Goal: Task Accomplishment & Management: Manage account settings

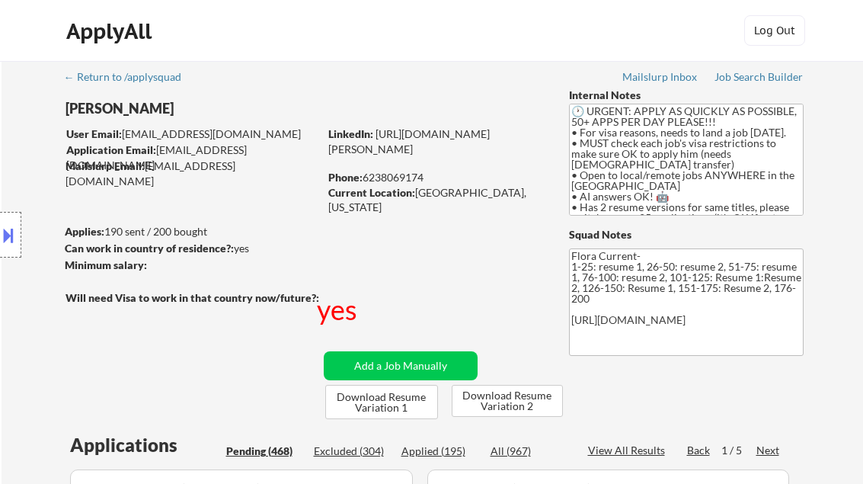
select select ""pending""
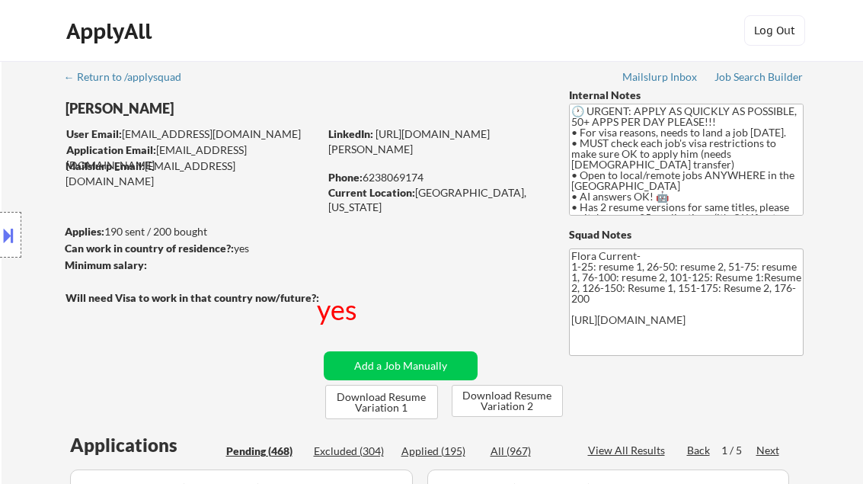
select select ""pending""
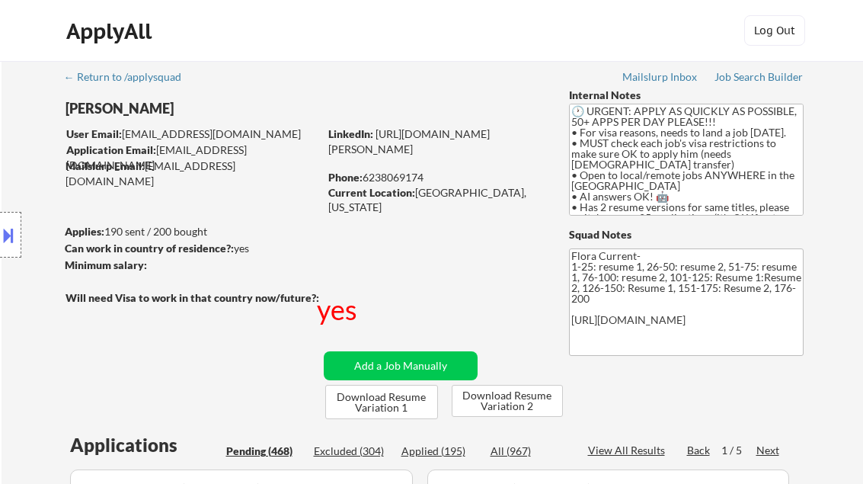
select select ""pending""
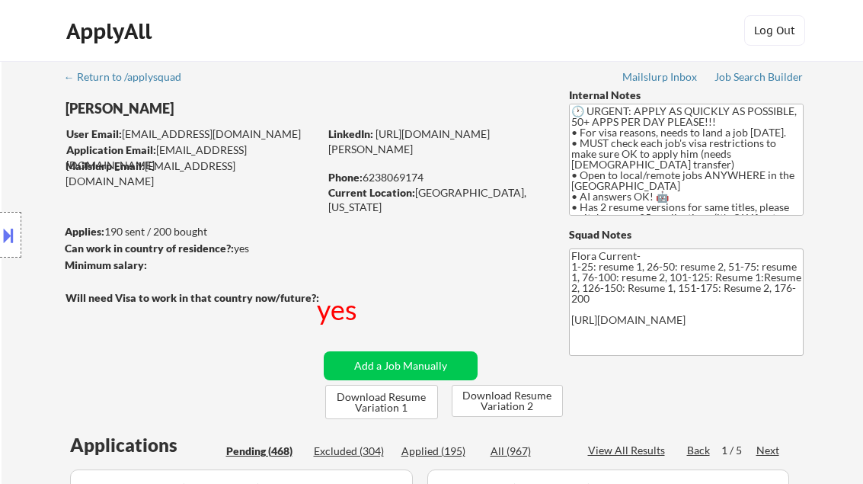
select select ""pending""
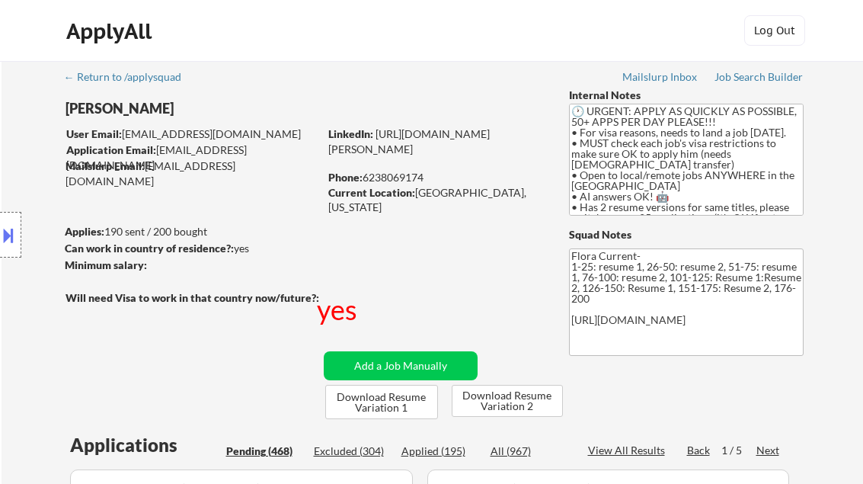
select select ""pending""
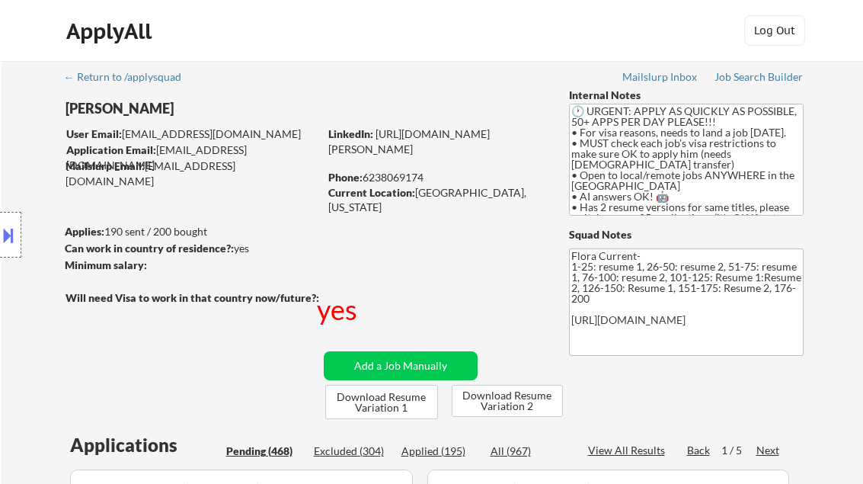
select select ""pending""
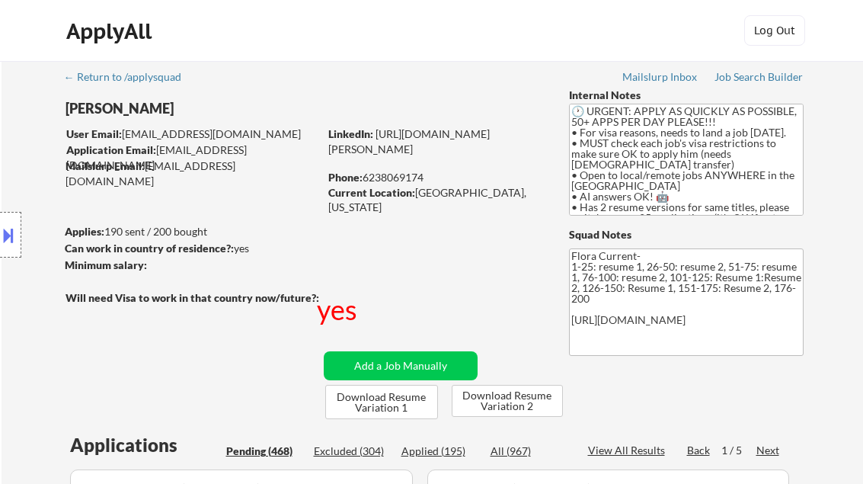
select select ""pending""
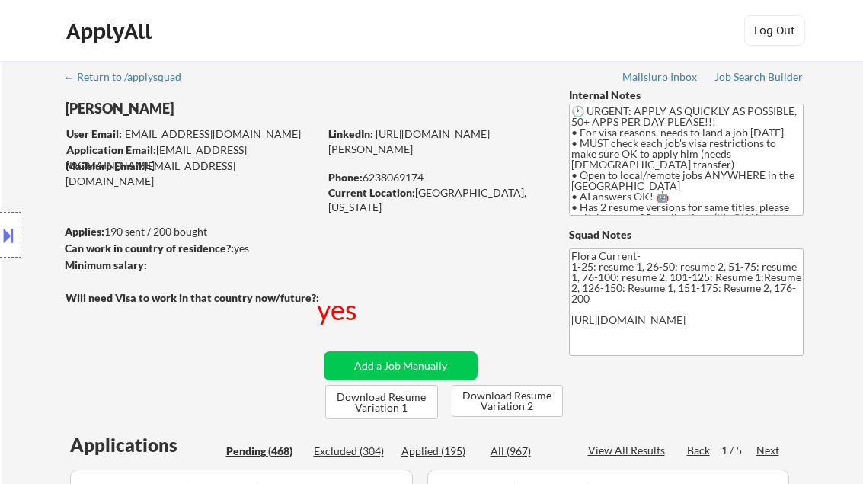
select select ""pending""
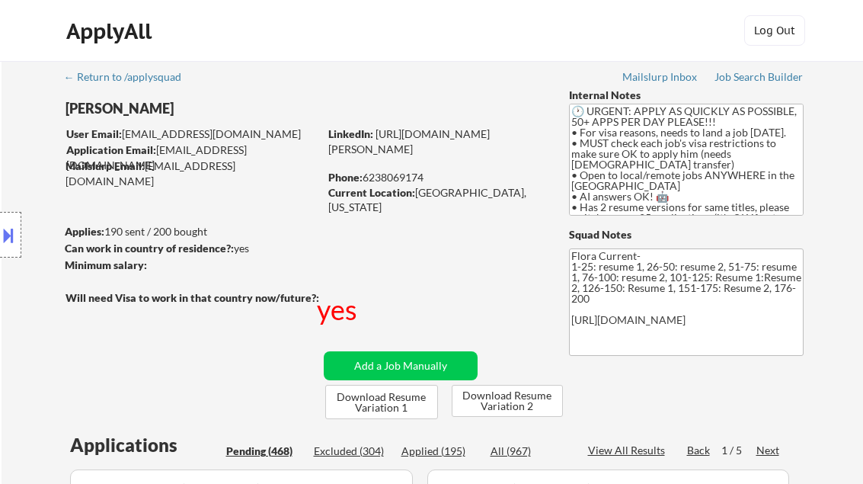
select select ""pending""
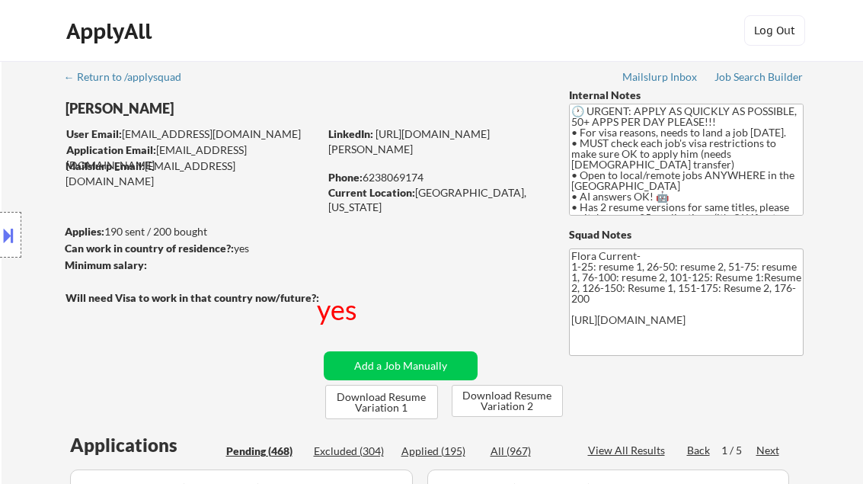
select select ""pending""
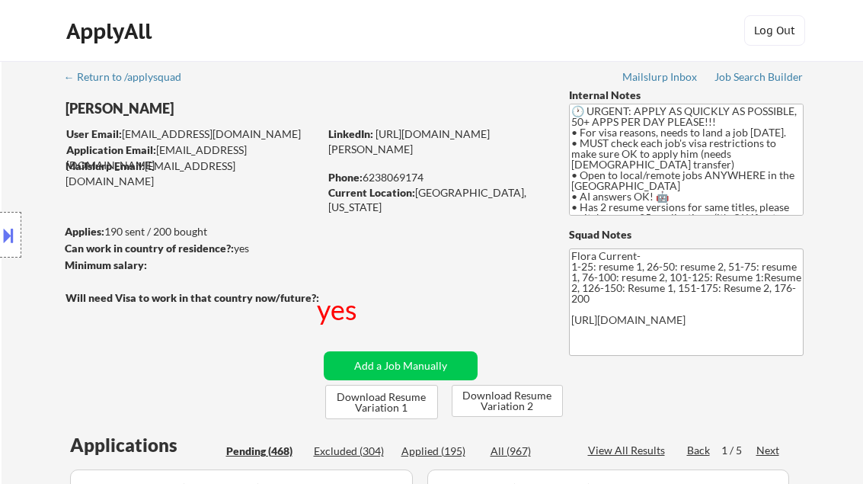
select select ""pending""
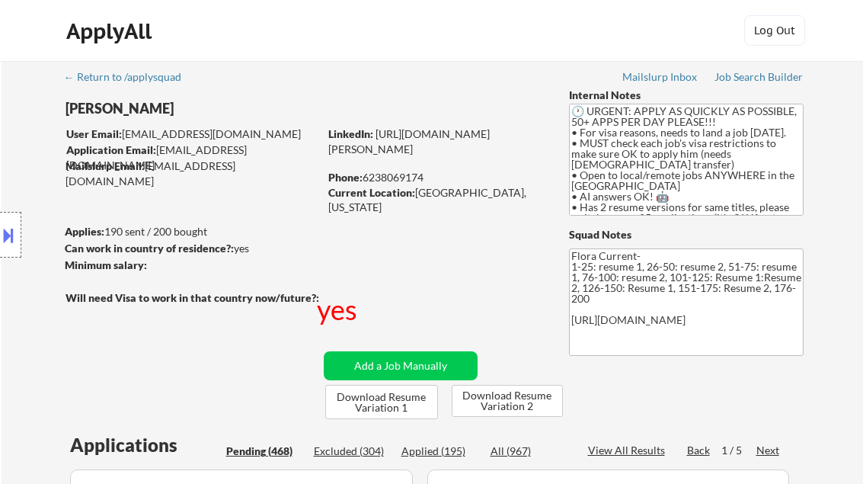
select select ""pending""
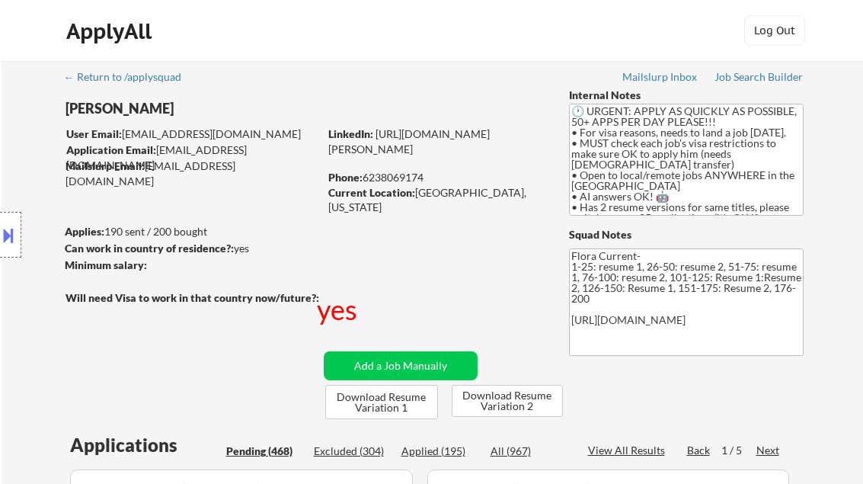
select select ""pending""
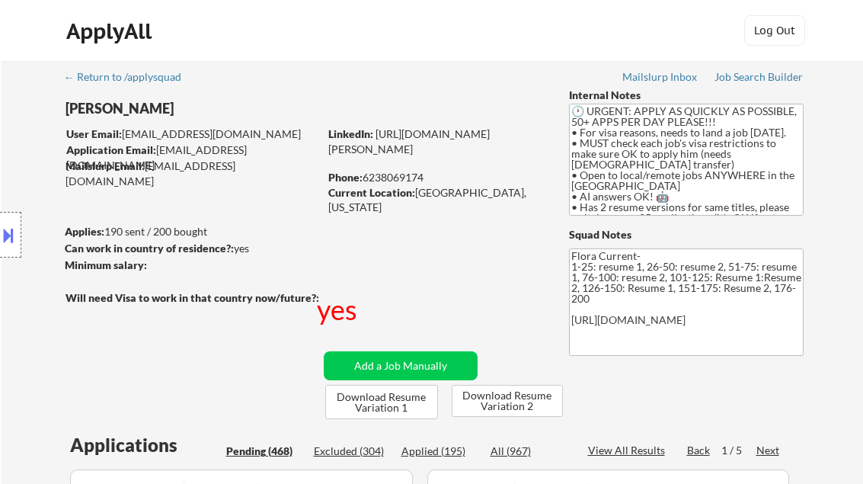
select select ""pending""
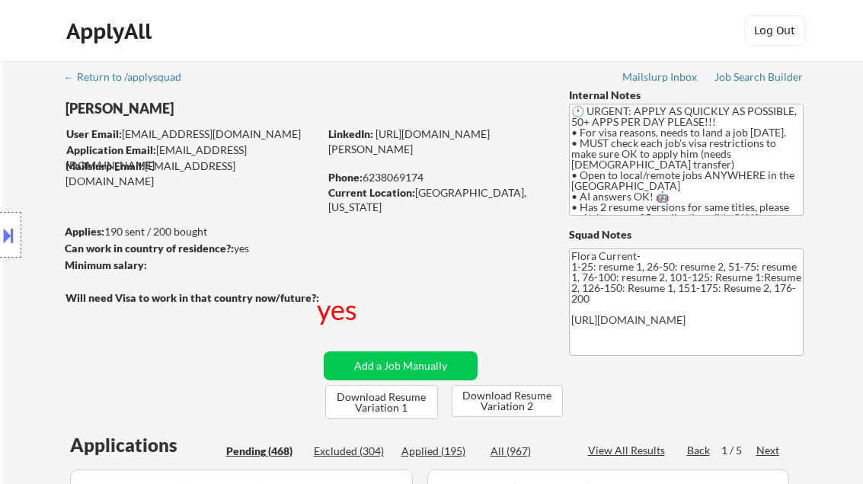
select select ""pending""
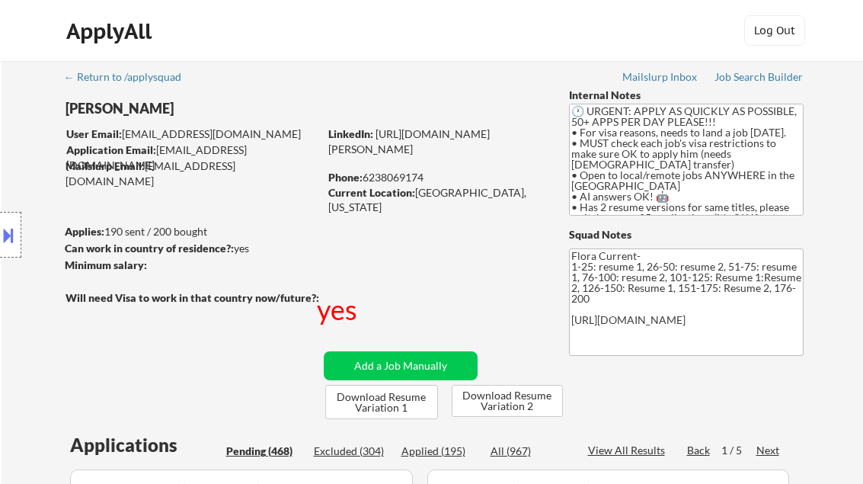
select select ""pending""
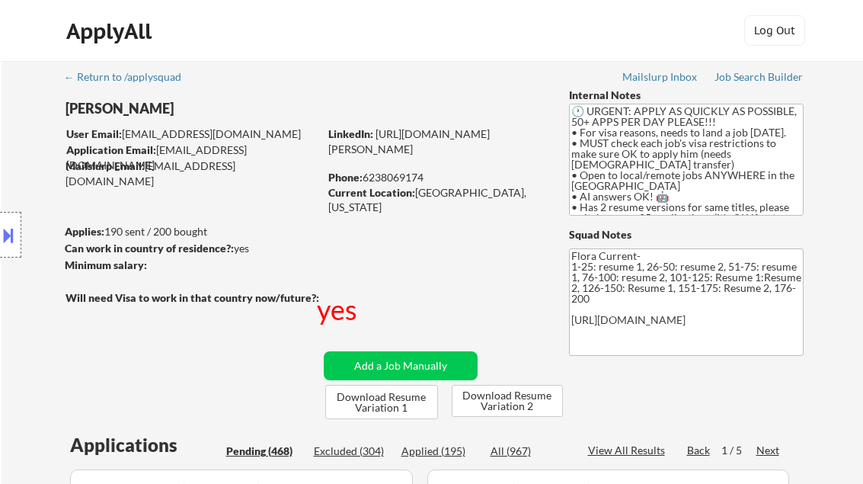
select select ""pending""
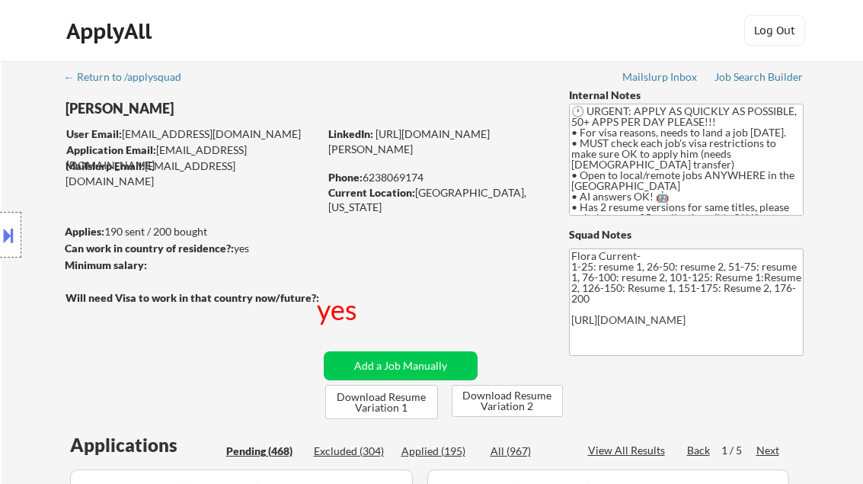
select select ""pending""
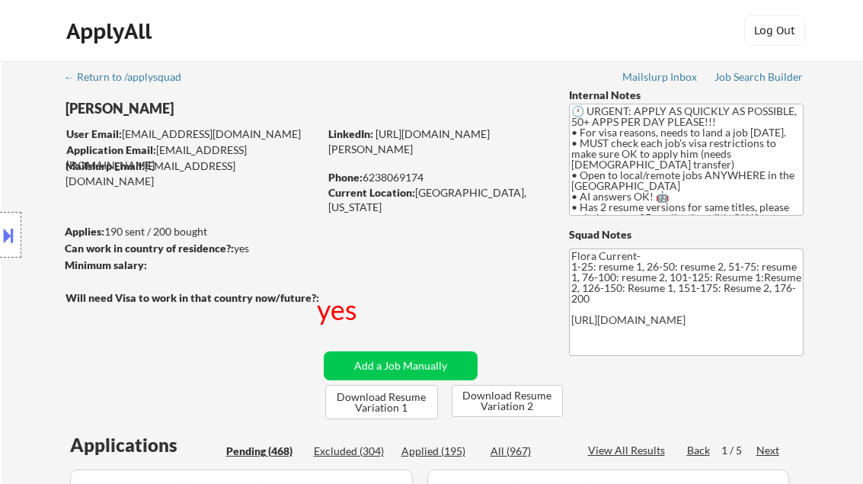
select select ""pending""
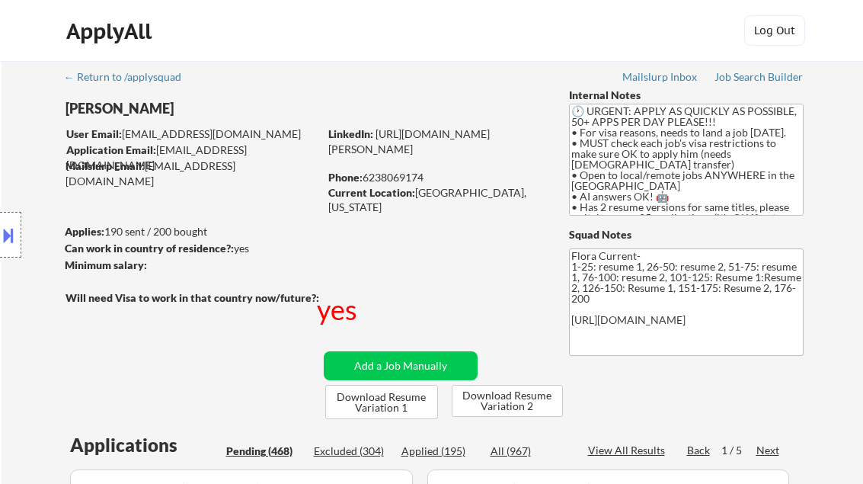
select select ""pending""
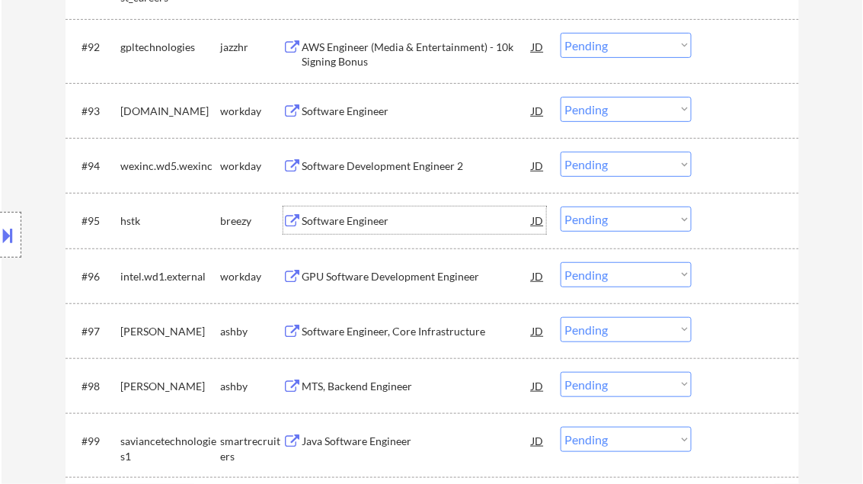
scroll to position [5850, 0]
click at [360, 213] on div "Software Engineer" at bounding box center [417, 219] width 230 height 27
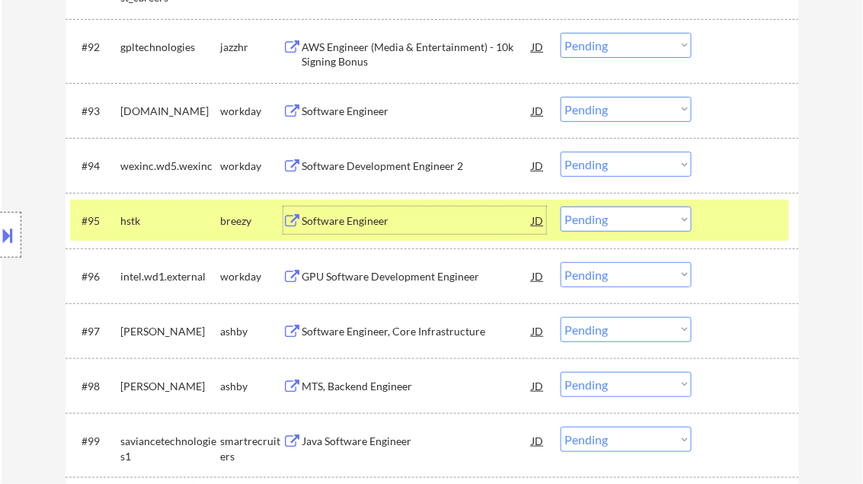
click at [648, 224] on select "Choose an option... Pending Applied Excluded (Questions) Excluded (Expired) Exc…" at bounding box center [626, 218] width 131 height 25
click at [561, 207] on select "Choose an option... Pending Applied Excluded (Questions) Excluded (Expired) Exc…" at bounding box center [626, 218] width 131 height 25
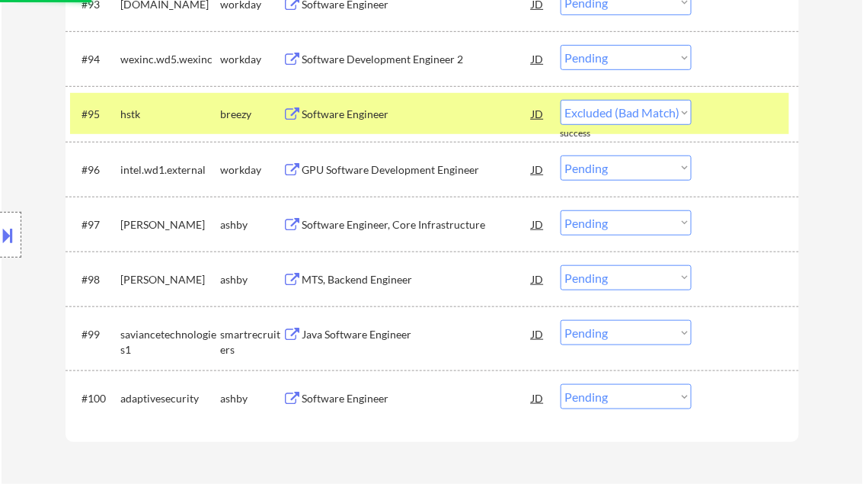
scroll to position [6033, 0]
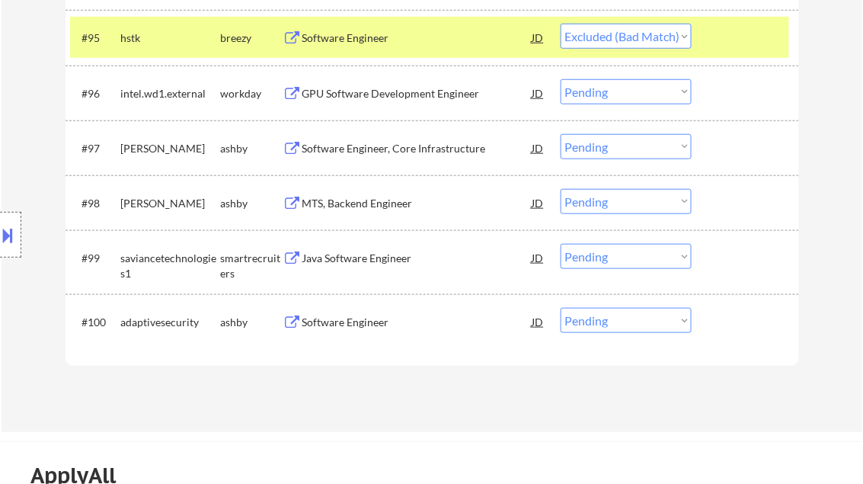
click at [369, 259] on div "Java Software Engineer" at bounding box center [417, 258] width 230 height 15
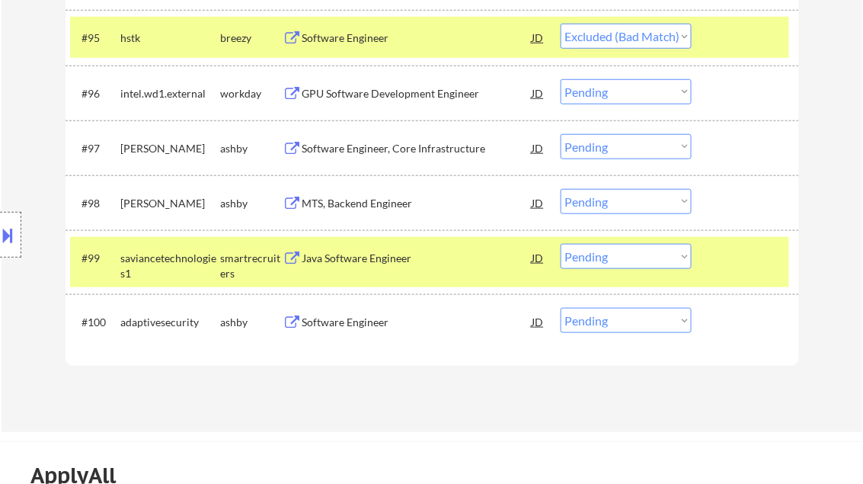
select select ""pending""
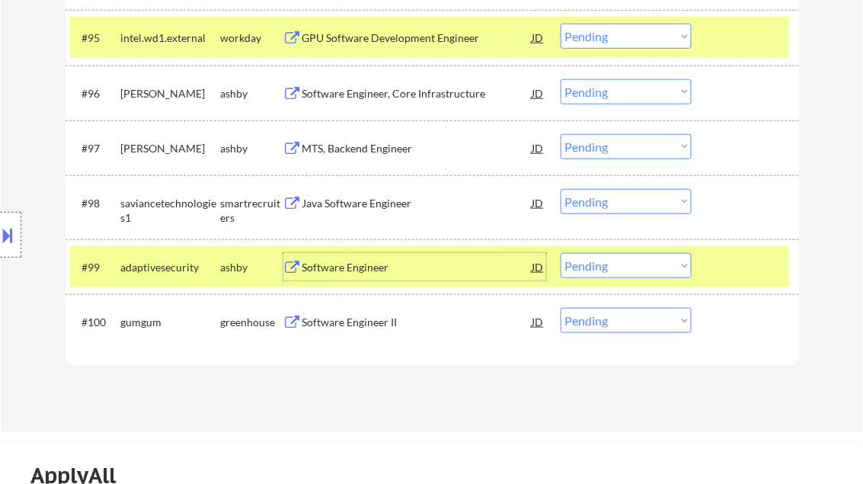
click at [621, 263] on select "Choose an option... Pending Applied Excluded (Questions) Excluded (Expired) Exc…" at bounding box center [626, 265] width 131 height 25
click at [561, 254] on select "Choose an option... Pending Applied Excluded (Questions) Excluded (Expired) Exc…" at bounding box center [626, 265] width 131 height 25
select select ""pending""
click at [402, 200] on div "Java Software Engineer" at bounding box center [417, 203] width 230 height 15
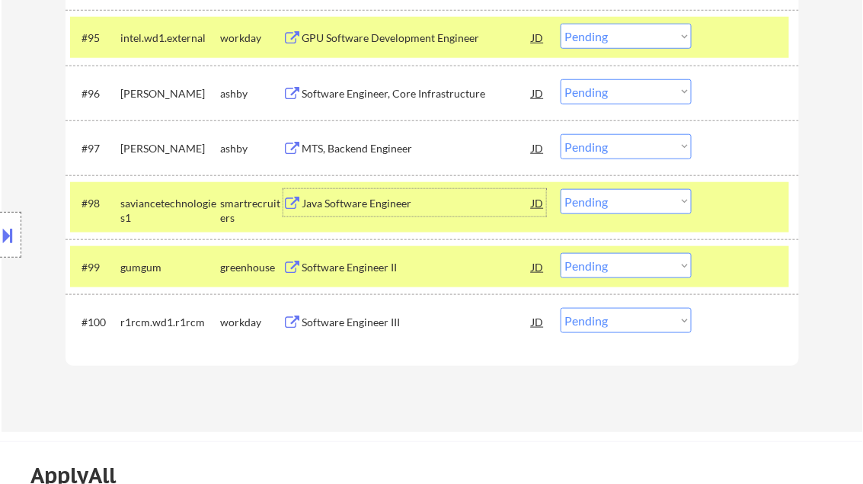
click at [638, 209] on select "Choose an option... Pending Applied Excluded (Questions) Excluded (Expired) Exc…" at bounding box center [626, 201] width 131 height 25
click at [561, 189] on select "Choose an option... Pending Applied Excluded (Questions) Excluded (Expired) Exc…" at bounding box center [626, 201] width 131 height 25
click at [744, 265] on div at bounding box center [747, 266] width 67 height 27
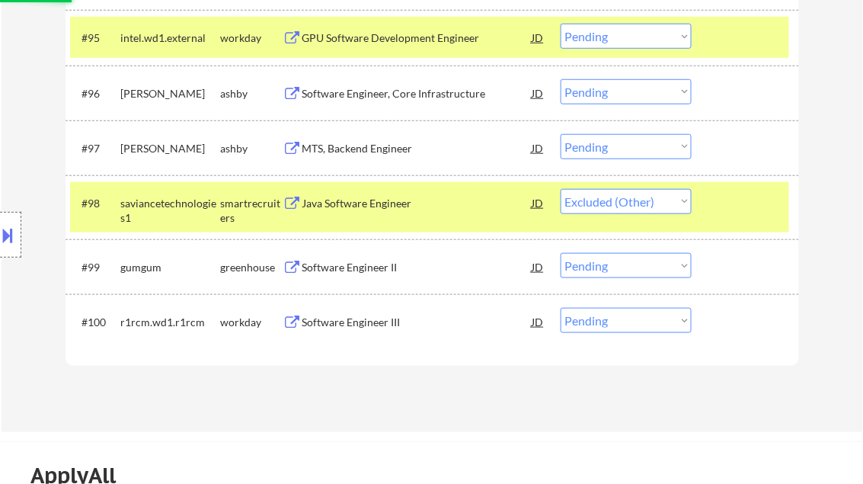
click at [734, 213] on div at bounding box center [747, 202] width 67 height 27
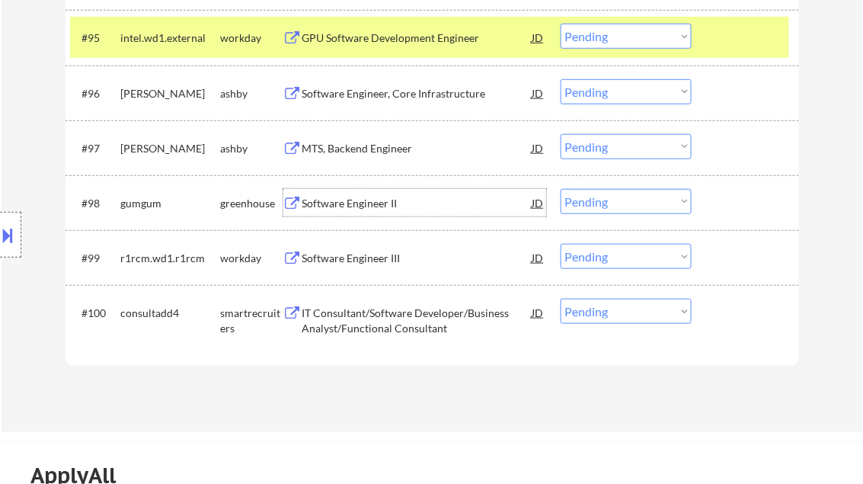
click at [357, 203] on div "Software Engineer II" at bounding box center [417, 203] width 230 height 15
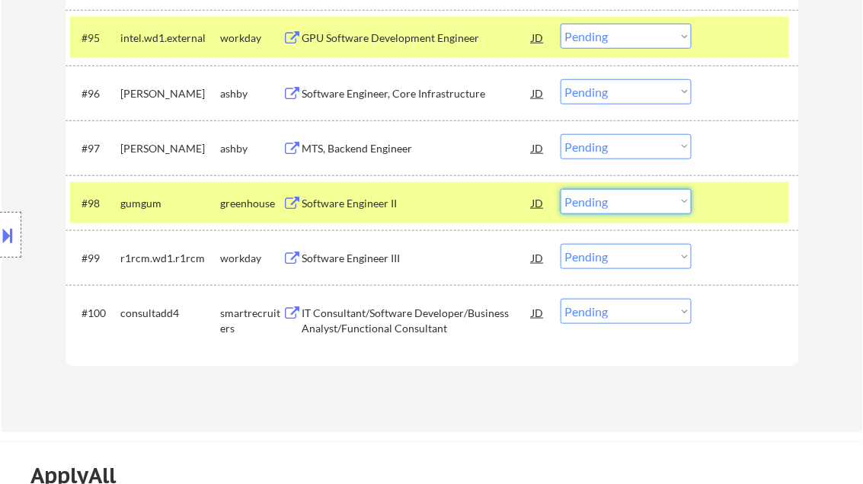
click at [635, 206] on select "Choose an option... Pending Applied Excluded (Questions) Excluded (Expired) Exc…" at bounding box center [626, 201] width 131 height 25
click at [561, 189] on select "Choose an option... Pending Applied Excluded (Questions) Excluded (Expired) Exc…" at bounding box center [626, 201] width 131 height 25
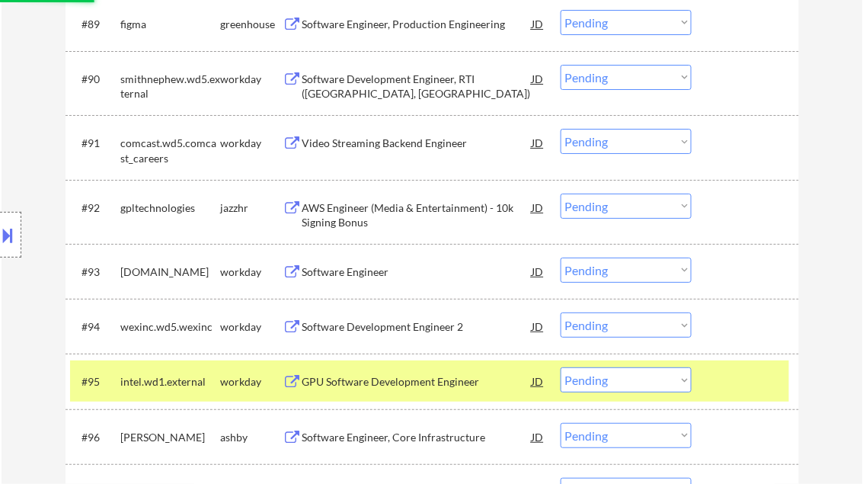
scroll to position [5668, 0]
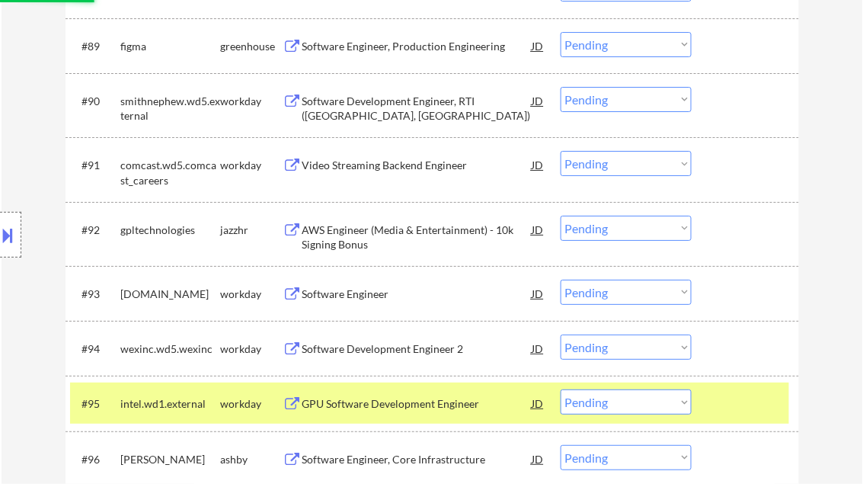
select select ""pending""
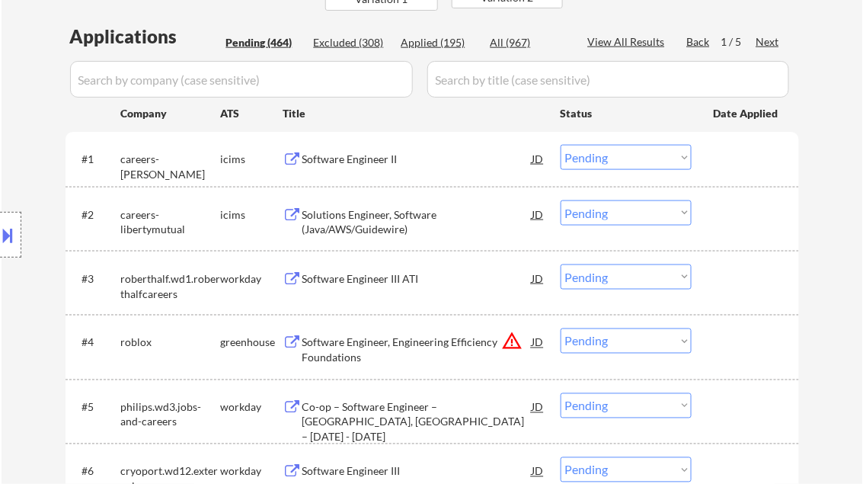
scroll to position [427, 0]
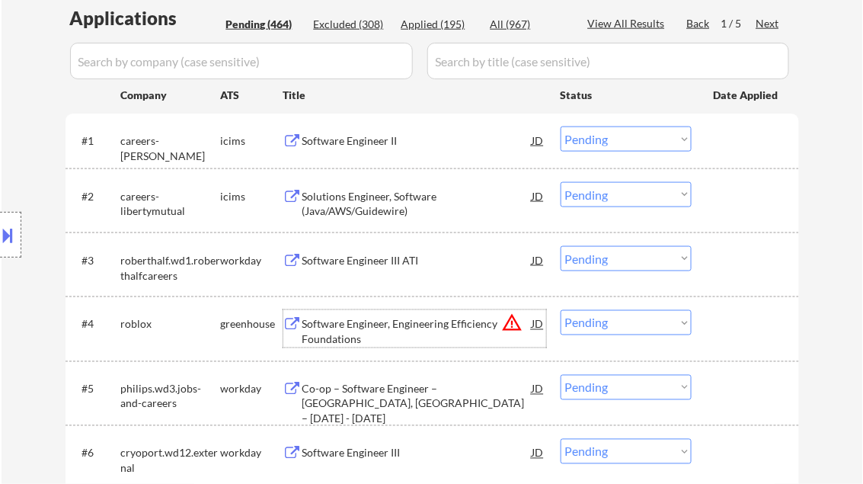
click at [433, 326] on div "Software Engineer, Engineering Efficiency Foundations" at bounding box center [417, 332] width 230 height 30
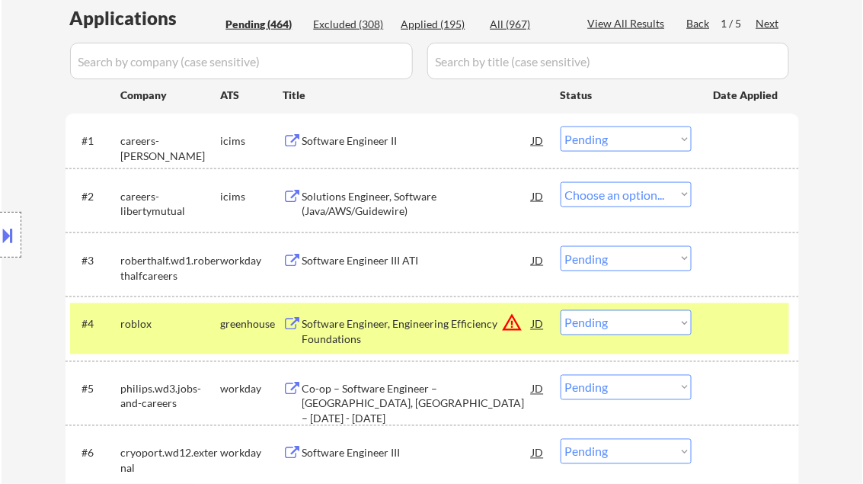
select select ""pending""
select select ""PLACEHOLDER_1427118222253""
select select ""pending""
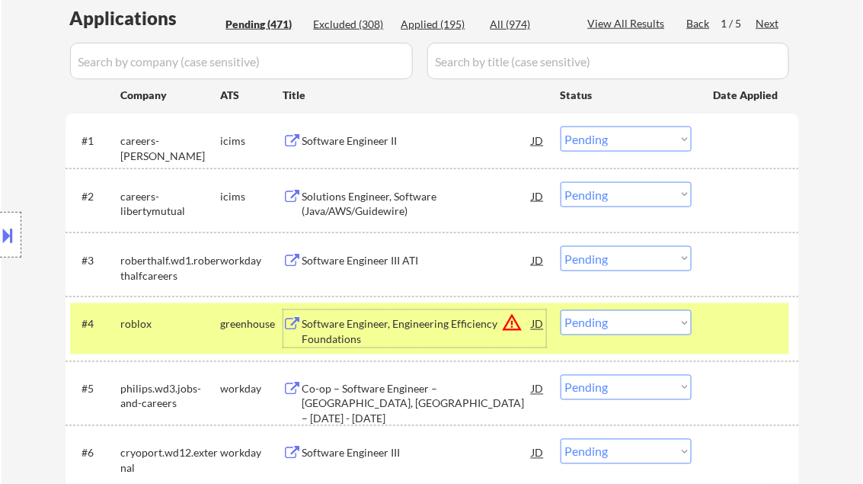
scroll to position [548, 0]
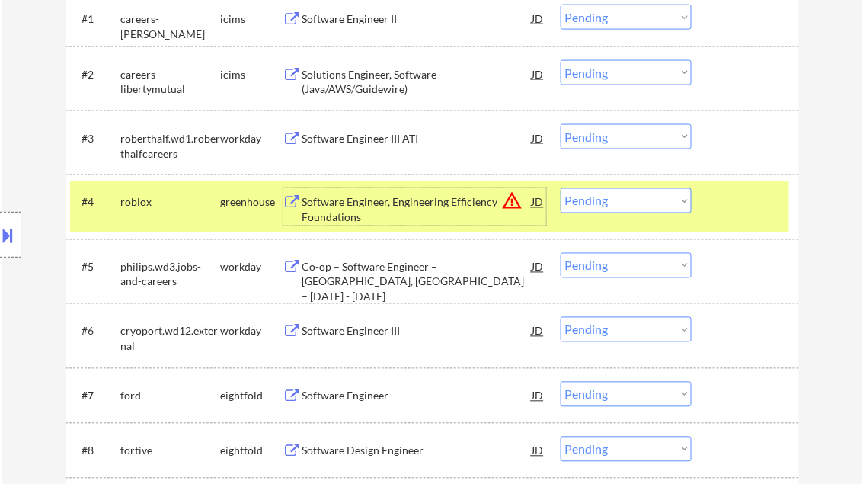
drag, startPoint x: 623, startPoint y: 201, endPoint x: 621, endPoint y: 213, distance: 11.7
click at [623, 201] on select "Choose an option... Pending Applied Excluded (Questions) Excluded (Expired) Exc…" at bounding box center [626, 200] width 131 height 25
click at [561, 188] on select "Choose an option... Pending Applied Excluded (Questions) Excluded (Expired) Exc…" at bounding box center [626, 200] width 131 height 25
select select ""pending""
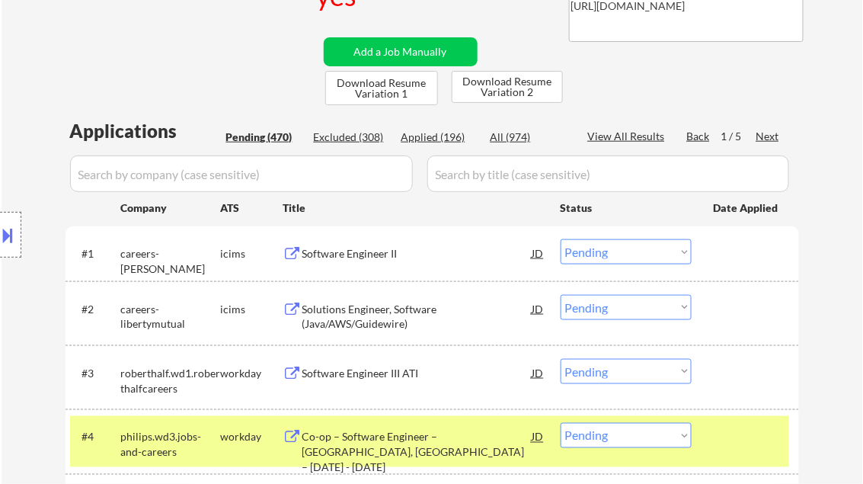
scroll to position [207, 0]
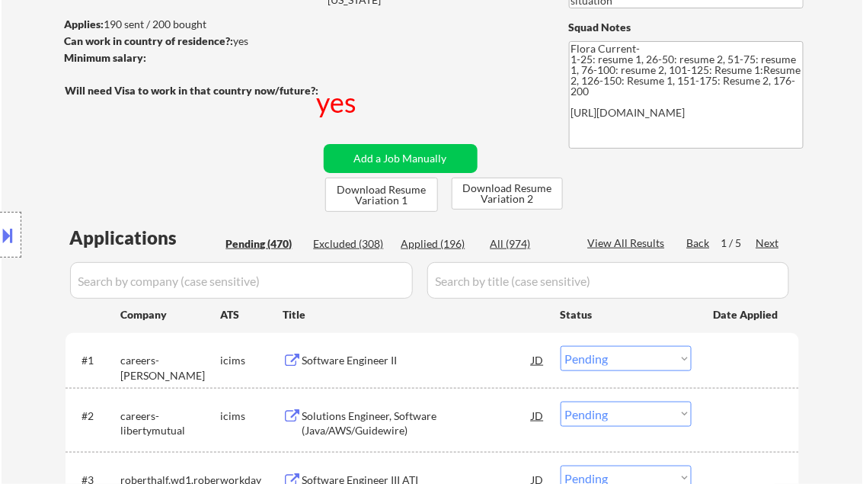
click at [766, 238] on div "Next" at bounding box center [768, 242] width 24 height 15
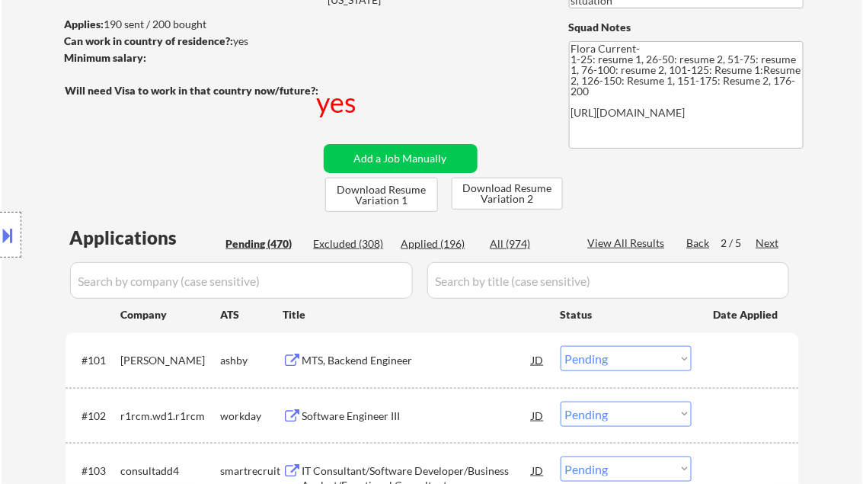
scroll to position [451, 0]
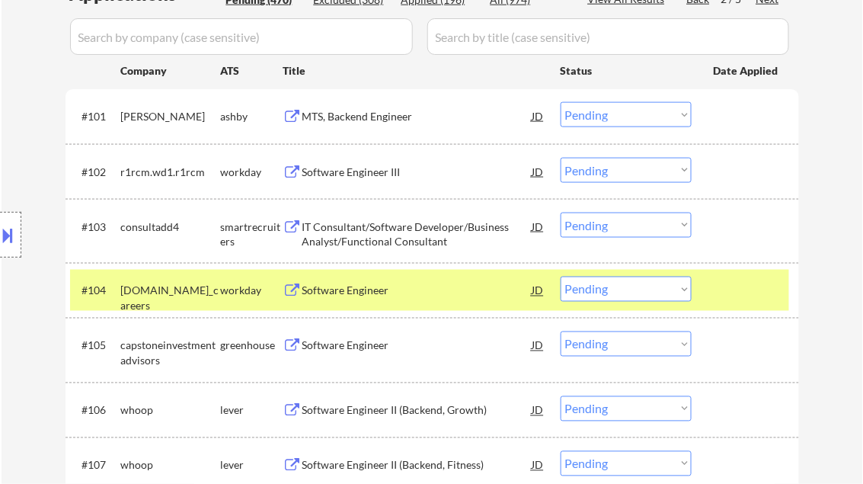
click at [357, 341] on div "Software Engineer" at bounding box center [417, 345] width 230 height 15
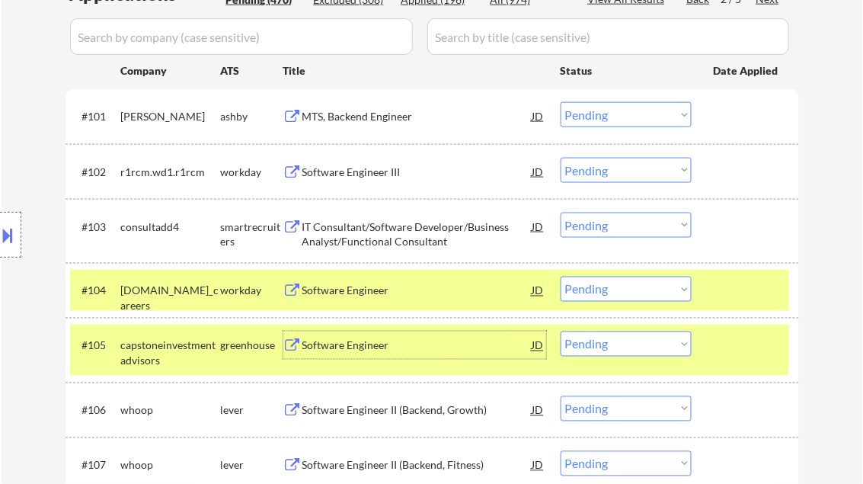
click at [737, 291] on div at bounding box center [747, 290] width 67 height 27
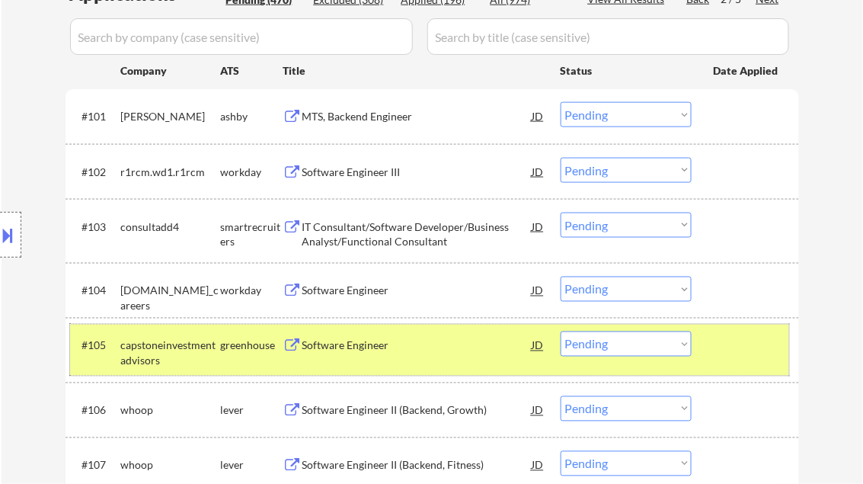
click at [743, 346] on div at bounding box center [747, 344] width 67 height 27
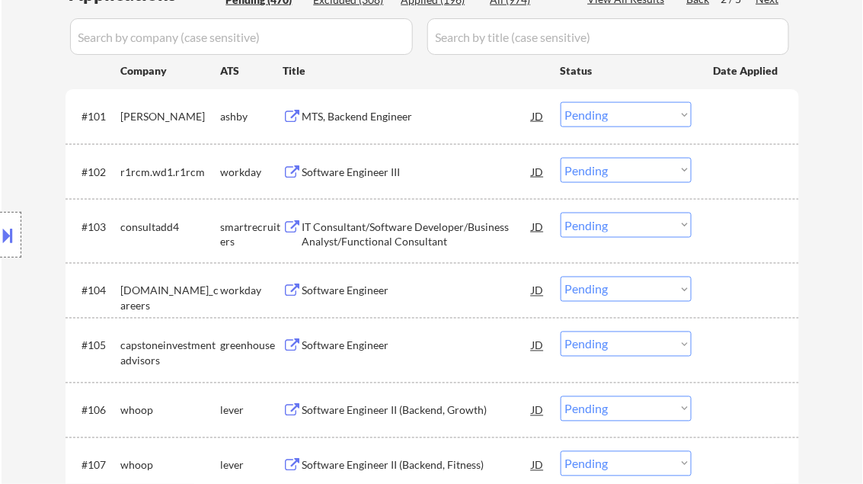
click at [679, 344] on select "Choose an option... Pending Applied Excluded (Questions) Excluded (Expired) Exc…" at bounding box center [626, 343] width 131 height 25
click at [561, 331] on select "Choose an option... Pending Applied Excluded (Questions) Excluded (Expired) Exc…" at bounding box center [626, 343] width 131 height 25
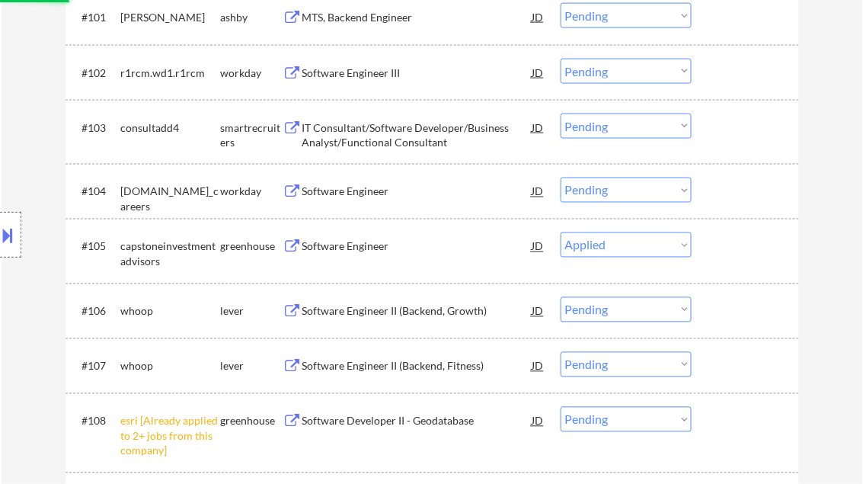
scroll to position [573, 0]
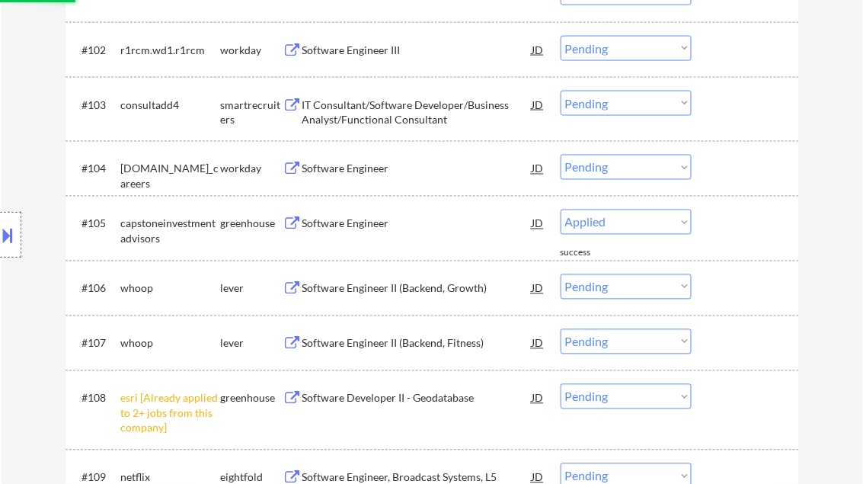
select select ""pending""
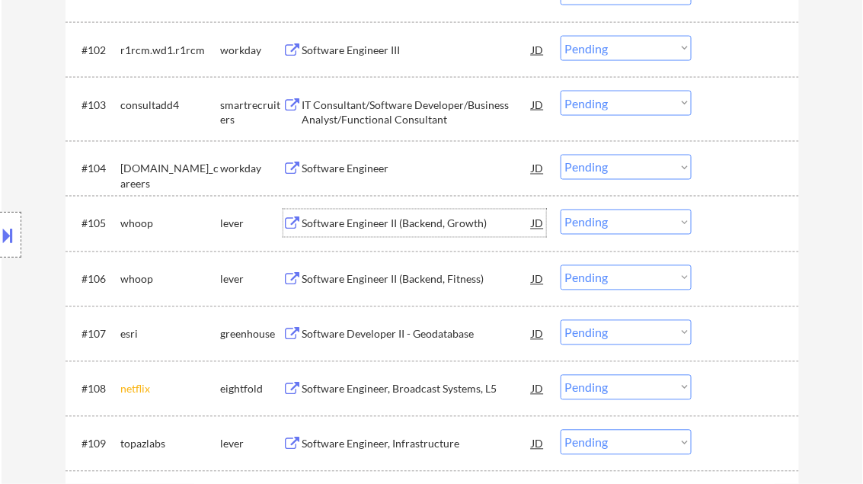
click at [394, 215] on div "Software Engineer II (Backend, Growth)" at bounding box center [417, 222] width 230 height 27
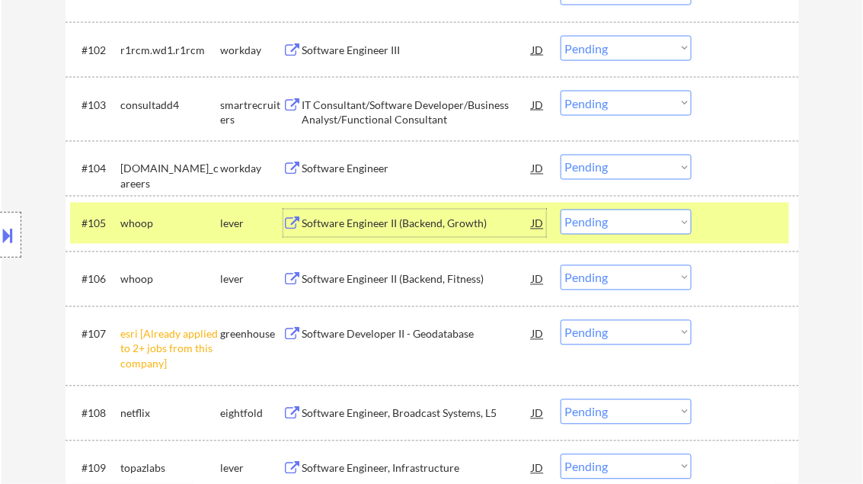
drag, startPoint x: 596, startPoint y: 343, endPoint x: 615, endPoint y: 358, distance: 24.4
click at [596, 343] on select "Choose an option... Pending Applied Excluded (Questions) Excluded (Expired) Exc…" at bounding box center [626, 332] width 131 height 25
click at [561, 320] on select "Choose an option... Pending Applied Excluded (Questions) Excluded (Expired) Exc…" at bounding box center [626, 332] width 131 height 25
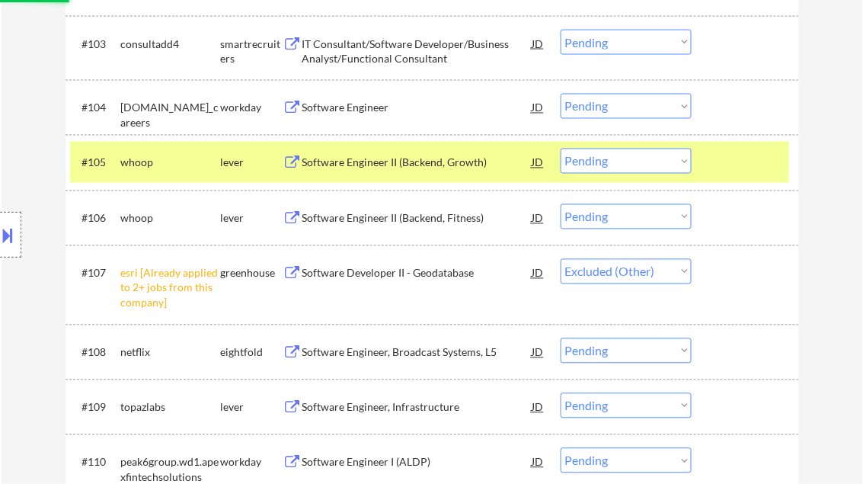
scroll to position [695, 0]
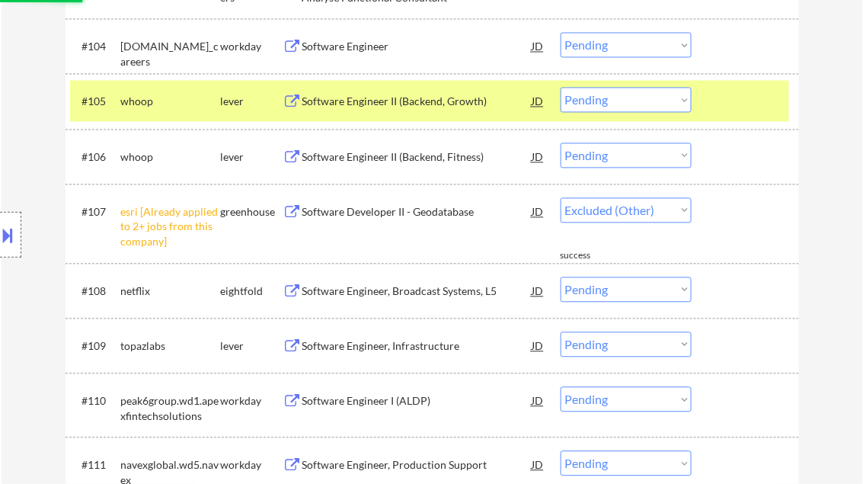
select select ""pending""
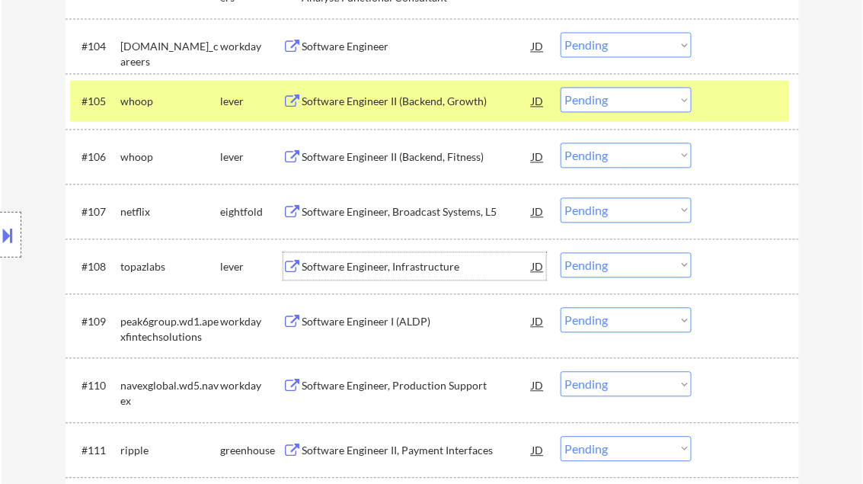
click at [376, 267] on div "Software Engineer, Infrastructure" at bounding box center [417, 267] width 230 height 15
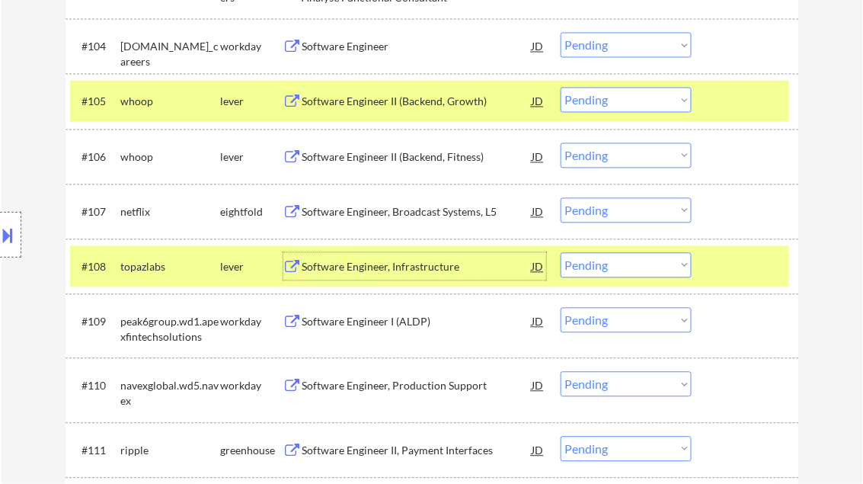
click at [639, 267] on select "Choose an option... Pending Applied Excluded (Questions) Excluded (Expired) Exc…" at bounding box center [626, 265] width 131 height 25
click at [561, 253] on select "Choose an option... Pending Applied Excluded (Questions) Excluded (Expired) Exc…" at bounding box center [626, 265] width 131 height 25
select select ""pending""
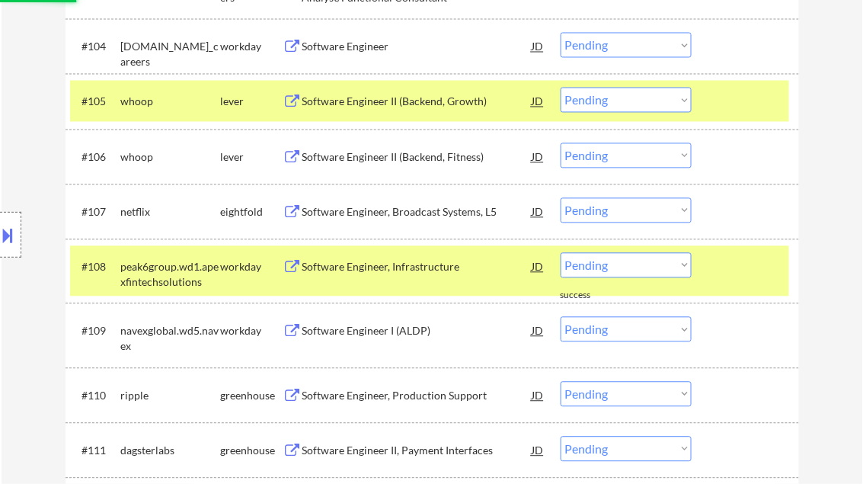
scroll to position [878, 0]
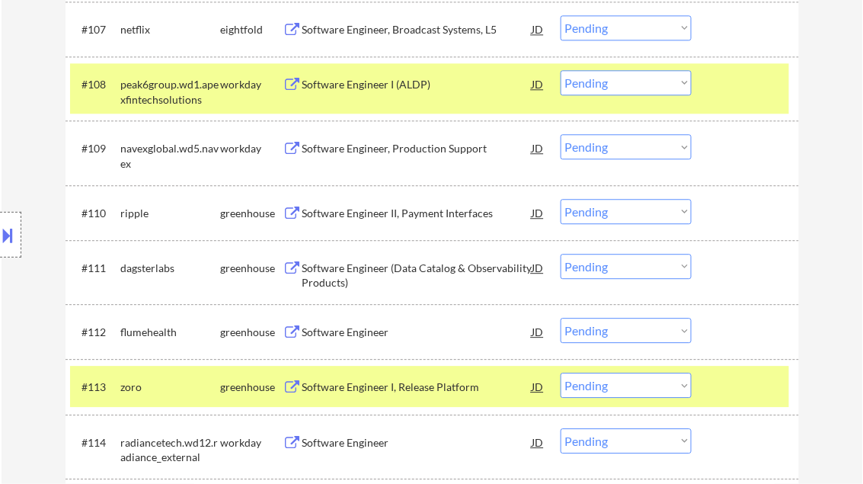
click at [355, 336] on div "Software Engineer" at bounding box center [417, 332] width 230 height 15
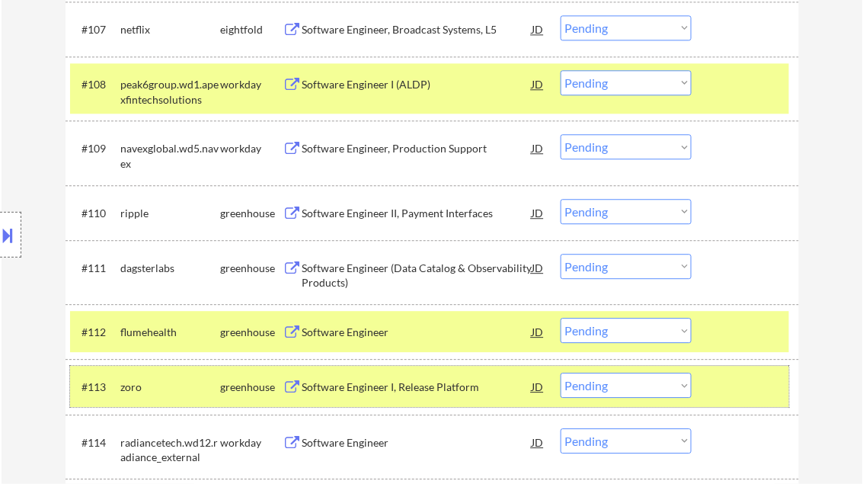
click at [737, 377] on div at bounding box center [747, 386] width 67 height 27
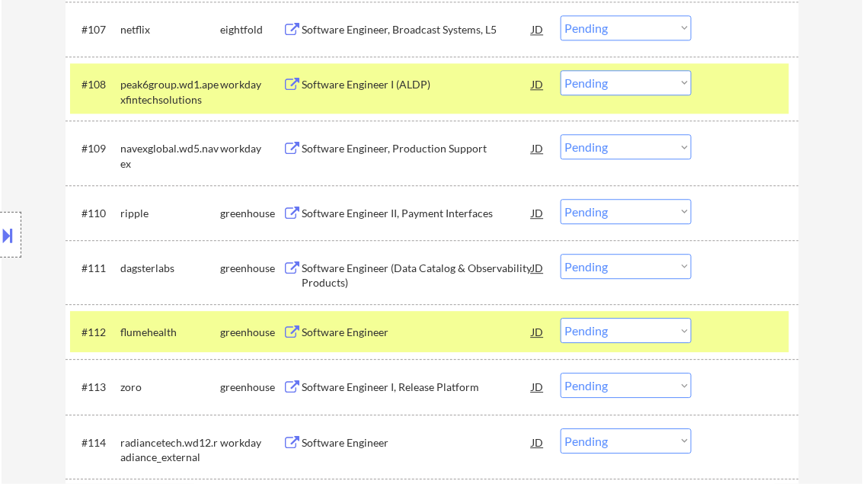
click at [730, 332] on div at bounding box center [747, 331] width 67 height 27
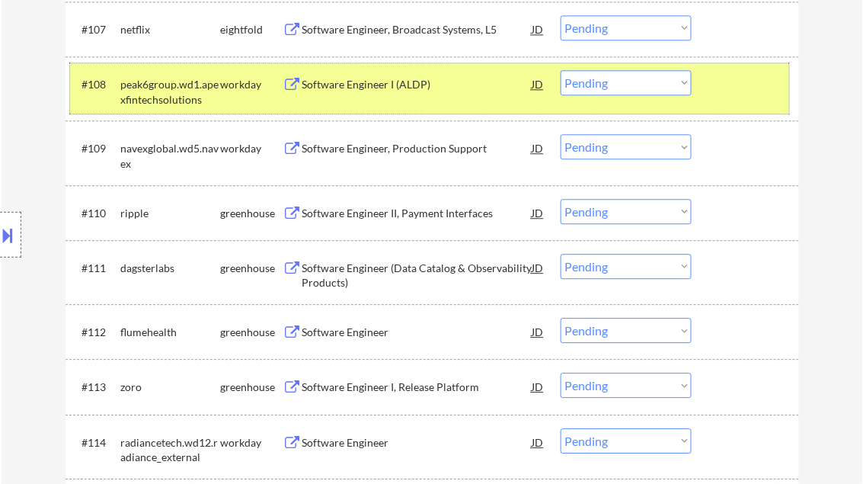
click at [731, 83] on div at bounding box center [747, 83] width 67 height 27
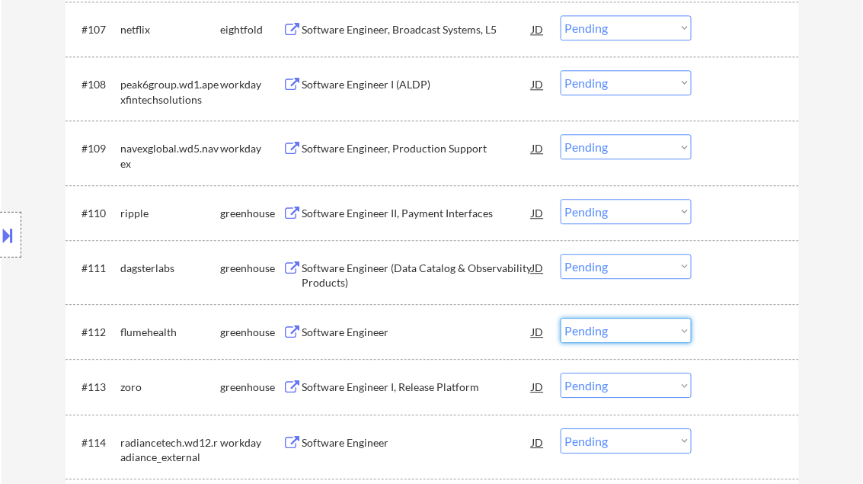
click at [635, 334] on select "Choose an option... Pending Applied Excluded (Questions) Excluded (Expired) Exc…" at bounding box center [626, 330] width 131 height 25
click at [561, 318] on select "Choose an option... Pending Applied Excluded (Questions) Excluded (Expired) Exc…" at bounding box center [626, 330] width 131 height 25
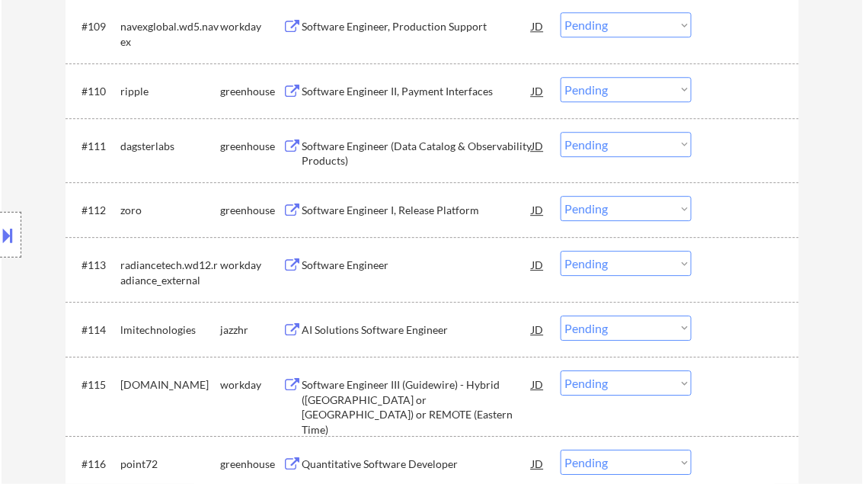
click at [411, 211] on div "Software Engineer I, Release Platform" at bounding box center [417, 210] width 230 height 15
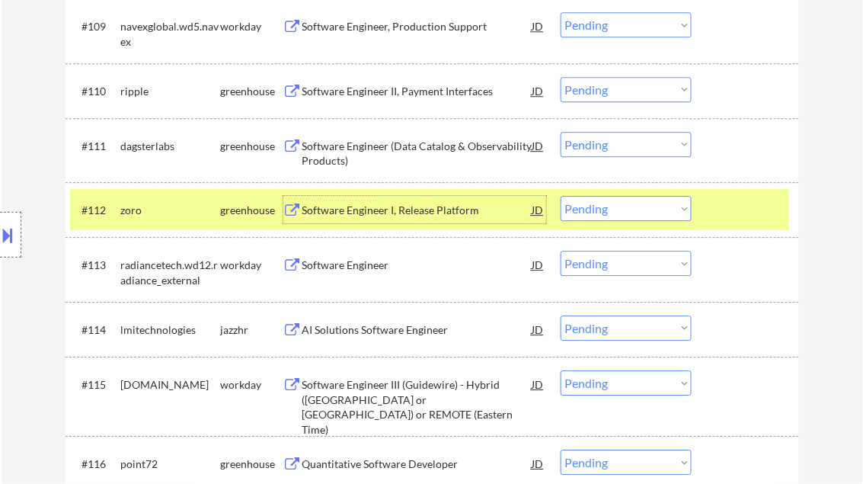
click at [650, 213] on select "Choose an option... Pending Applied Excluded (Questions) Excluded (Expired) Exc…" at bounding box center [626, 208] width 131 height 25
click at [561, 196] on select "Choose an option... Pending Applied Excluded (Questions) Excluded (Expired) Exc…" at bounding box center [626, 208] width 131 height 25
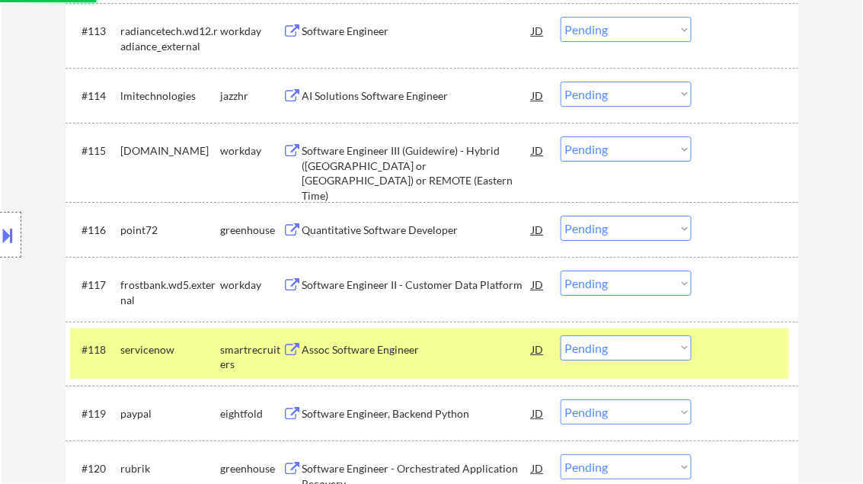
scroll to position [1243, 0]
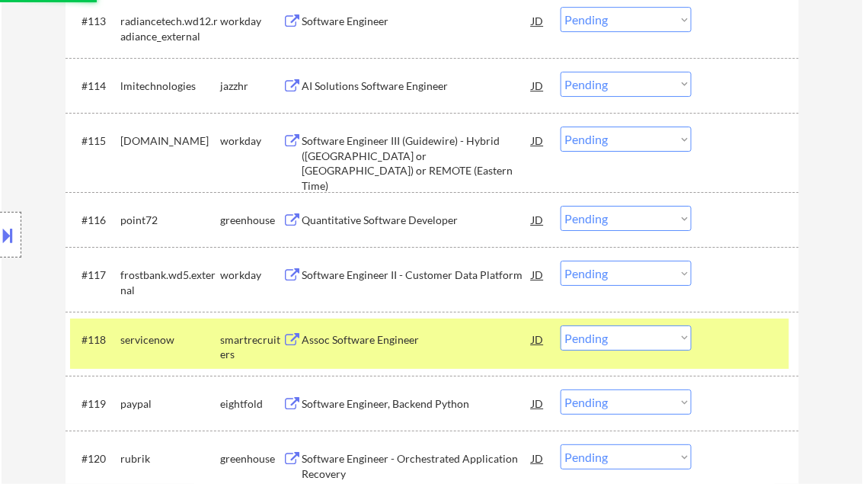
select select ""pending""
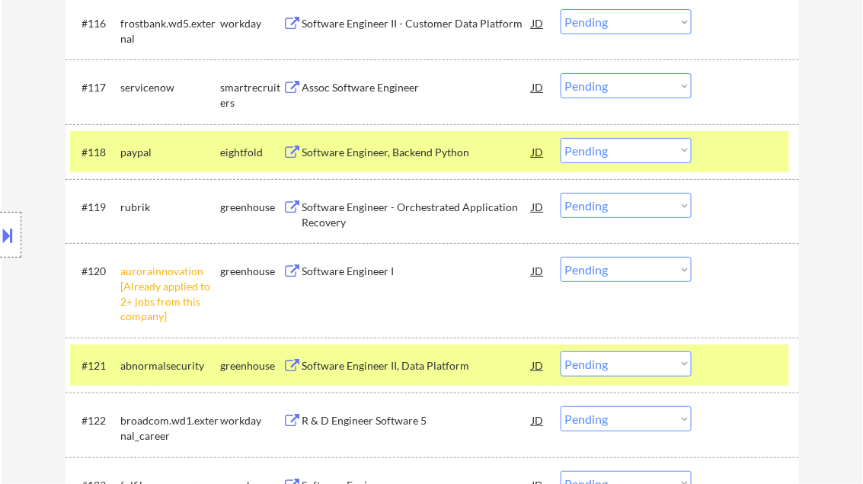
scroll to position [1487, 0]
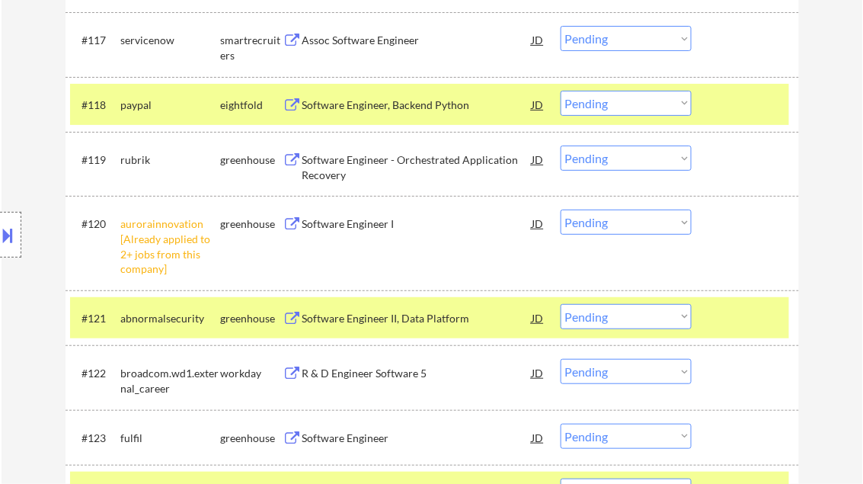
click at [606, 217] on select "Choose an option... Pending Applied Excluded (Questions) Excluded (Expired) Exc…" at bounding box center [626, 221] width 131 height 25
click at [561, 209] on select "Choose an option... Pending Applied Excluded (Questions) Excluded (Expired) Exc…" at bounding box center [626, 221] width 131 height 25
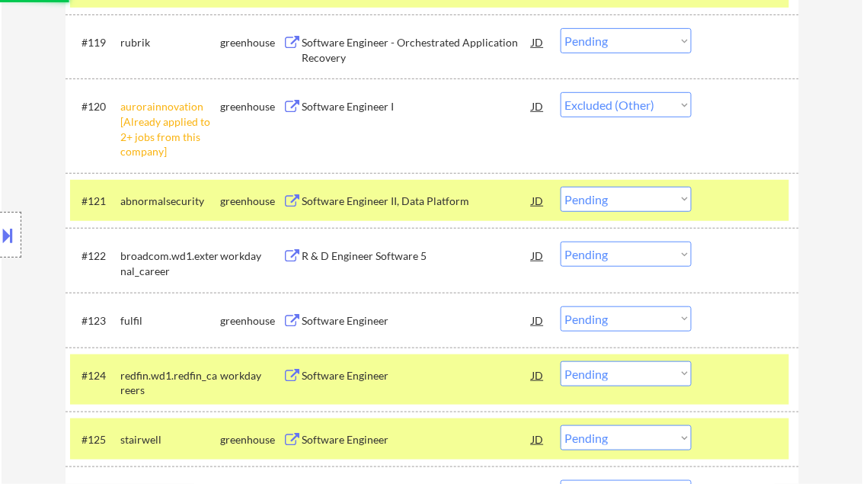
scroll to position [1609, 0]
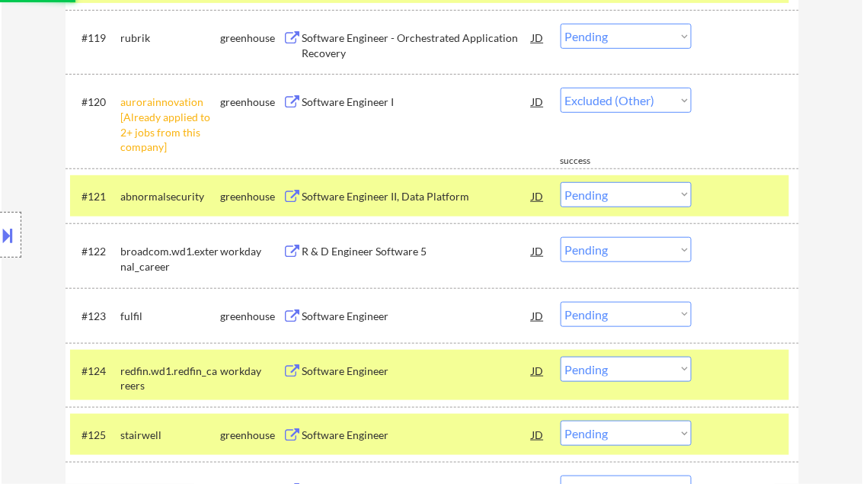
click at [342, 314] on div "Software Engineer" at bounding box center [417, 316] width 230 height 15
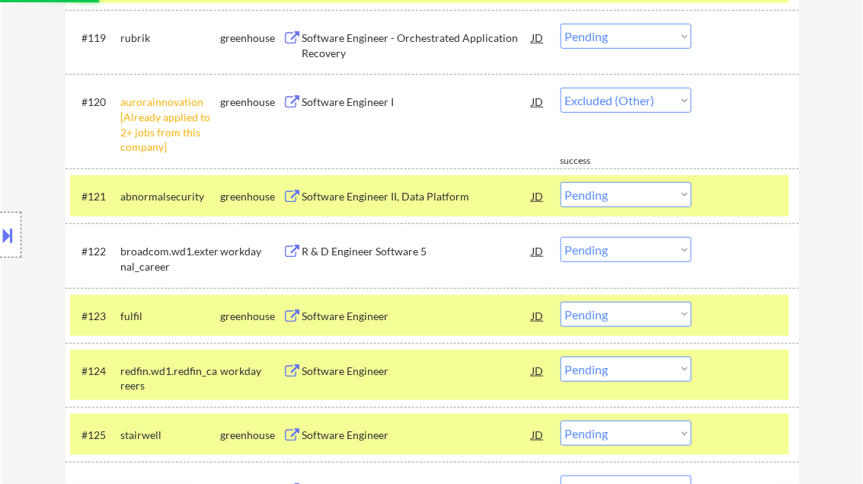
select select ""pending""
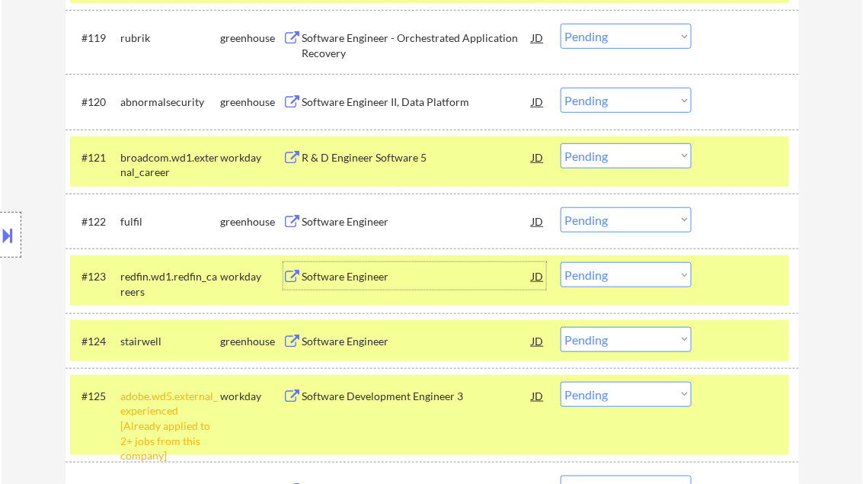
scroll to position [1731, 0]
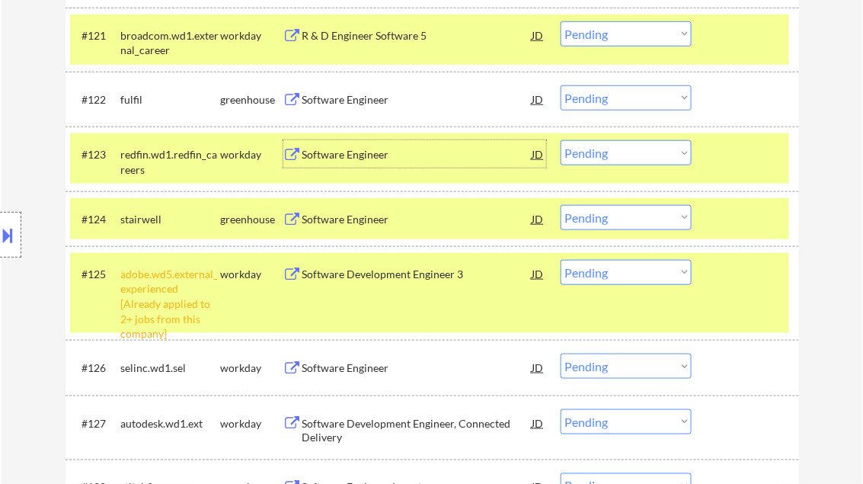
drag, startPoint x: 633, startPoint y: 101, endPoint x: 640, endPoint y: 112, distance: 12.7
click at [633, 101] on select "Choose an option... Pending Applied Excluded (Questions) Excluded (Expired) Exc…" at bounding box center [626, 97] width 131 height 25
click at [561, 85] on select "Choose an option... Pending Applied Excluded (Questions) Excluded (Expired) Exc…" at bounding box center [626, 97] width 131 height 25
drag, startPoint x: 720, startPoint y: 160, endPoint x: 724, endPoint y: 149, distance: 11.3
click at [721, 160] on div at bounding box center [747, 153] width 67 height 27
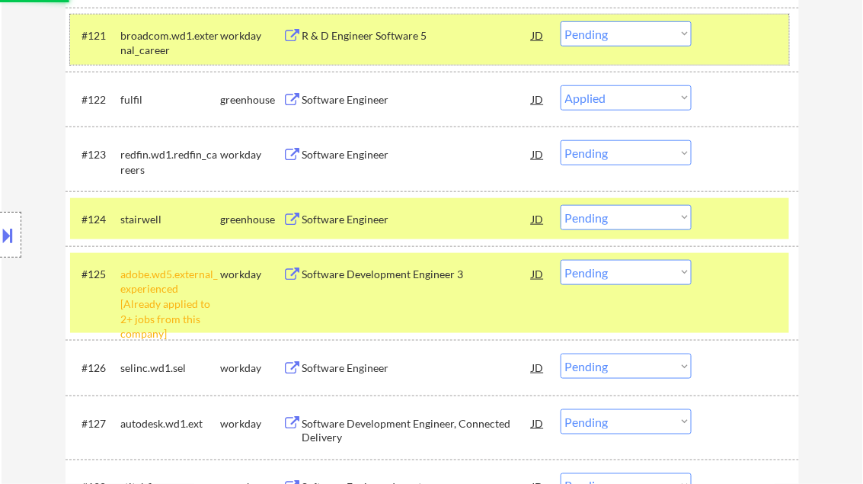
click at [718, 29] on div at bounding box center [747, 34] width 67 height 27
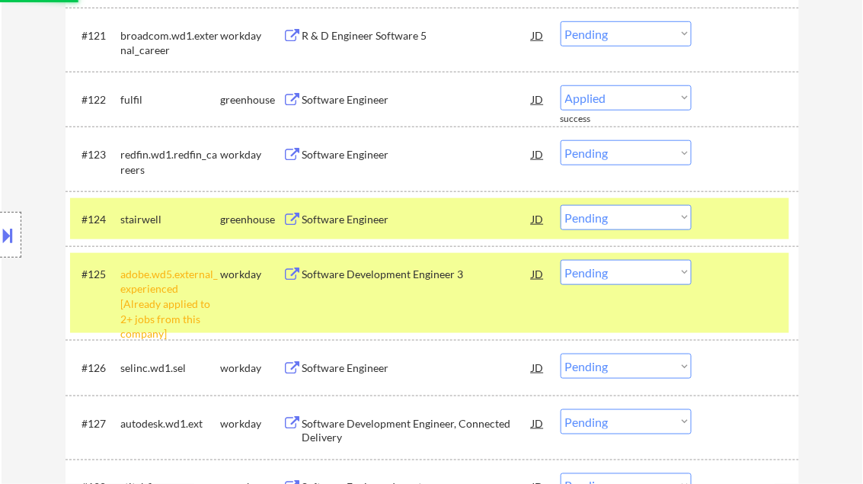
drag, startPoint x: 712, startPoint y: 204, endPoint x: 737, endPoint y: 248, distance: 51.2
click at [712, 204] on div "#124 stairwell greenhouse Software Engineer JD Choose an option... Pending Appl…" at bounding box center [429, 218] width 719 height 41
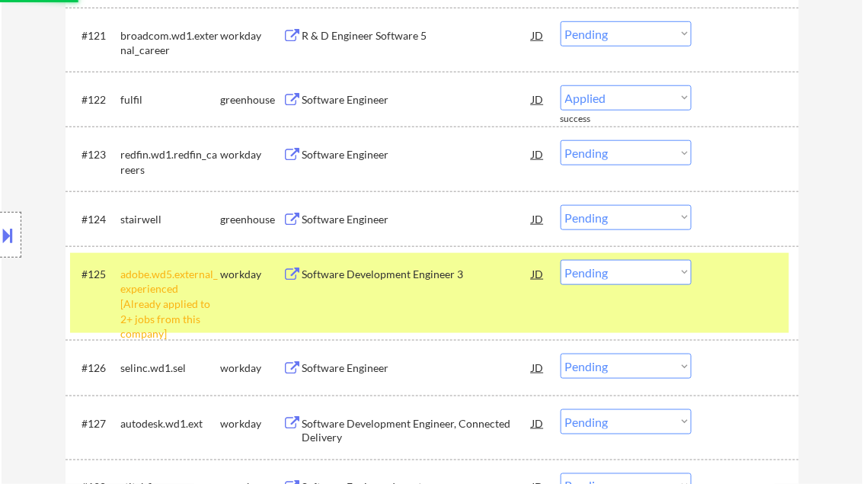
click at [734, 286] on div "#125 adobe.wd5.external_experienced [Already applied to 2+ jobs from this compa…" at bounding box center [429, 293] width 719 height 80
select select ""pending""
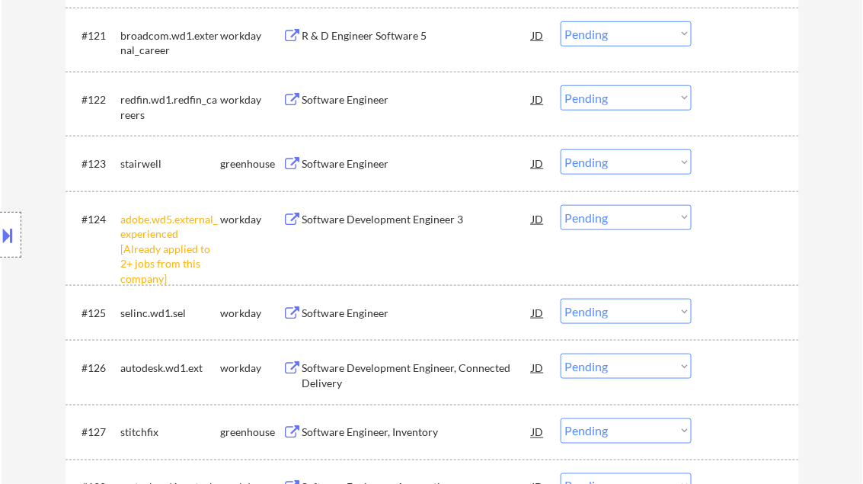
drag, startPoint x: 606, startPoint y: 214, endPoint x: 623, endPoint y: 219, distance: 17.6
click at [607, 215] on select "Choose an option... Pending Applied Excluded (Questions) Excluded (Expired) Exc…" at bounding box center [626, 217] width 131 height 25
click at [561, 205] on select "Choose an option... Pending Applied Excluded (Questions) Excluded (Expired) Exc…" at bounding box center [626, 217] width 131 height 25
select select ""pending""
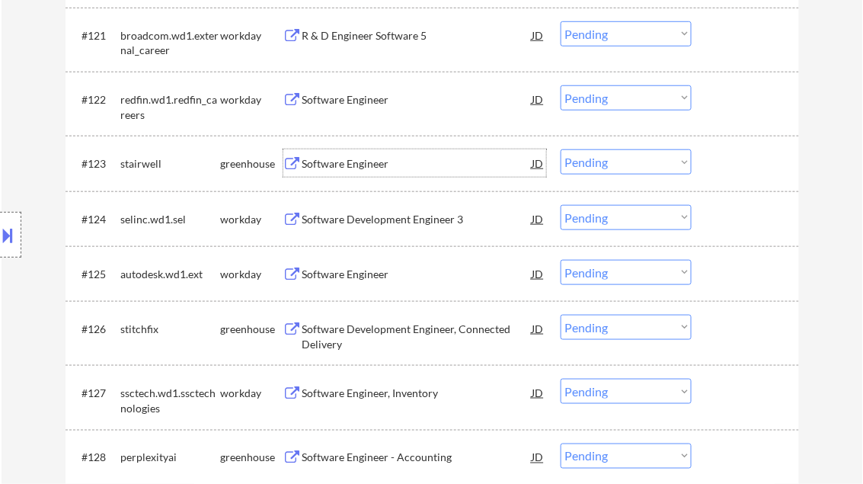
drag, startPoint x: 356, startPoint y: 162, endPoint x: 385, endPoint y: 177, distance: 33.0
click at [357, 163] on div "Software Engineer" at bounding box center [417, 163] width 230 height 15
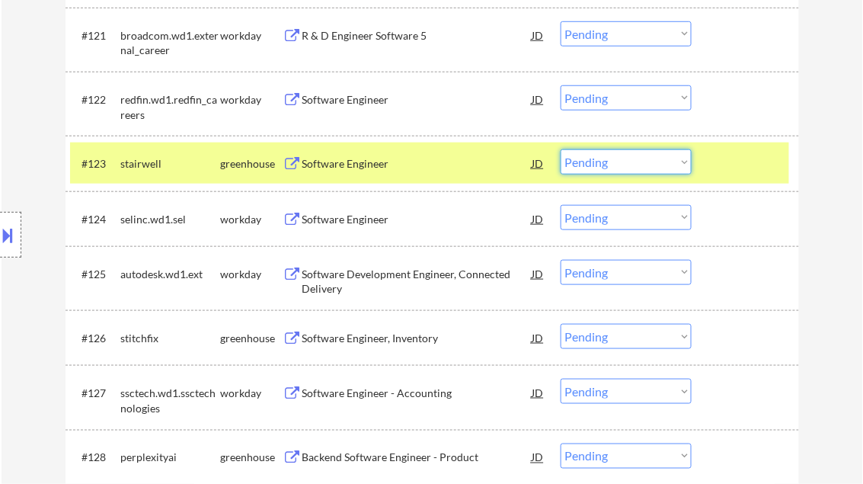
click at [627, 160] on select "Choose an option... Pending Applied Excluded (Questions) Excluded (Expired) Exc…" at bounding box center [626, 161] width 131 height 25
click at [561, 149] on select "Choose an option... Pending Applied Excluded (Questions) Excluded (Expired) Exc…" at bounding box center [626, 161] width 131 height 25
select select ""pending""
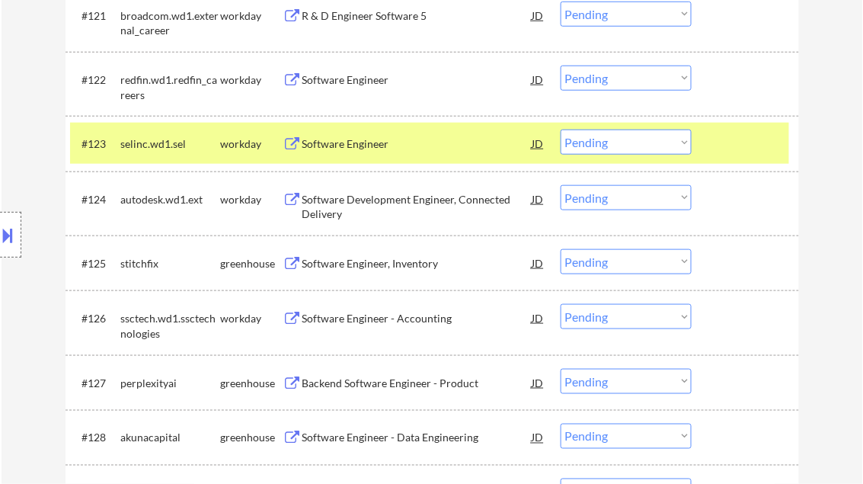
scroll to position [1792, 0]
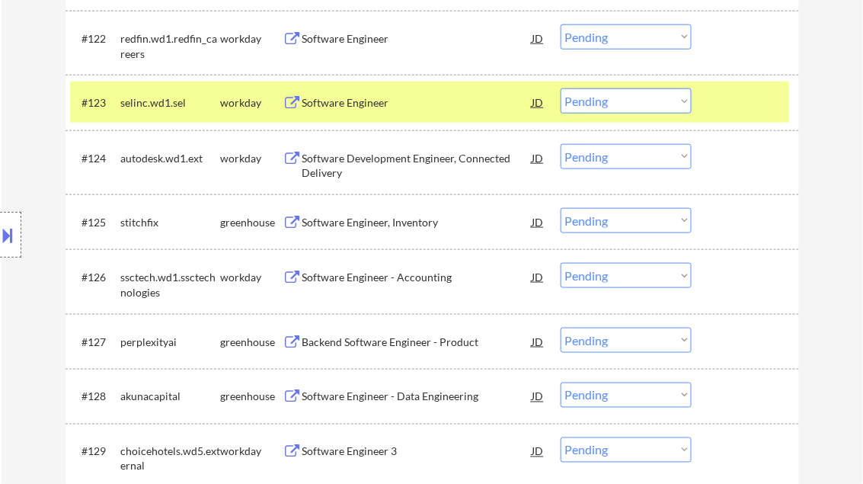
click at [398, 222] on div "Software Engineer, Inventory" at bounding box center [417, 222] width 230 height 15
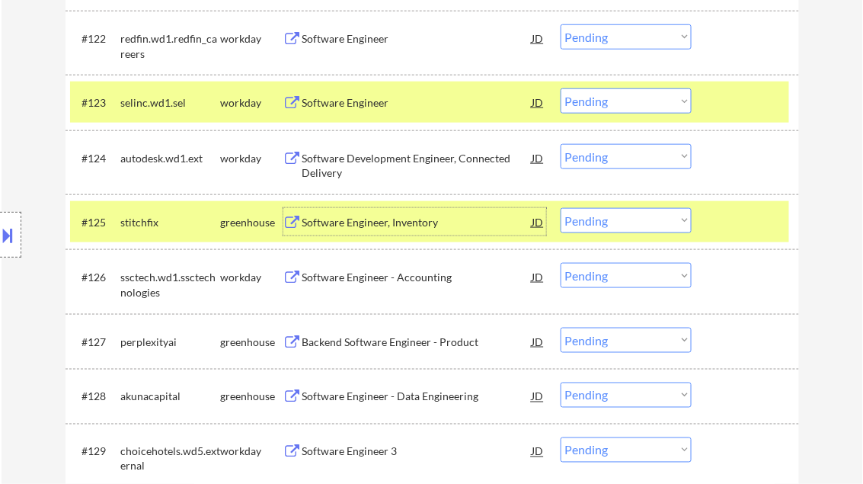
click at [603, 224] on select "Choose an option... Pending Applied Excluded (Questions) Excluded (Expired) Exc…" at bounding box center [626, 220] width 131 height 25
click at [561, 208] on select "Choose an option... Pending Applied Excluded (Questions) Excluded (Expired) Exc…" at bounding box center [626, 220] width 131 height 25
select select ""pending""
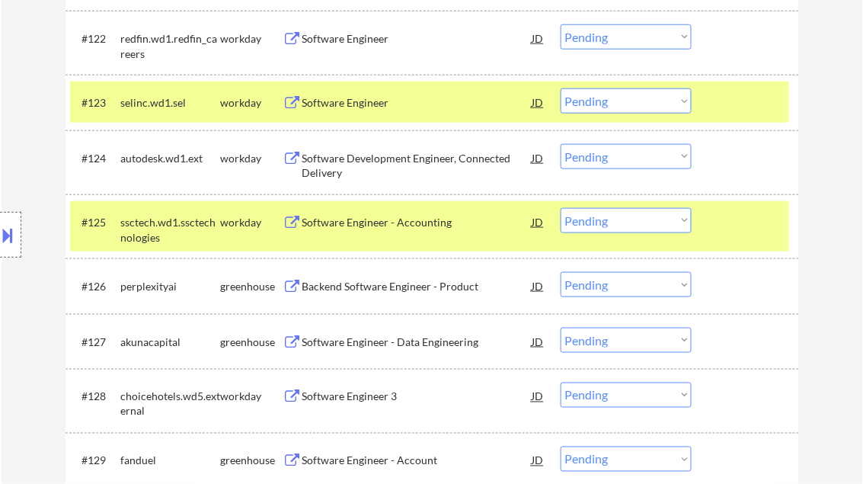
click at [377, 286] on div "Backend Software Engineer - Product" at bounding box center [417, 286] width 230 height 15
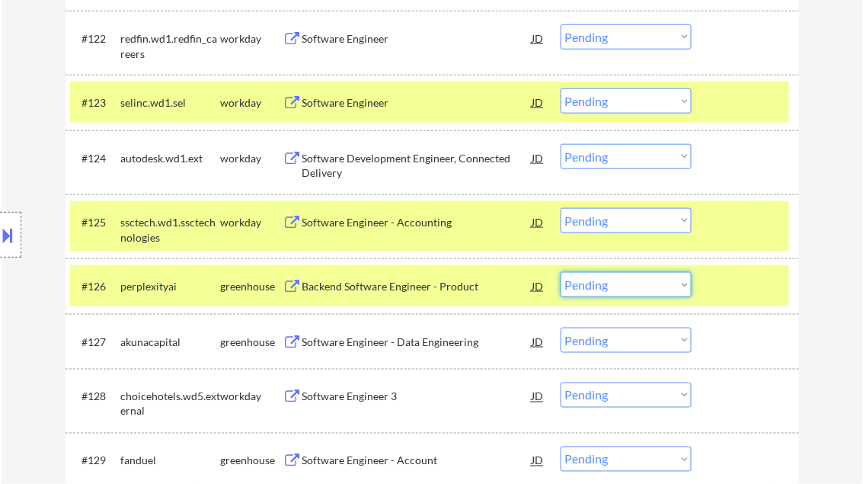
drag, startPoint x: 637, startPoint y: 281, endPoint x: 648, endPoint y: 297, distance: 19.2
click at [638, 282] on select "Choose an option... Pending Applied Excluded (Questions) Excluded (Expired) Exc…" at bounding box center [626, 284] width 131 height 25
click at [561, 272] on select "Choose an option... Pending Applied Excluded (Questions) Excluded (Expired) Exc…" at bounding box center [626, 284] width 131 height 25
select select ""pending""
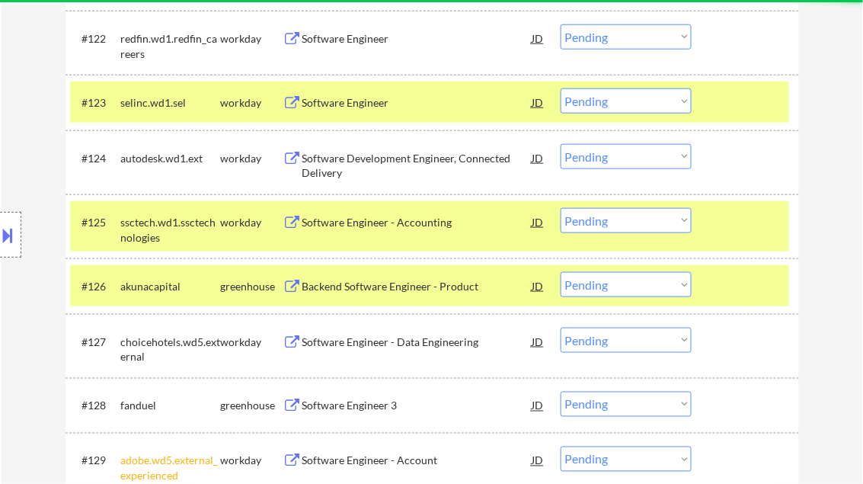
scroll to position [1853, 0]
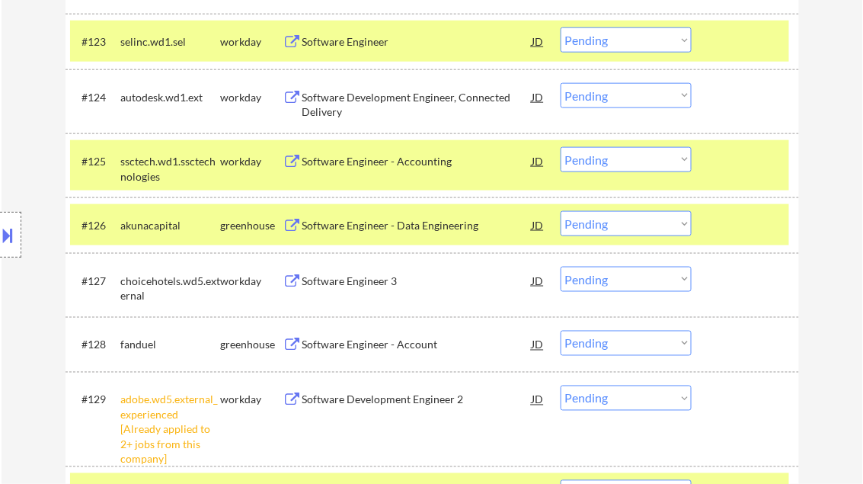
click at [413, 224] on div "Software Engineer - Data Engineering" at bounding box center [417, 225] width 230 height 15
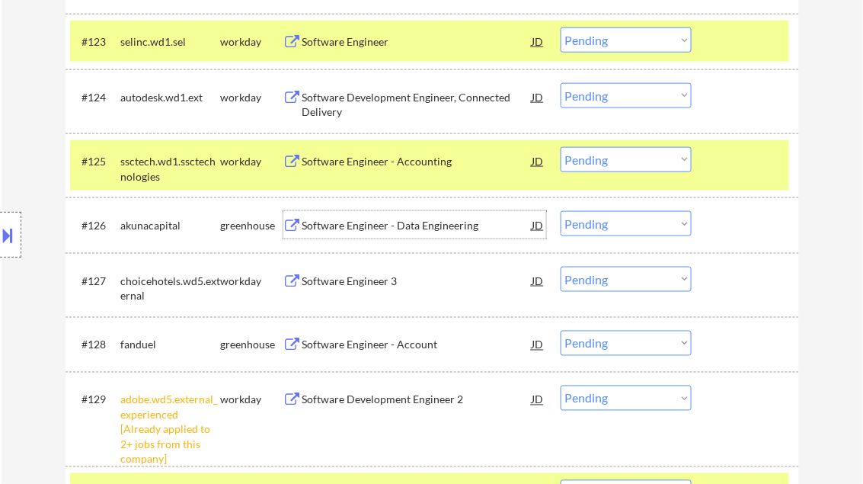
scroll to position [1975, 0]
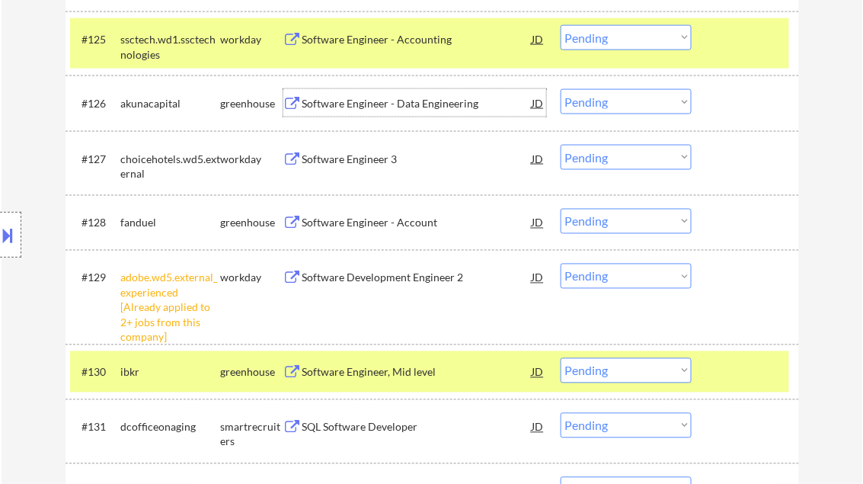
drag, startPoint x: 609, startPoint y: 278, endPoint x: 641, endPoint y: 288, distance: 33.5
click at [609, 278] on select "Choose an option... Pending Applied Excluded (Questions) Excluded (Expired) Exc…" at bounding box center [626, 276] width 131 height 25
click at [561, 264] on select "Choose an option... Pending Applied Excluded (Questions) Excluded (Expired) Exc…" at bounding box center [626, 276] width 131 height 25
select select ""pending""
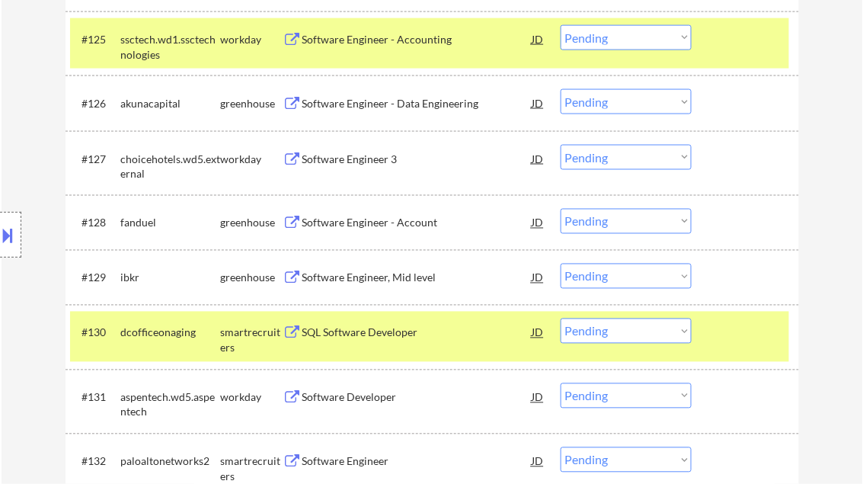
click at [372, 219] on div "Software Engineer - Account" at bounding box center [417, 223] width 230 height 15
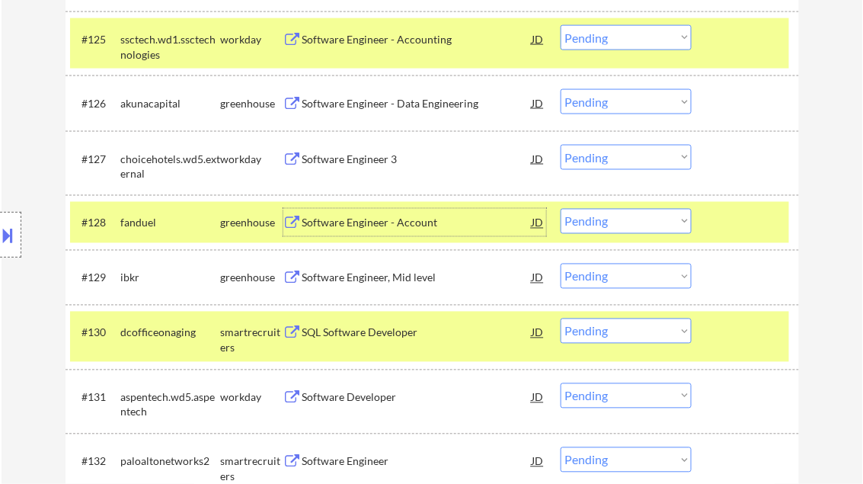
click at [427, 217] on div "Software Engineer - Account" at bounding box center [417, 223] width 230 height 15
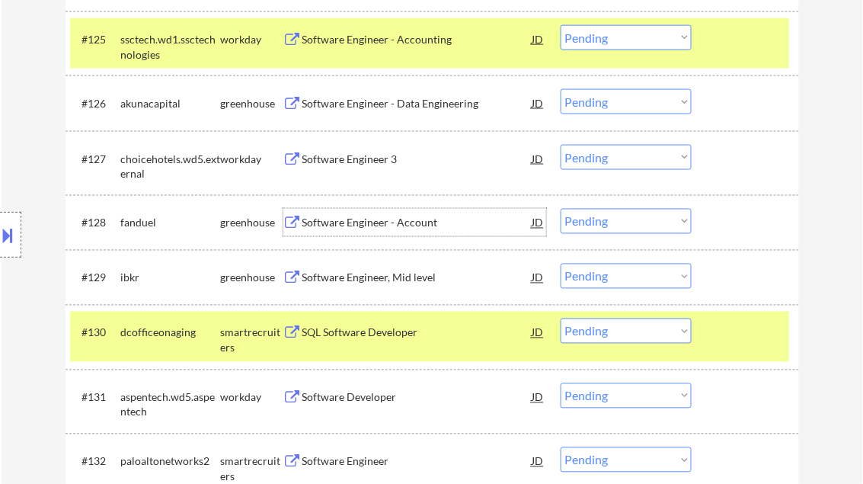
click at [625, 225] on select "Choose an option... Pending Applied Excluded (Questions) Excluded (Expired) Exc…" at bounding box center [626, 221] width 131 height 25
click at [561, 209] on select "Choose an option... Pending Applied Excluded (Questions) Excluded (Expired) Exc…" at bounding box center [626, 221] width 131 height 25
click at [729, 52] on div at bounding box center [747, 38] width 67 height 27
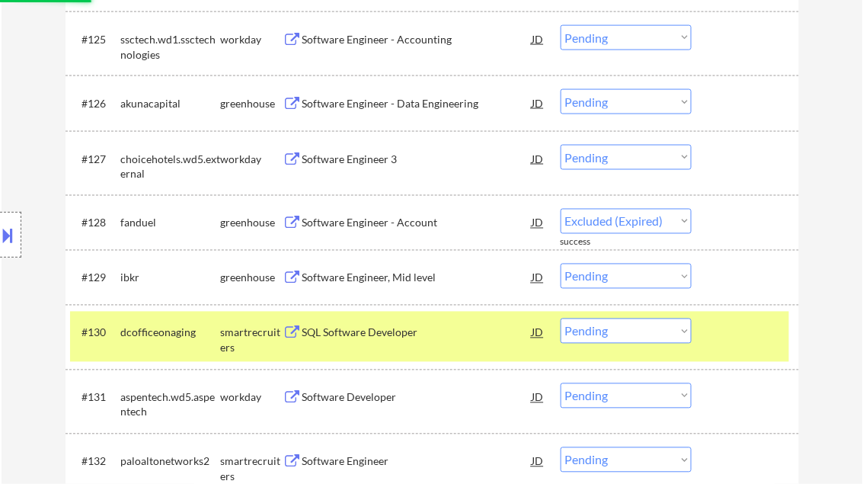
scroll to position [2096, 0]
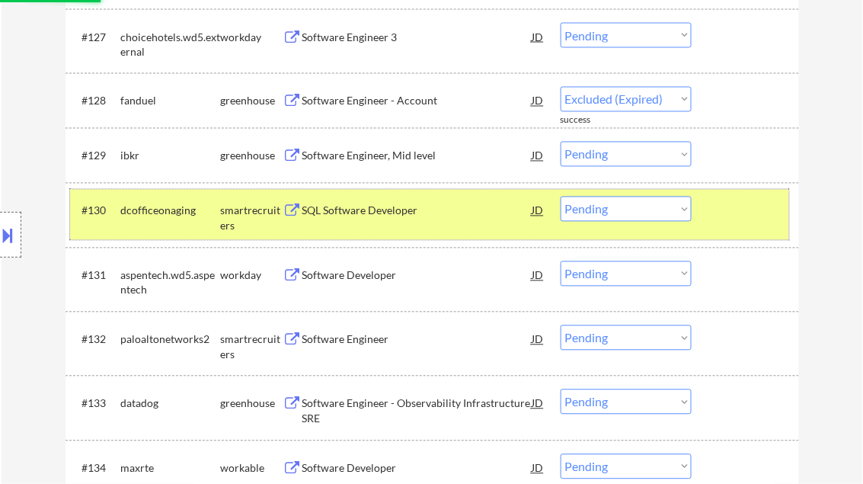
click at [732, 214] on div at bounding box center [747, 210] width 67 height 27
select select ""pending""
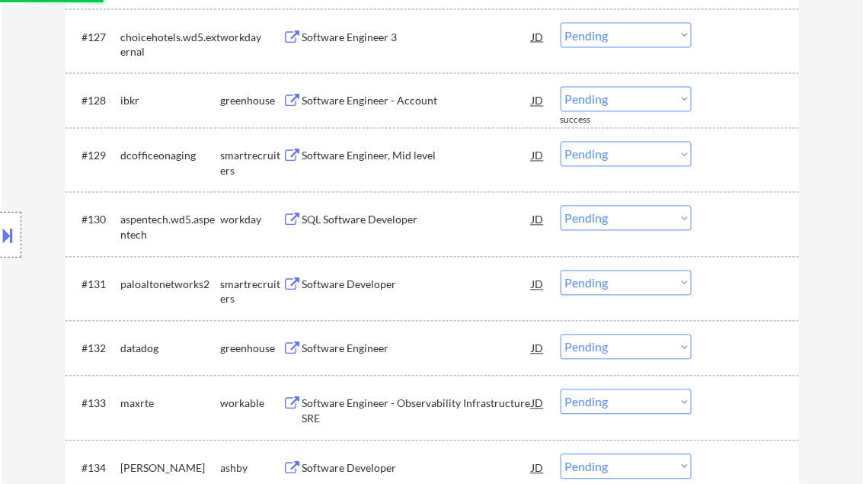
scroll to position [2218, 0]
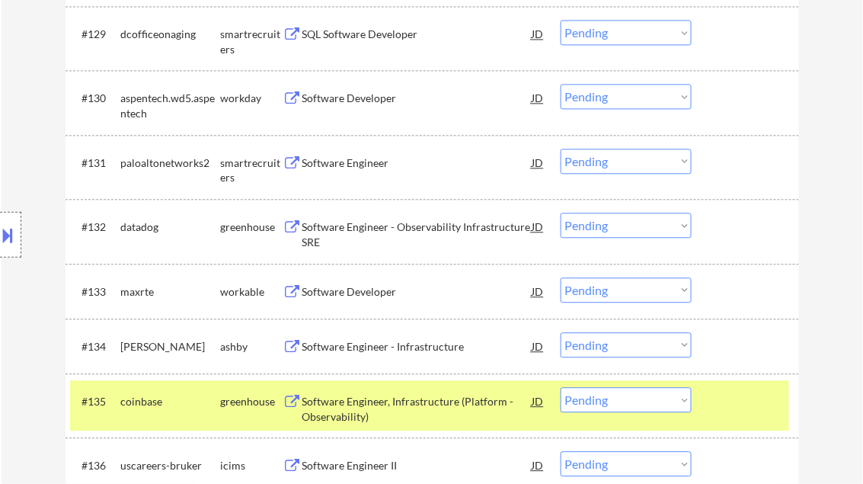
click at [367, 154] on div "Software Engineer" at bounding box center [417, 162] width 230 height 27
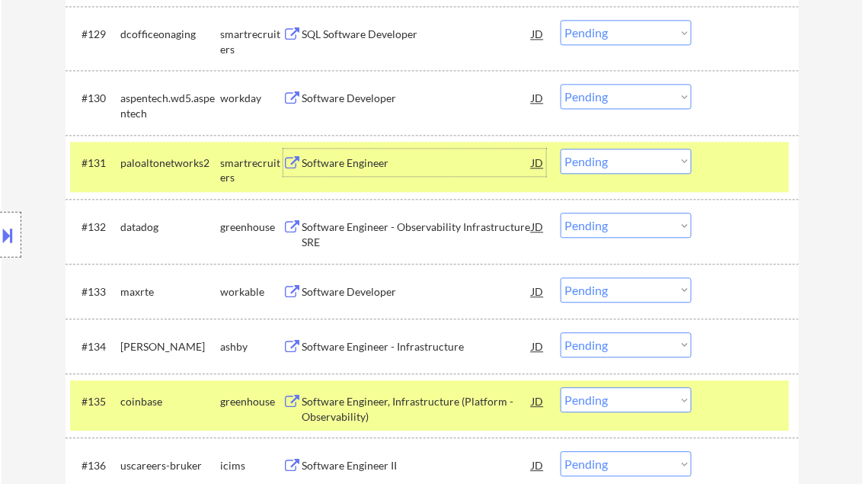
drag, startPoint x: 608, startPoint y: 161, endPoint x: 630, endPoint y: 172, distance: 24.5
click at [608, 161] on select "Choose an option... Pending Applied Excluded (Questions) Excluded (Expired) Exc…" at bounding box center [626, 161] width 131 height 25
click at [561, 149] on select "Choose an option... Pending Applied Excluded (Questions) Excluded (Expired) Exc…" at bounding box center [626, 161] width 131 height 25
select select ""pending""
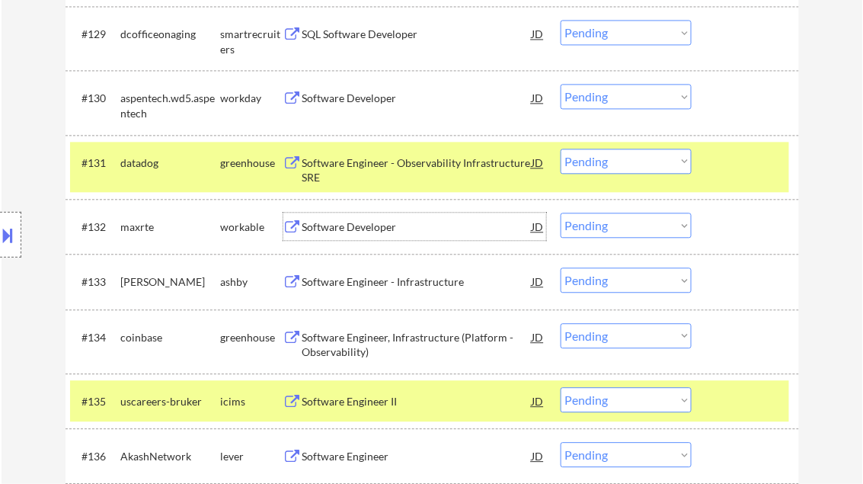
click at [392, 222] on div "Software Developer" at bounding box center [417, 226] width 230 height 15
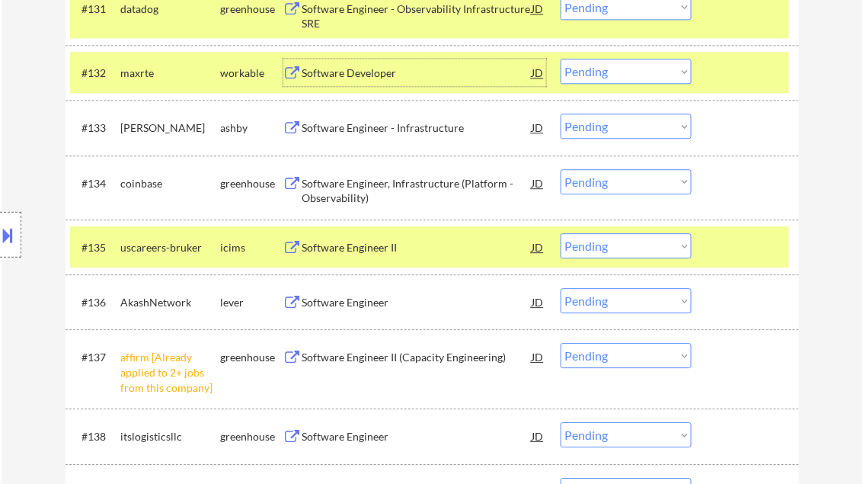
scroll to position [2401, 0]
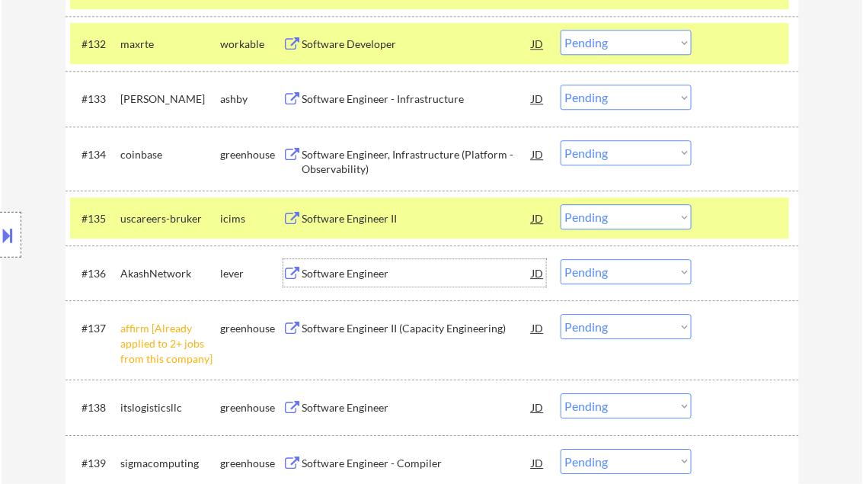
click at [373, 273] on div "Software Engineer" at bounding box center [417, 273] width 230 height 15
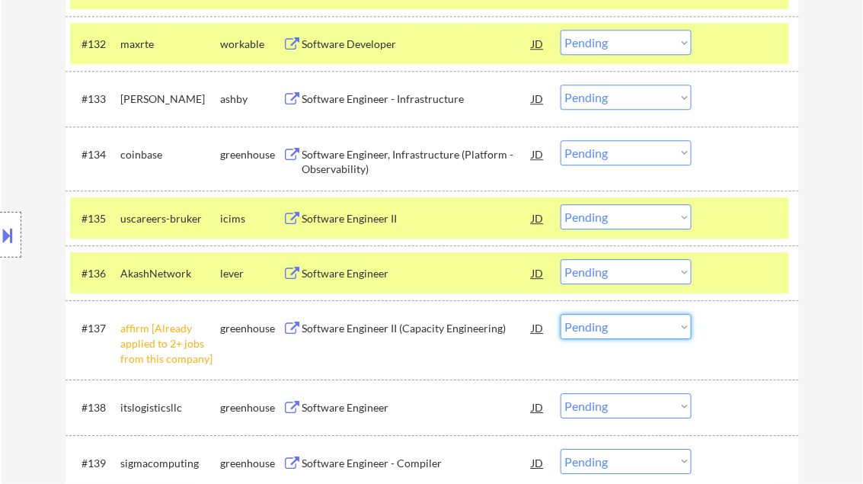
drag, startPoint x: 636, startPoint y: 331, endPoint x: 676, endPoint y: 382, distance: 65.2
click at [636, 331] on select "Choose an option... Pending Applied Excluded (Questions) Excluded (Expired) Exc…" at bounding box center [626, 326] width 131 height 25
click at [561, 314] on select "Choose an option... Pending Applied Excluded (Questions) Excluded (Expired) Exc…" at bounding box center [626, 326] width 131 height 25
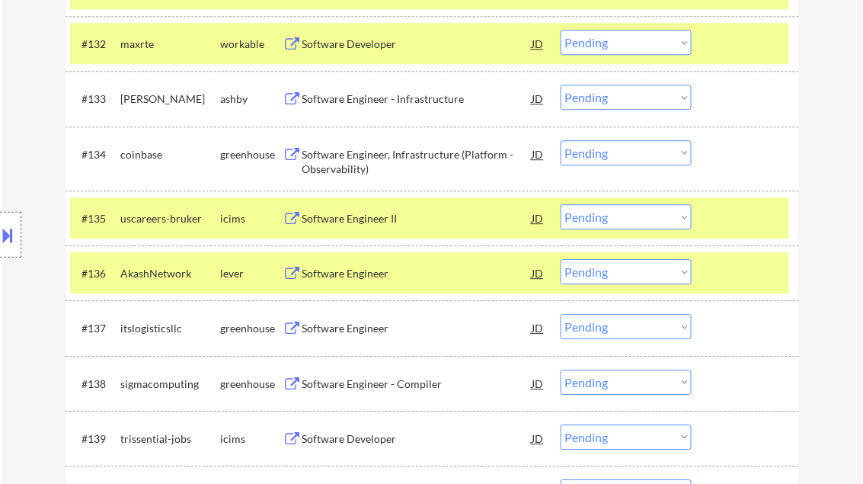
click at [730, 267] on div at bounding box center [747, 272] width 67 height 27
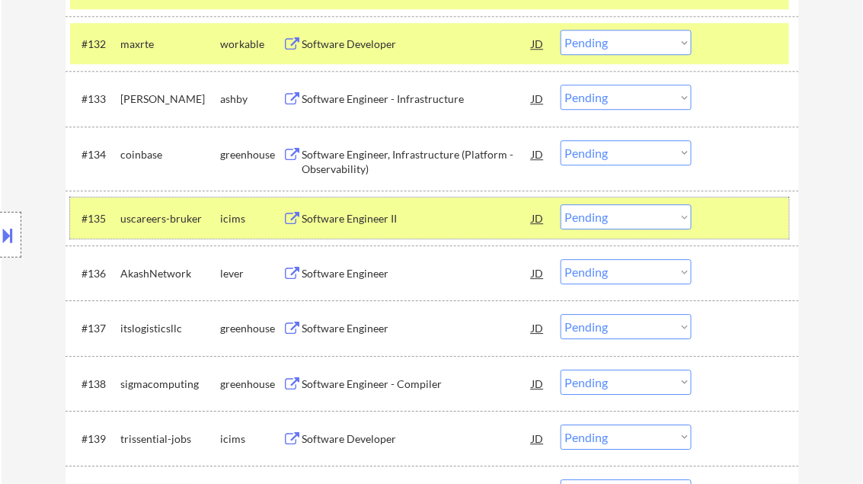
click at [730, 222] on div at bounding box center [747, 217] width 67 height 27
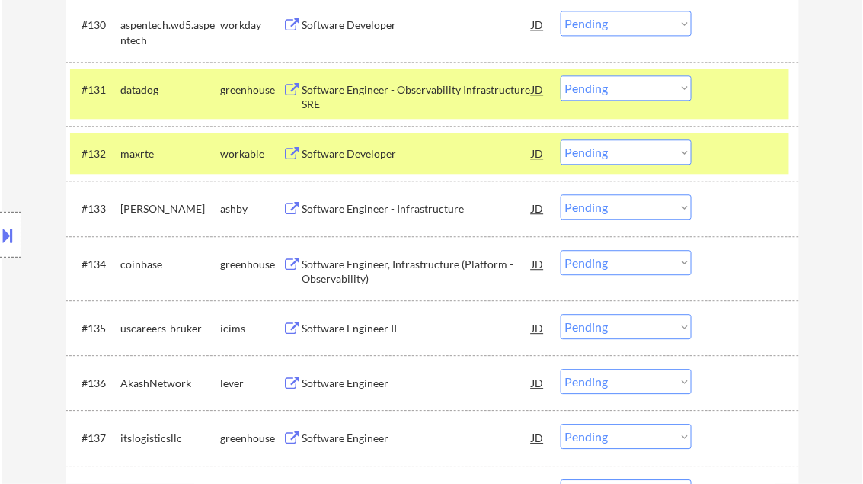
scroll to position [2279, 0]
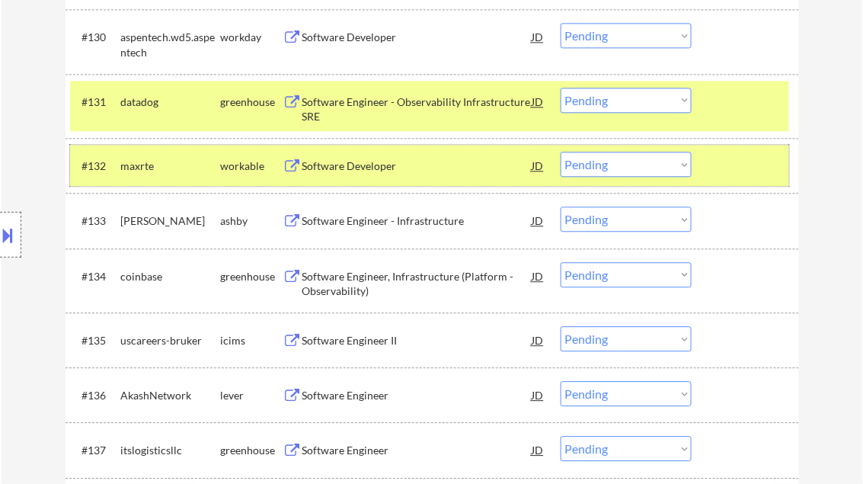
click at [741, 170] on div at bounding box center [747, 165] width 67 height 27
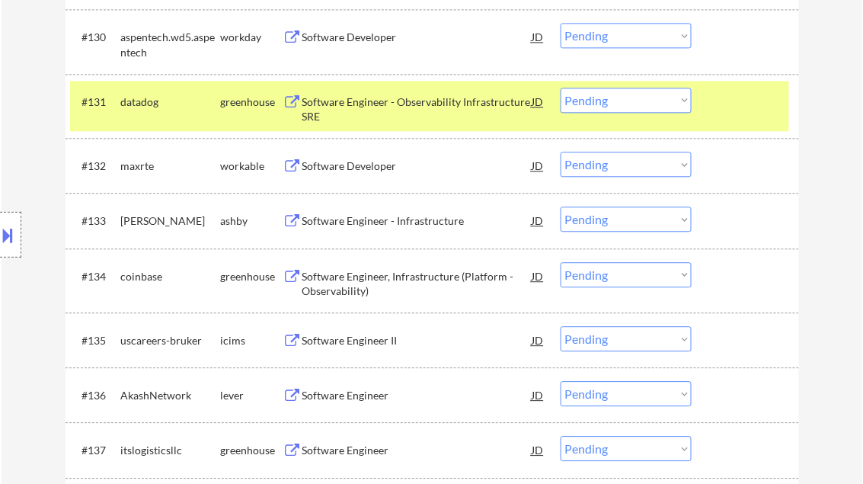
click at [747, 110] on div at bounding box center [747, 101] width 67 height 27
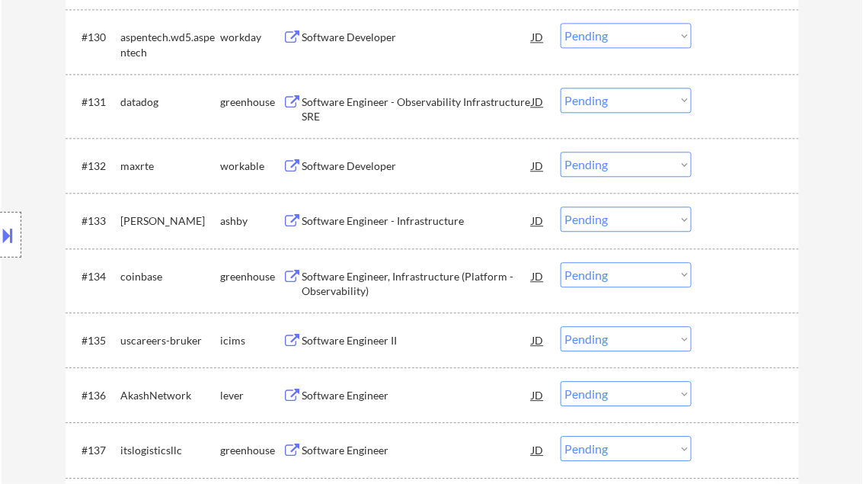
scroll to position [2340, 0]
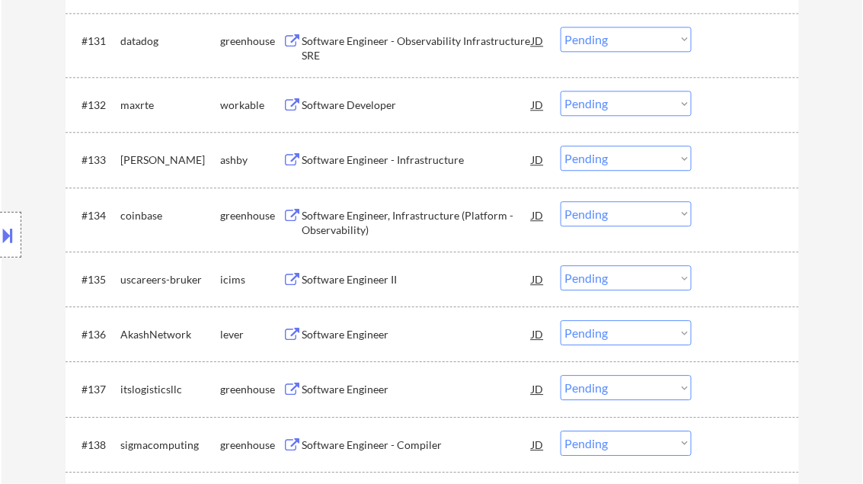
click at [353, 329] on div "Software Engineer" at bounding box center [417, 334] width 230 height 15
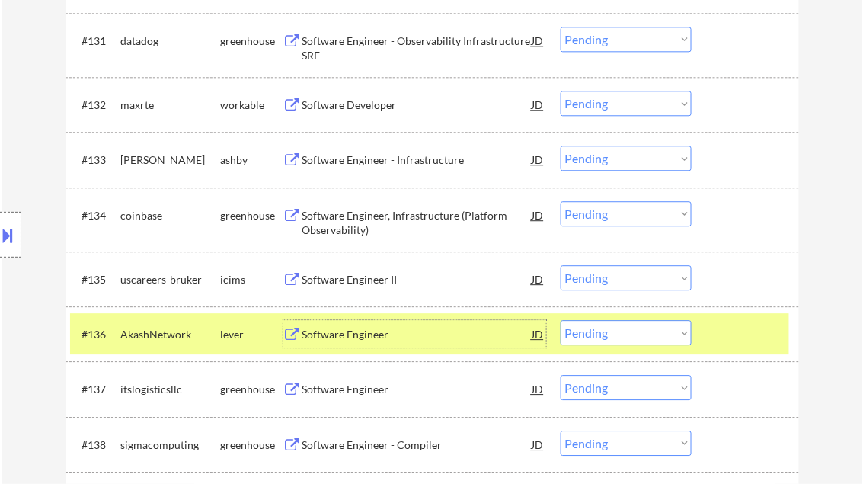
click at [364, 337] on div "Software Engineer" at bounding box center [417, 334] width 230 height 15
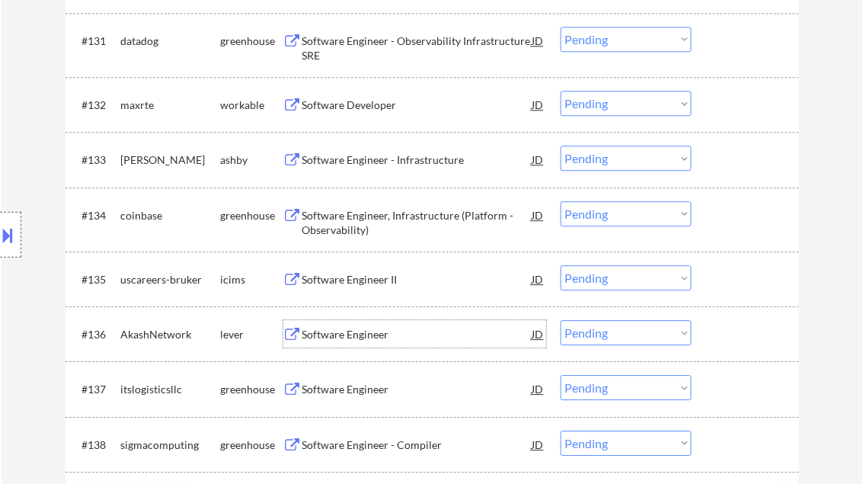
scroll to position [2401, 0]
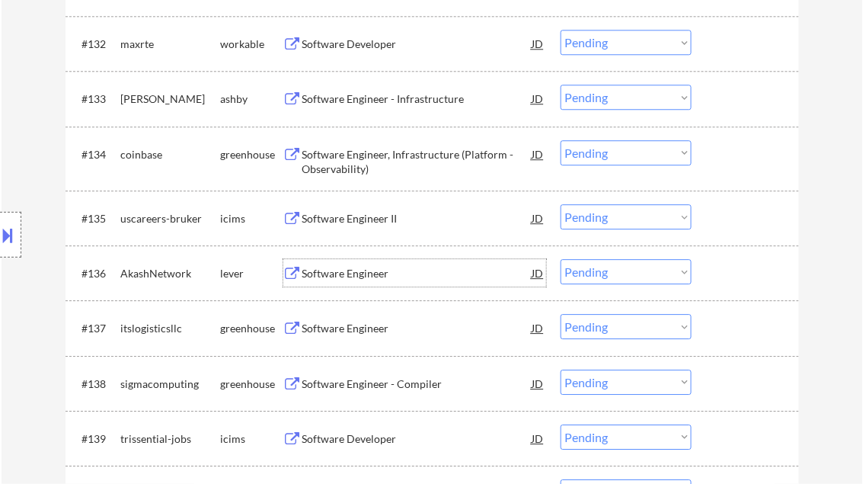
click at [347, 331] on div "Software Engineer" at bounding box center [417, 328] width 230 height 15
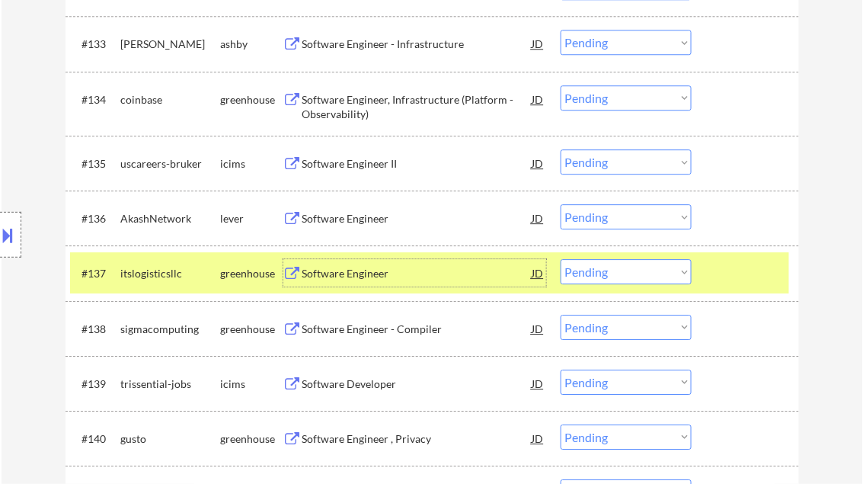
scroll to position [2523, 0]
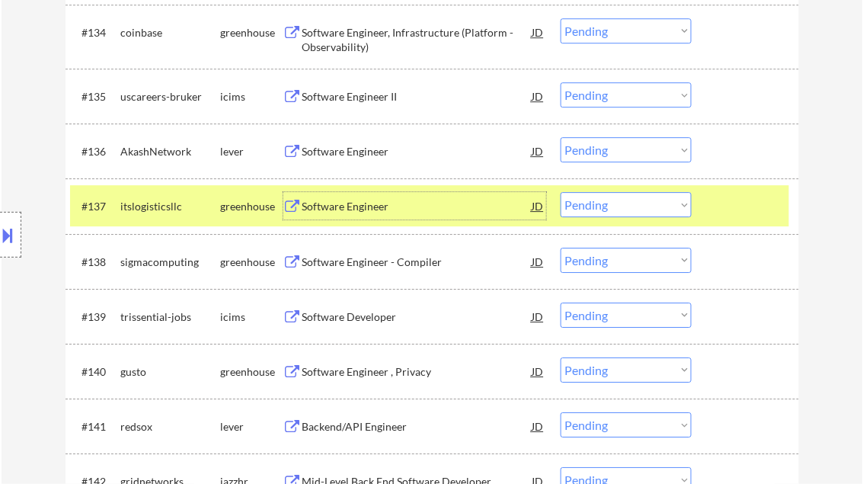
click at [605, 212] on select "Choose an option... Pending Applied Excluded (Questions) Excluded (Expired) Exc…" at bounding box center [626, 204] width 131 height 25
click at [561, 192] on select "Choose an option... Pending Applied Excluded (Questions) Excluded (Expired) Exc…" at bounding box center [626, 204] width 131 height 25
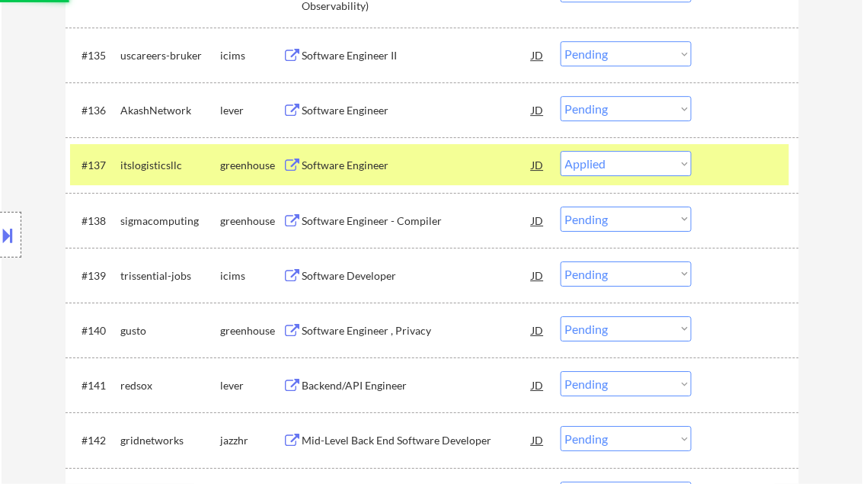
scroll to position [2584, 0]
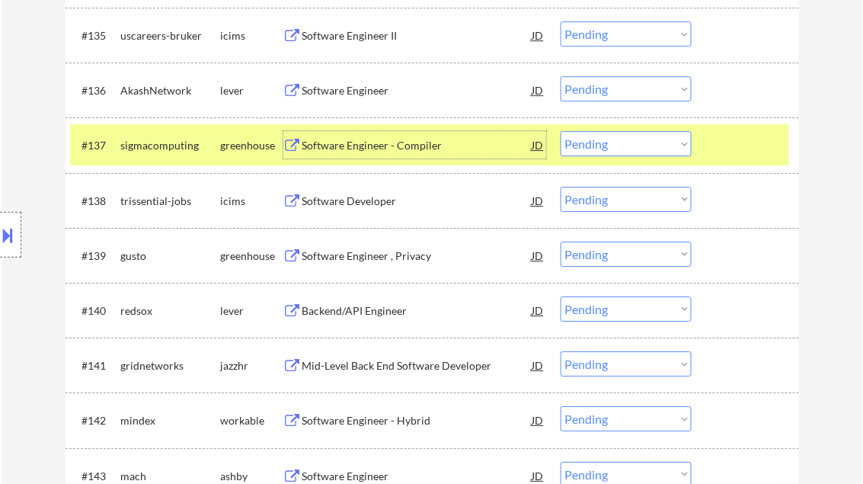
click at [361, 143] on div "Software Engineer - Compiler" at bounding box center [417, 145] width 230 height 15
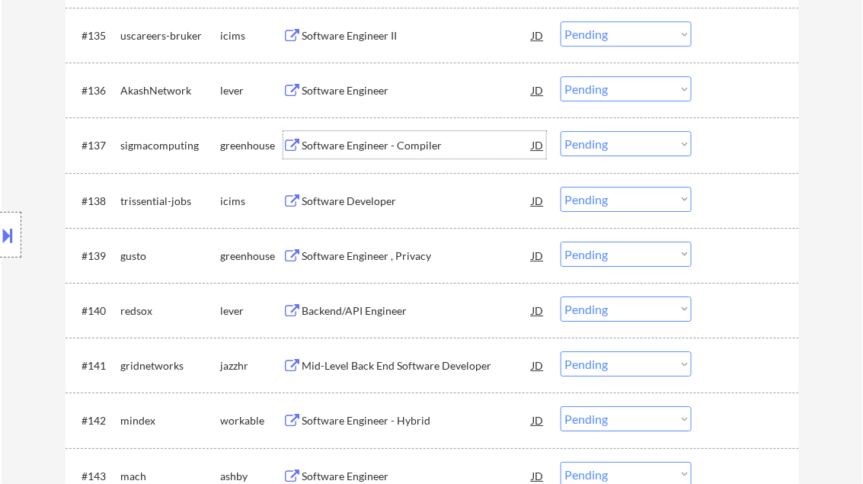
click at [617, 143] on select "Choose an option... Pending Applied Excluded (Questions) Excluded (Expired) Exc…" at bounding box center [626, 143] width 131 height 25
click at [561, 131] on select "Choose an option... Pending Applied Excluded (Questions) Excluded (Expired) Exc…" at bounding box center [626, 143] width 131 height 25
select select ""pending""
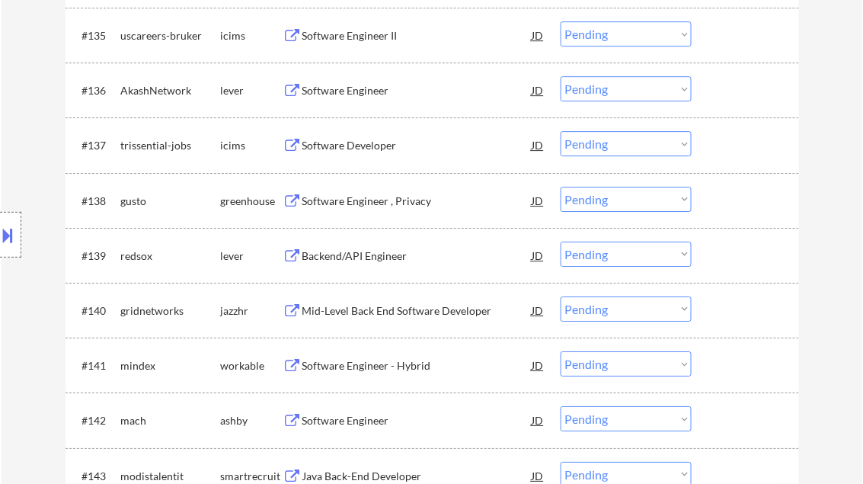
click at [344, 201] on div "Software Engineer , Privacy" at bounding box center [417, 200] width 230 height 15
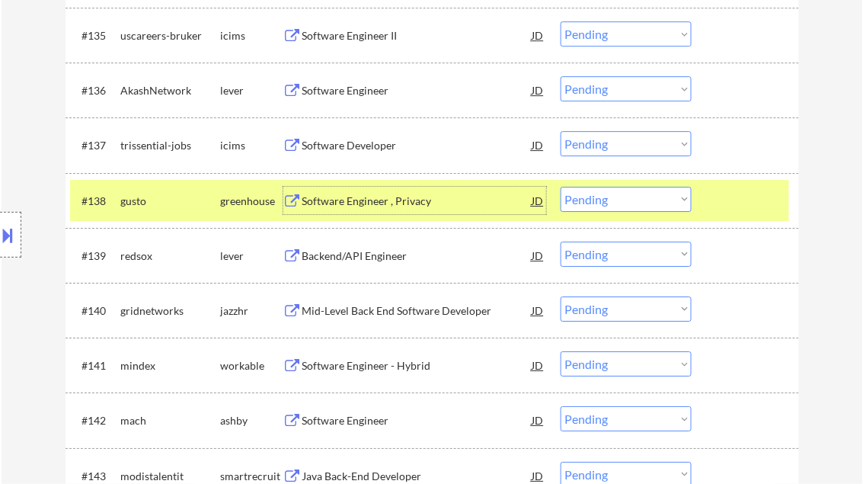
click at [606, 197] on select "Choose an option... Pending Applied Excluded (Questions) Excluded (Expired) Exc…" at bounding box center [626, 199] width 131 height 25
click at [561, 187] on select "Choose an option... Pending Applied Excluded (Questions) Excluded (Expired) Exc…" at bounding box center [626, 199] width 131 height 25
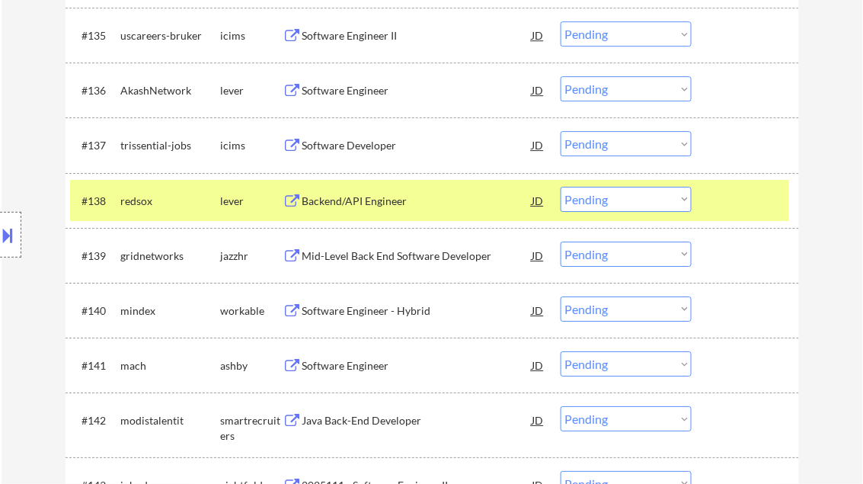
click at [379, 206] on div "Backend/API Engineer" at bounding box center [417, 200] width 230 height 15
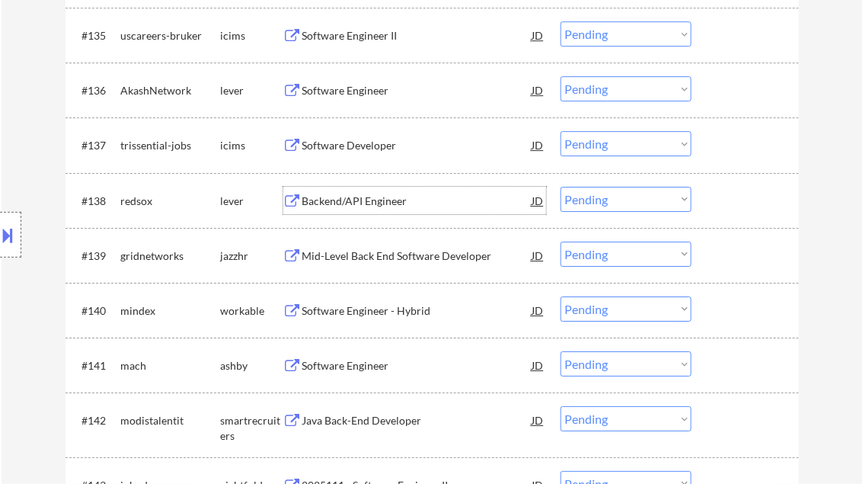
click at [600, 204] on select "Choose an option... Pending Applied Excluded (Questions) Excluded (Expired) Exc…" at bounding box center [626, 199] width 131 height 25
click at [561, 187] on select "Choose an option... Pending Applied Excluded (Questions) Excluded (Expired) Exc…" at bounding box center [626, 199] width 131 height 25
select select ""pending""
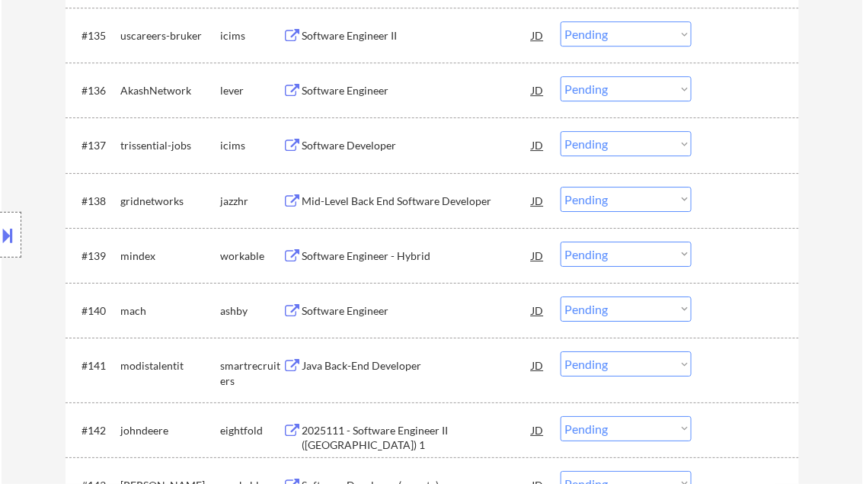
scroll to position [2645, 0]
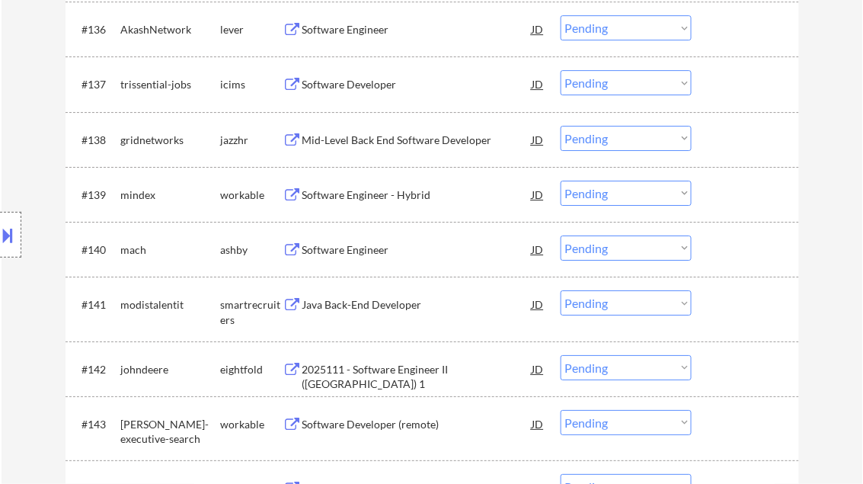
click at [360, 194] on div "Software Engineer - Hybrid" at bounding box center [417, 194] width 230 height 15
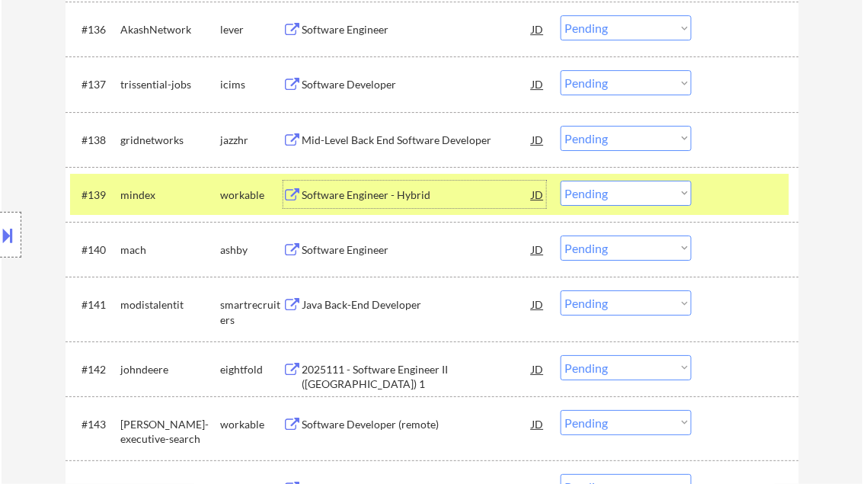
click at [615, 197] on select "Choose an option... Pending Applied Excluded (Questions) Excluded (Expired) Exc…" at bounding box center [626, 193] width 131 height 25
click at [561, 181] on select "Choose an option... Pending Applied Excluded (Questions) Excluded (Expired) Exc…" at bounding box center [626, 193] width 131 height 25
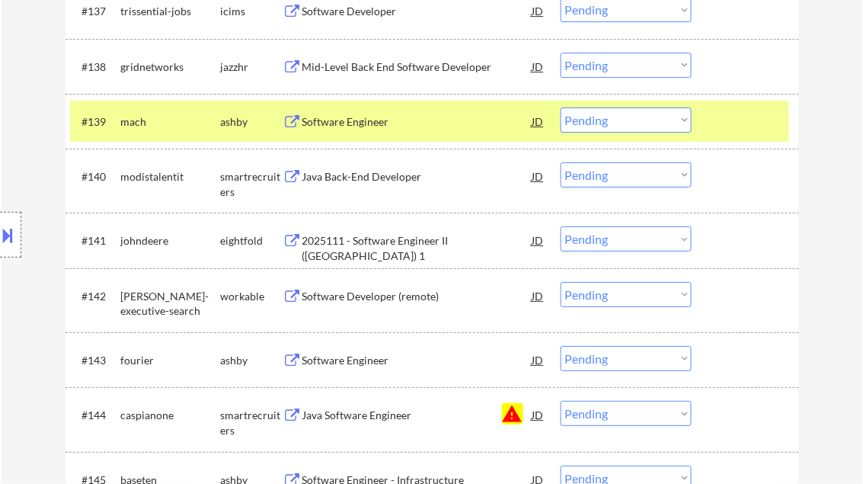
scroll to position [2706, 0]
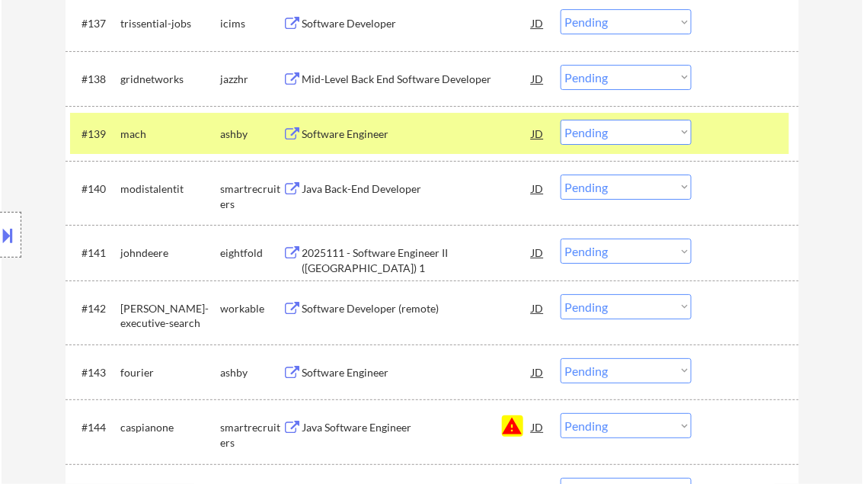
click at [351, 135] on div "Software Engineer" at bounding box center [417, 133] width 230 height 15
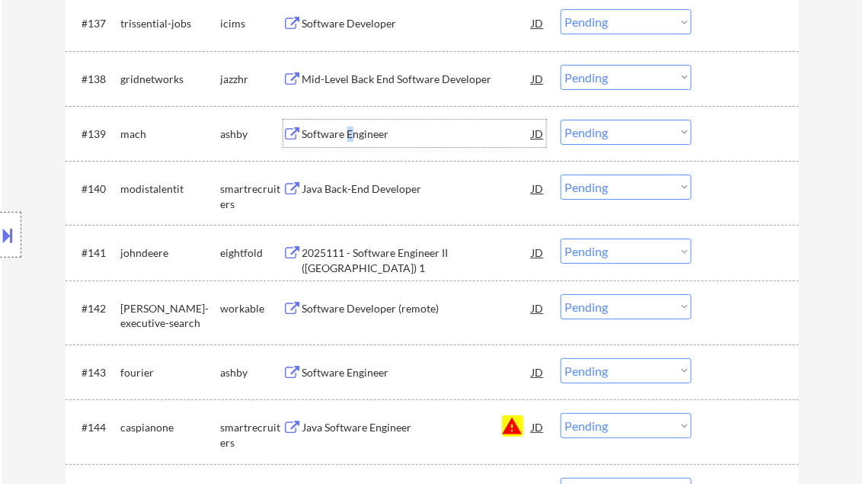
click at [619, 130] on select "Choose an option... Pending Applied Excluded (Questions) Excluded (Expired) Exc…" at bounding box center [626, 132] width 131 height 25
click at [561, 120] on select "Choose an option... Pending Applied Excluded (Questions) Excluded (Expired) Exc…" at bounding box center [626, 132] width 131 height 25
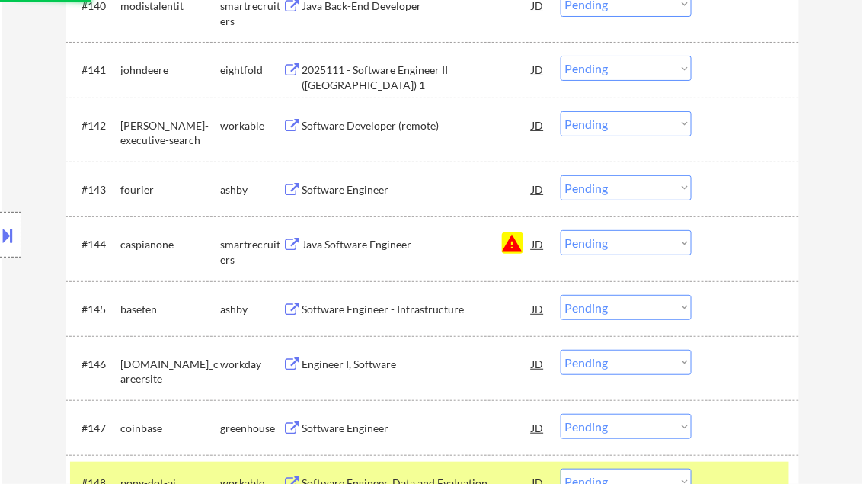
select select ""pending""
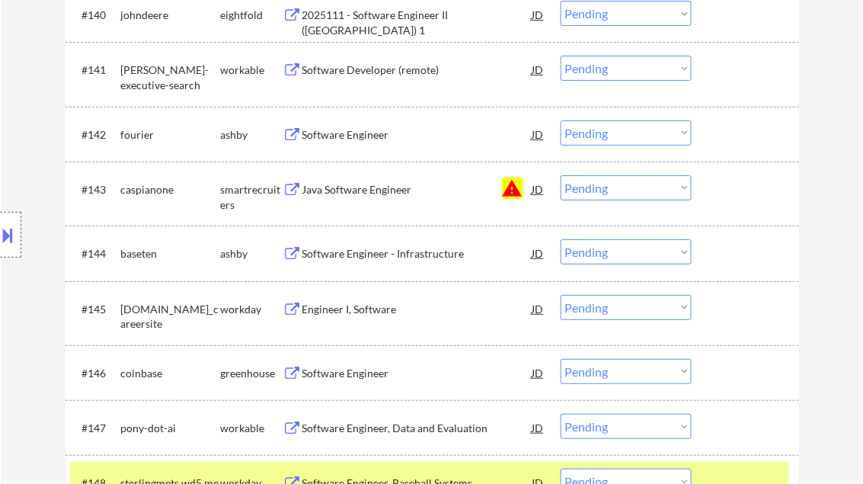
click at [603, 198] on select "Choose an option... Pending Applied Excluded (Questions) Excluded (Expired) Exc…" at bounding box center [626, 187] width 131 height 25
click at [561, 175] on select "Choose an option... Pending Applied Excluded (Questions) Excluded (Expired) Exc…" at bounding box center [626, 187] width 131 height 25
select select ""pending""
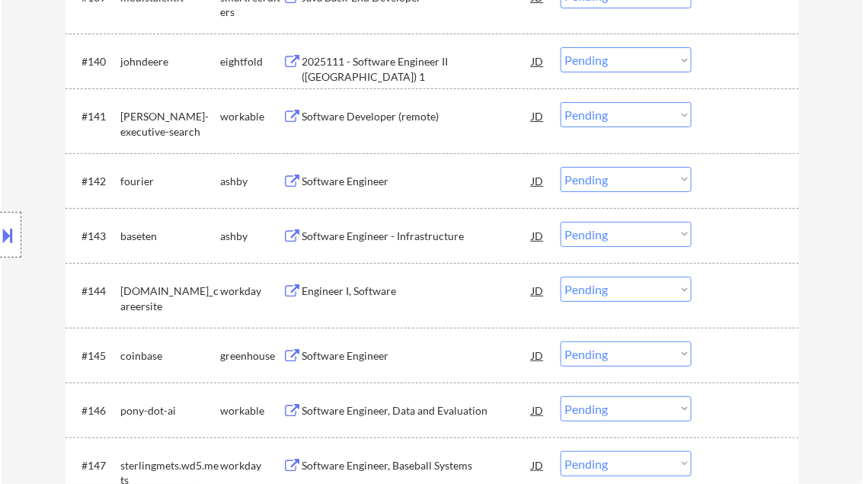
scroll to position [2828, 0]
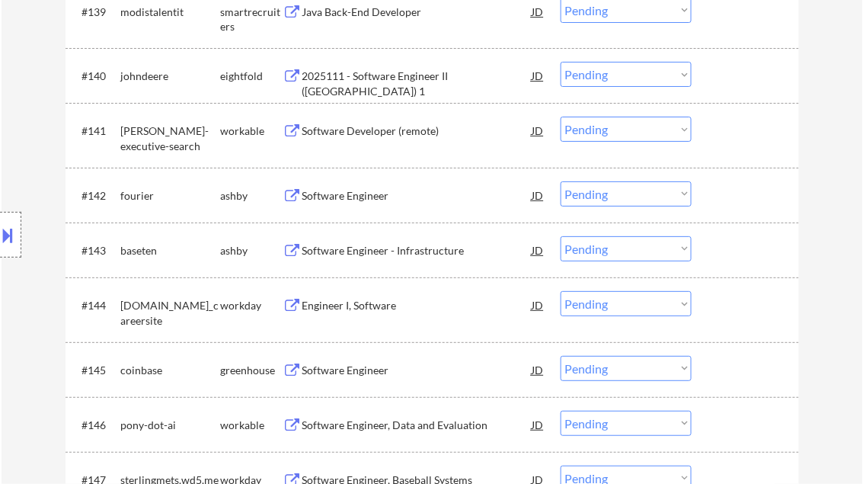
click at [366, 135] on div "Software Developer (remote)" at bounding box center [417, 130] width 230 height 15
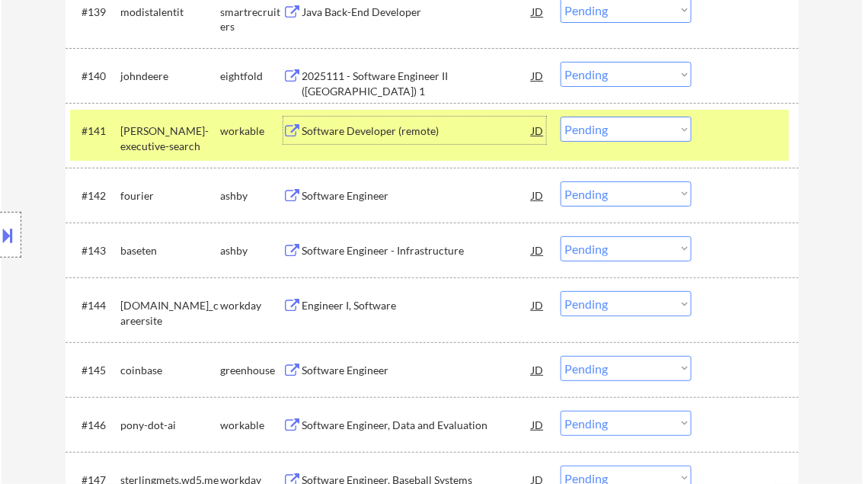
click at [612, 128] on select "Choose an option... Pending Applied Excluded (Questions) Excluded (Expired) Exc…" at bounding box center [626, 129] width 131 height 25
click at [561, 117] on select "Choose an option... Pending Applied Excluded (Questions) Excluded (Expired) Exc…" at bounding box center [626, 129] width 131 height 25
click at [351, 199] on div "Software Engineer" at bounding box center [417, 195] width 230 height 15
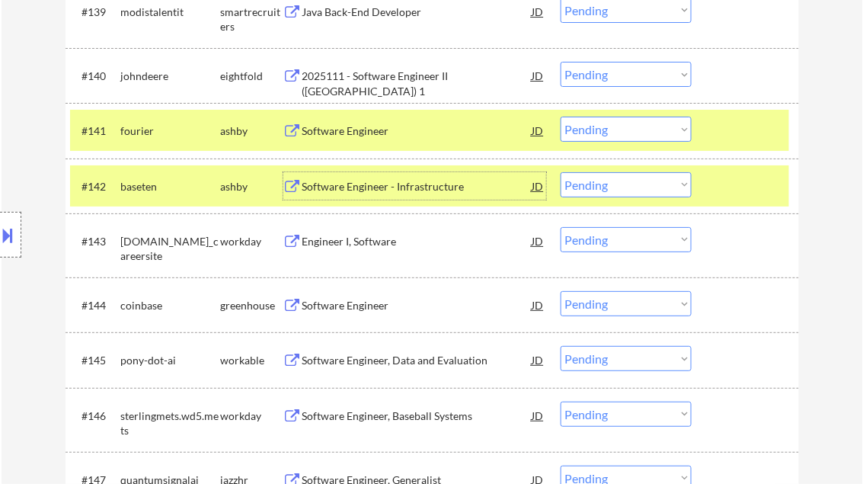
drag, startPoint x: 626, startPoint y: 133, endPoint x: 634, endPoint y: 137, distance: 8.9
click at [626, 133] on select "Choose an option... Pending Applied Excluded (Questions) Excluded (Expired) Exc…" at bounding box center [626, 129] width 131 height 25
click at [561, 117] on select "Choose an option... Pending Applied Excluded (Questions) Excluded (Expired) Exc…" at bounding box center [626, 129] width 131 height 25
click at [737, 187] on div at bounding box center [747, 185] width 67 height 27
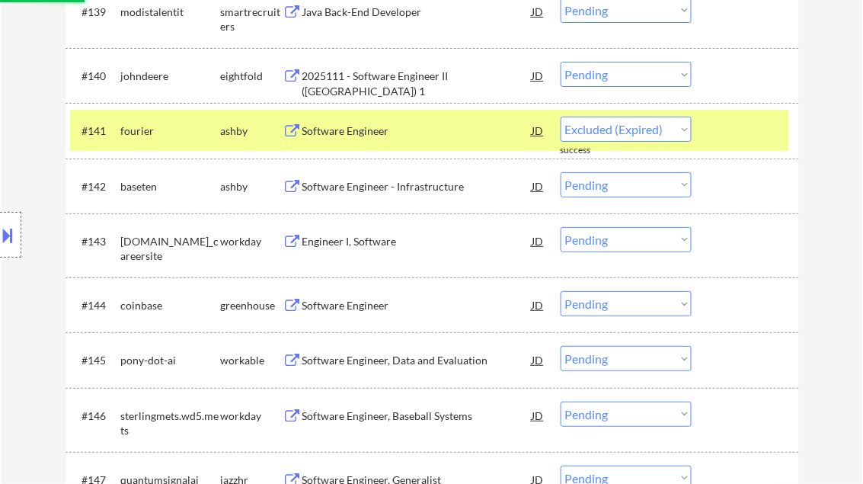
select select ""pending""
click at [728, 137] on div at bounding box center [747, 130] width 67 height 27
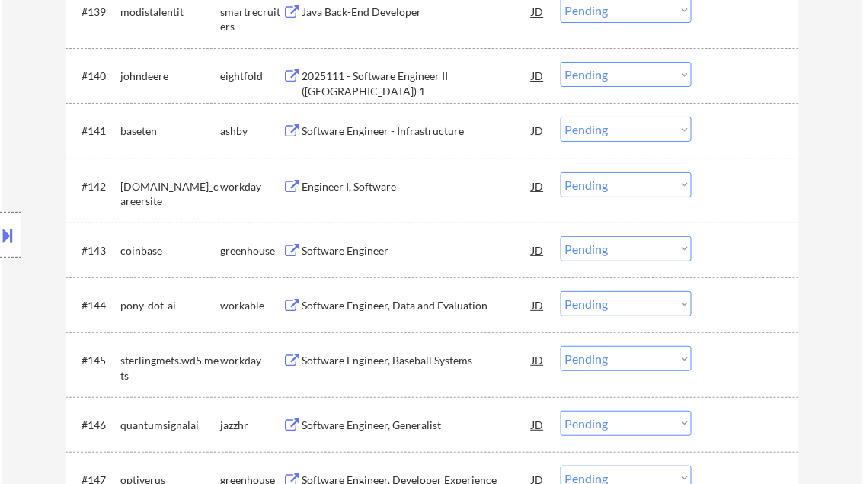
click at [353, 132] on div "Software Engineer - Infrastructure" at bounding box center [417, 130] width 230 height 15
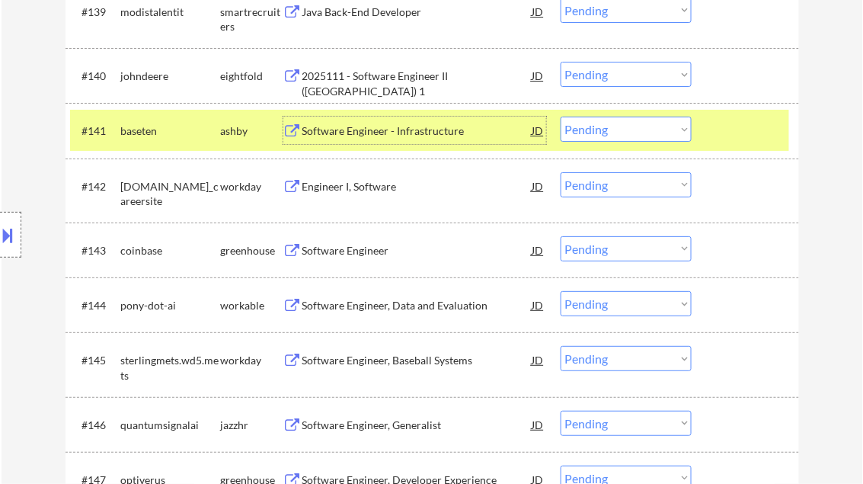
click at [369, 244] on div "Software Engineer" at bounding box center [417, 250] width 230 height 15
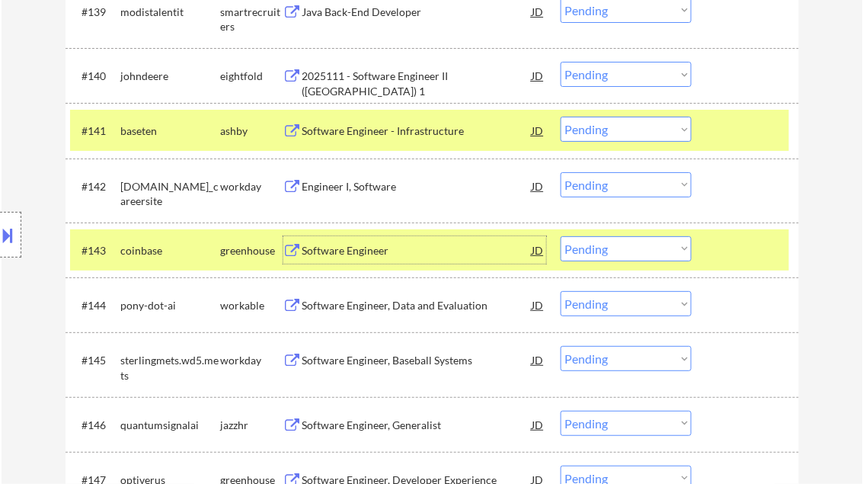
click at [644, 251] on select "Choose an option... Pending Applied Excluded (Questions) Excluded (Expired) Exc…" at bounding box center [626, 248] width 131 height 25
click at [561, 236] on select "Choose an option... Pending Applied Excluded (Questions) Excluded (Expired) Exc…" at bounding box center [626, 248] width 131 height 25
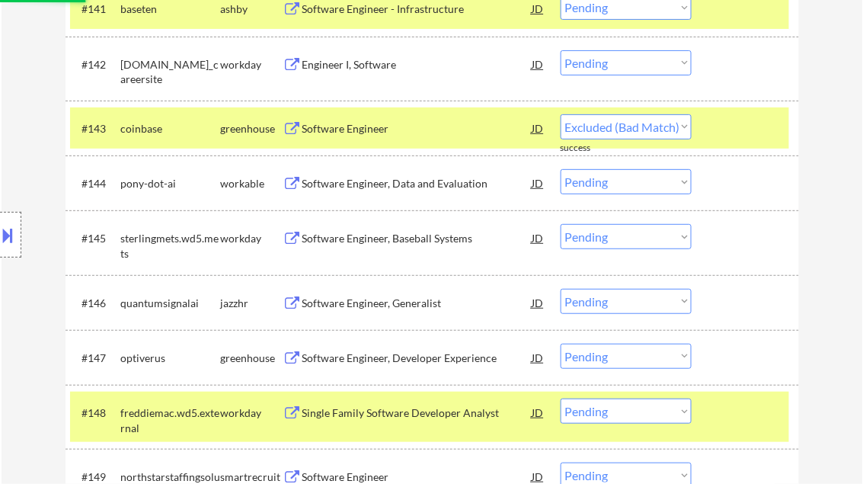
select select ""pending""
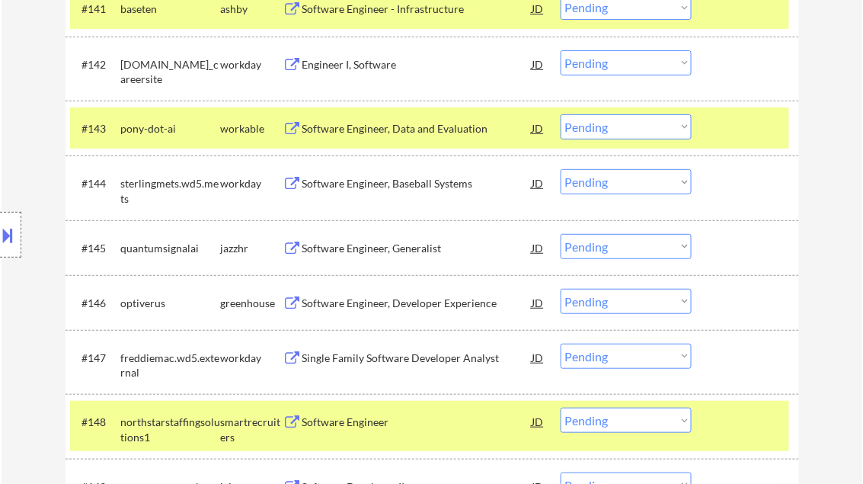
click at [721, 124] on div at bounding box center [747, 127] width 67 height 27
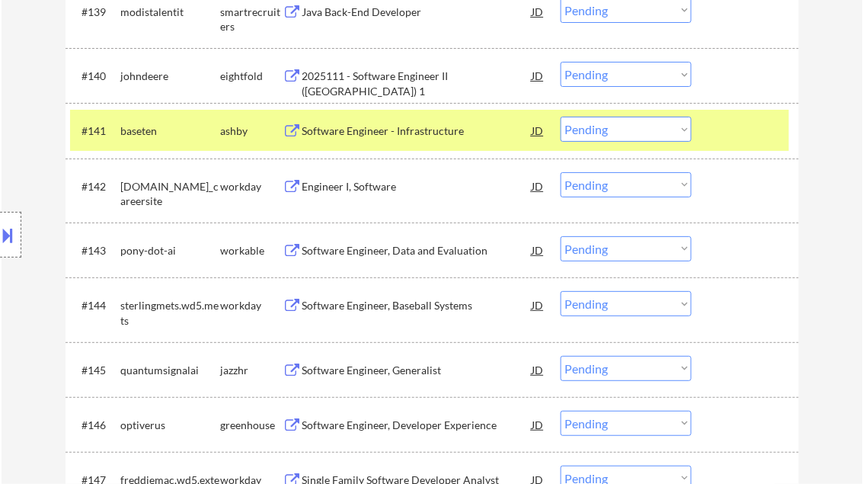
click at [734, 143] on div at bounding box center [747, 130] width 67 height 27
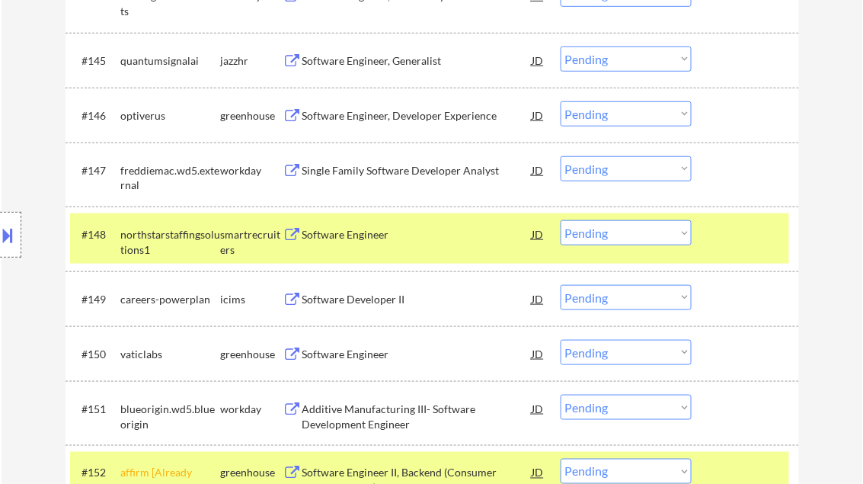
scroll to position [3193, 0]
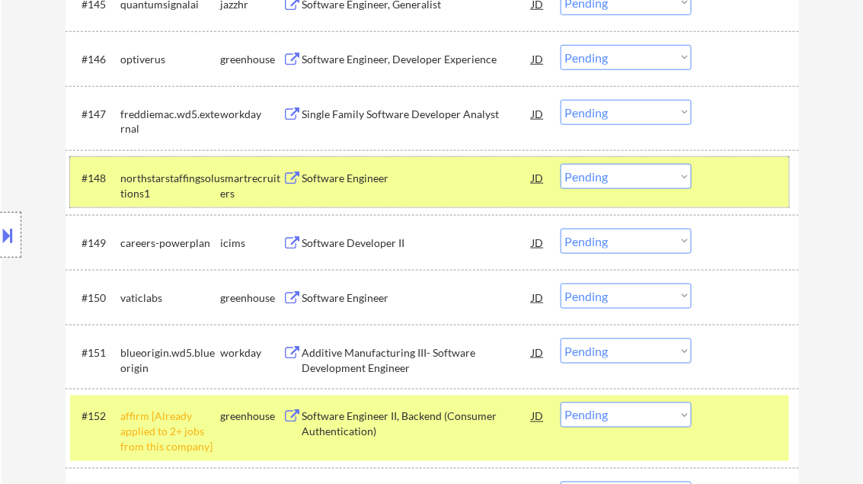
click at [725, 180] on div at bounding box center [747, 177] width 67 height 27
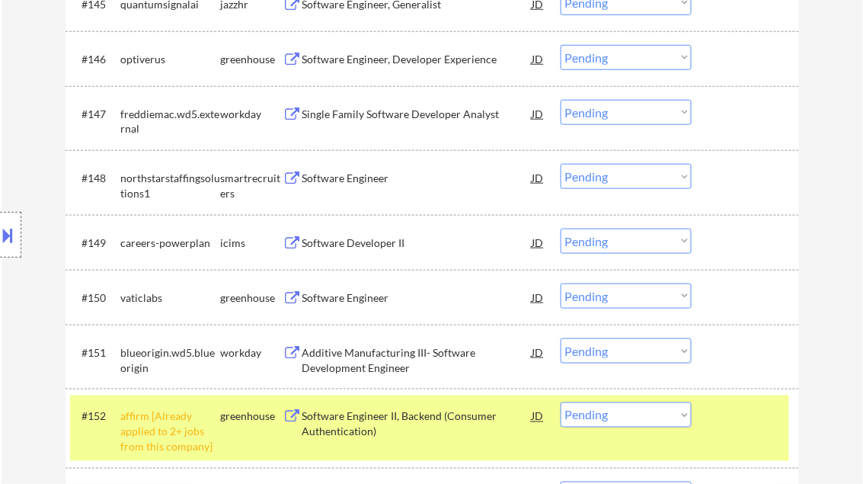
click at [359, 299] on div "Software Engineer" at bounding box center [417, 297] width 230 height 15
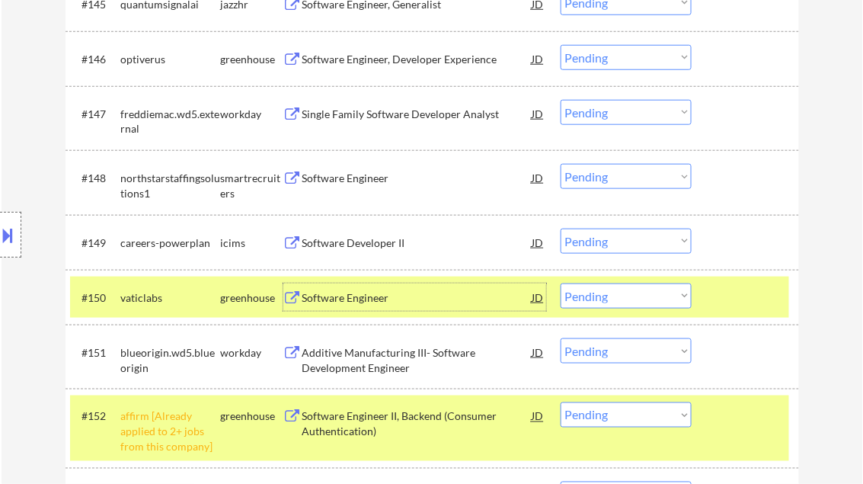
drag, startPoint x: 634, startPoint y: 299, endPoint x: 651, endPoint y: 308, distance: 19.1
click at [635, 299] on select "Choose an option... Pending Applied Excluded (Questions) Excluded (Expired) Exc…" at bounding box center [626, 295] width 131 height 25
click at [561, 283] on select "Choose an option... Pending Applied Excluded (Questions) Excluded (Expired) Exc…" at bounding box center [626, 295] width 131 height 25
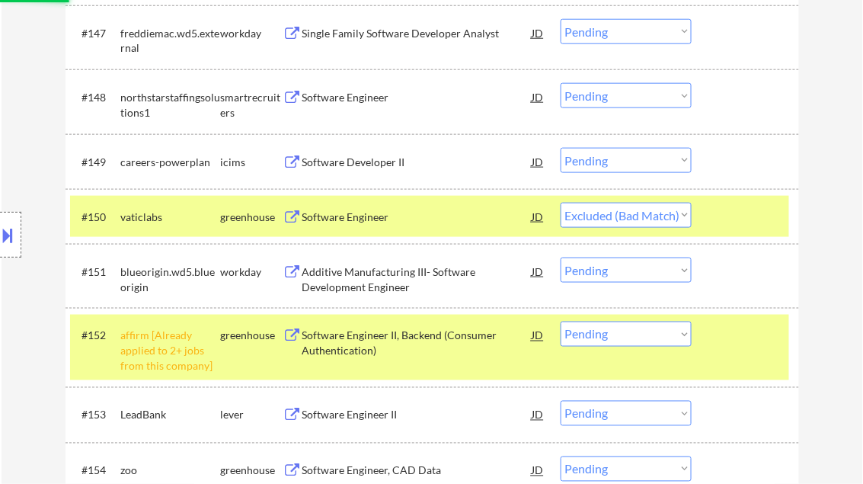
scroll to position [3315, 0]
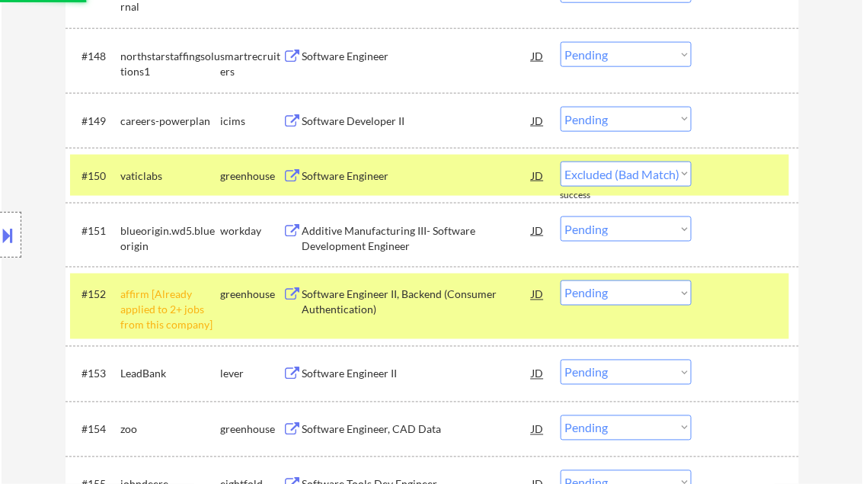
select select ""pending""
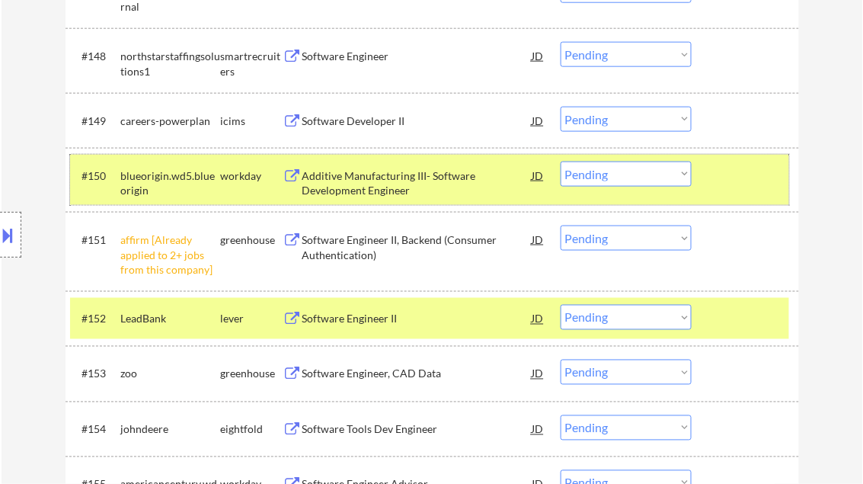
click at [729, 174] on div at bounding box center [747, 174] width 67 height 27
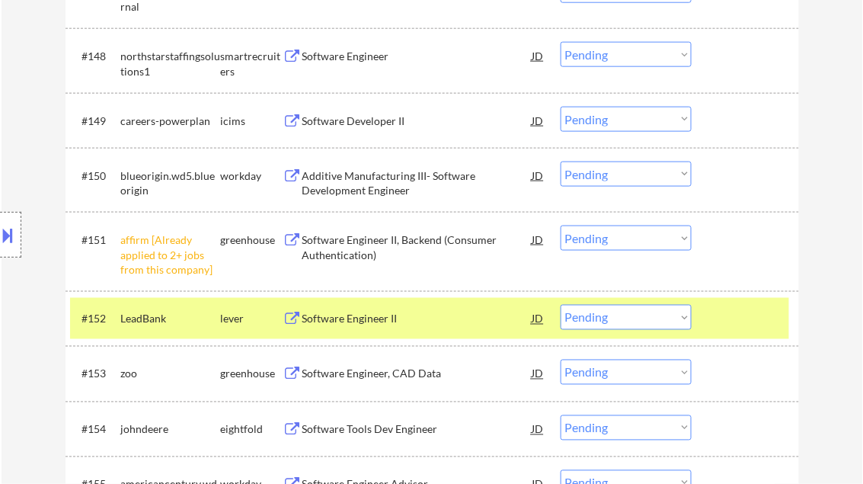
click at [737, 317] on div at bounding box center [747, 318] width 67 height 27
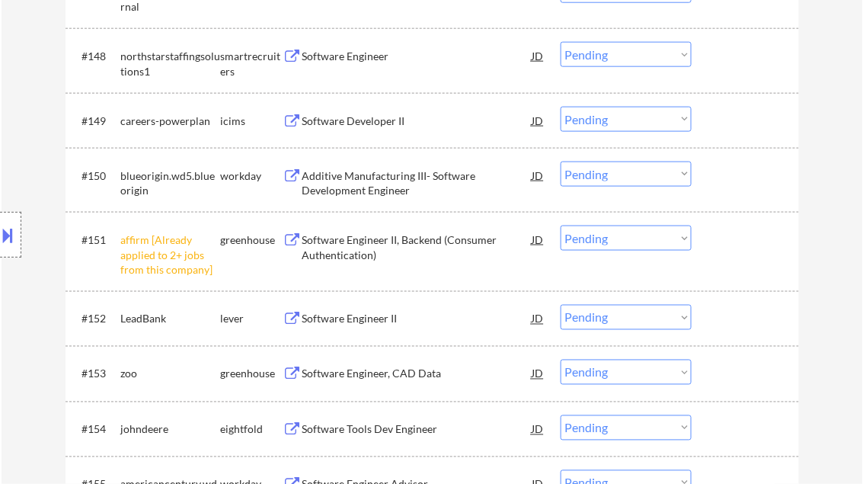
click at [668, 233] on select "Choose an option... Pending Applied Excluded (Questions) Excluded (Expired) Exc…" at bounding box center [626, 237] width 131 height 25
click at [561, 225] on select "Choose an option... Pending Applied Excluded (Questions) Excluded (Expired) Exc…" at bounding box center [626, 237] width 131 height 25
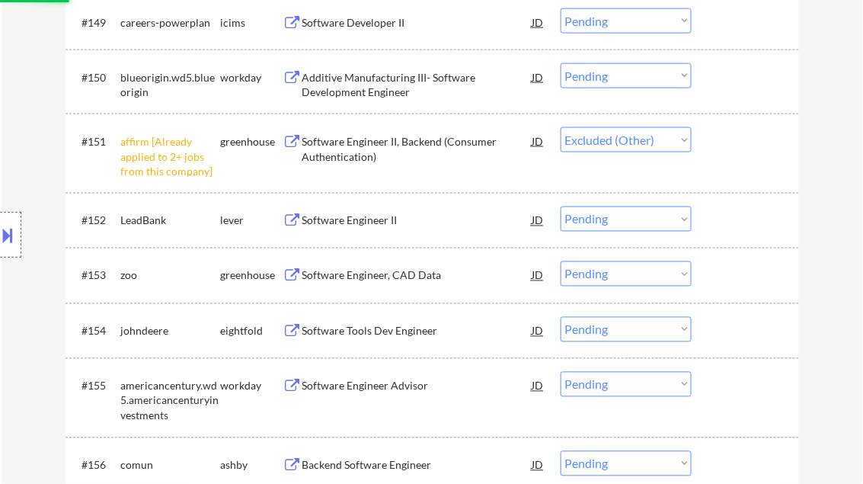
scroll to position [3437, 0]
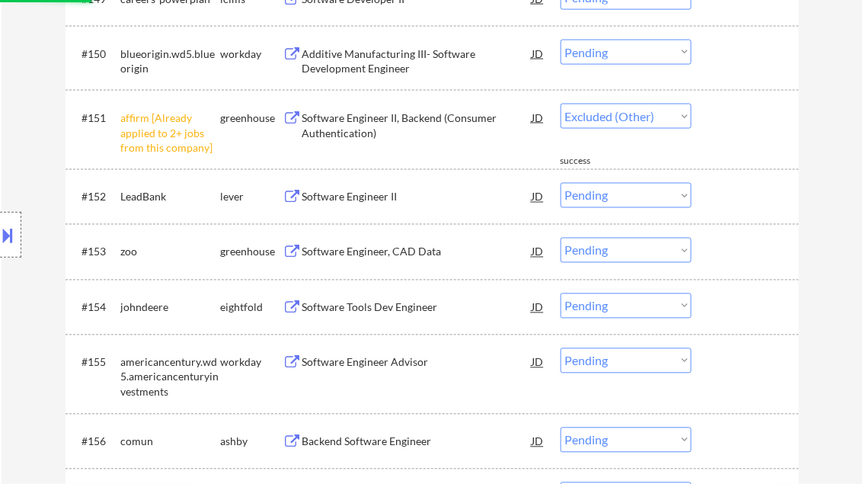
select select ""pending""
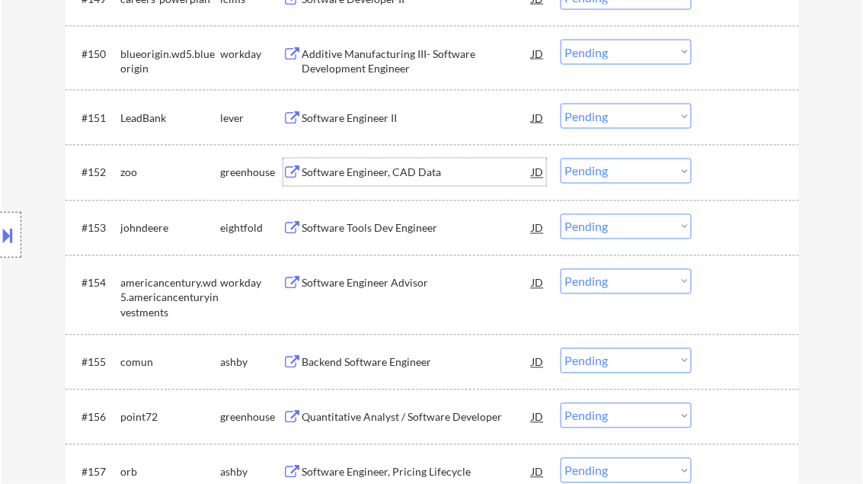
click at [376, 174] on div "Software Engineer, CAD Data" at bounding box center [417, 172] width 230 height 15
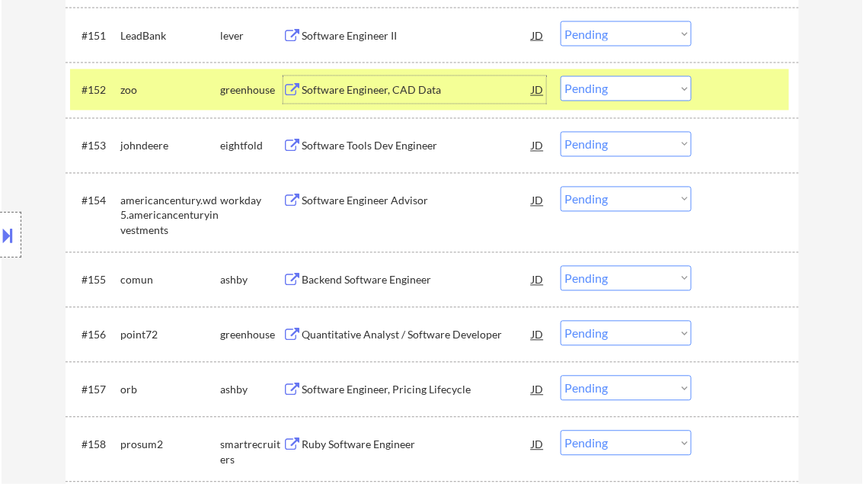
scroll to position [3559, 0]
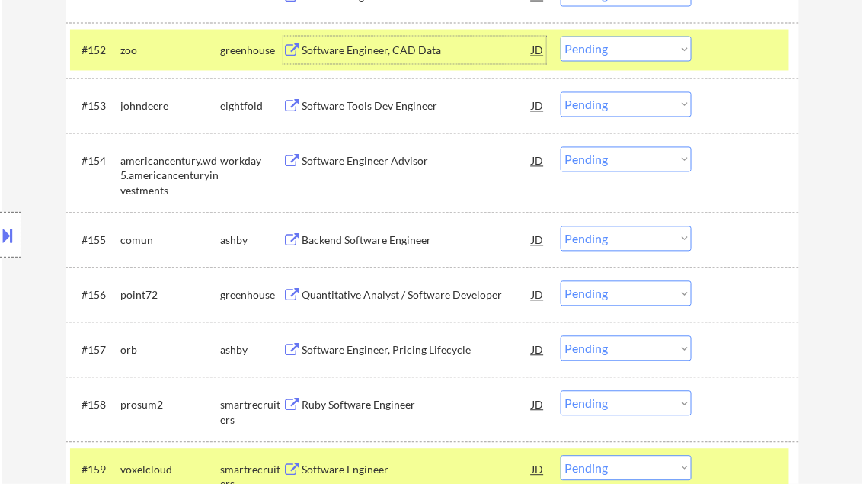
click at [401, 238] on div "Backend Software Engineer" at bounding box center [417, 240] width 230 height 15
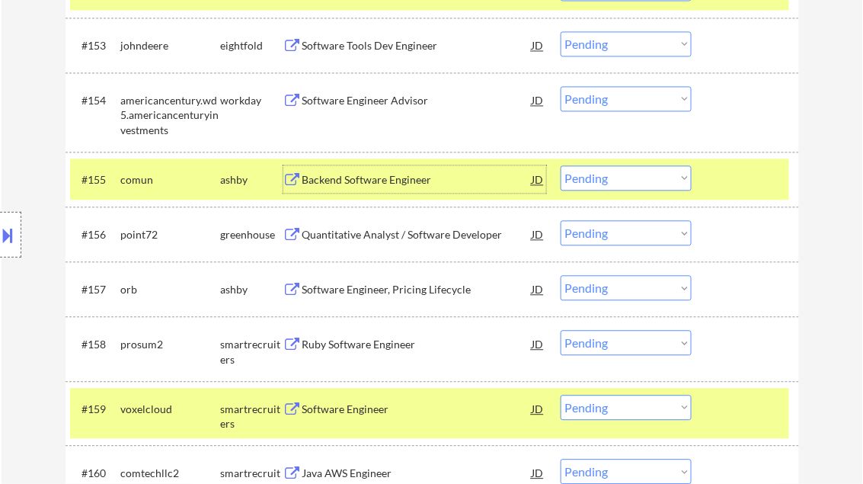
scroll to position [3803, 0]
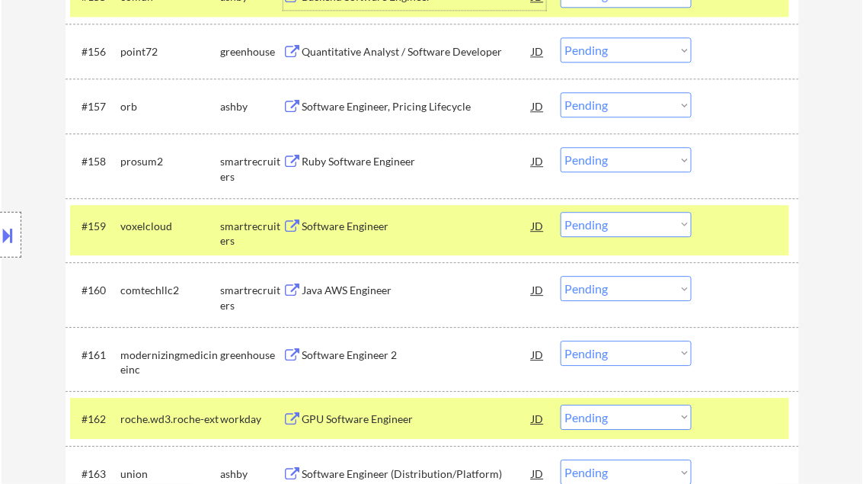
click at [705, 223] on div "#159 voxelcloud smartrecruiters Software Engineer JD warning_amber Choose an op…" at bounding box center [429, 230] width 719 height 50
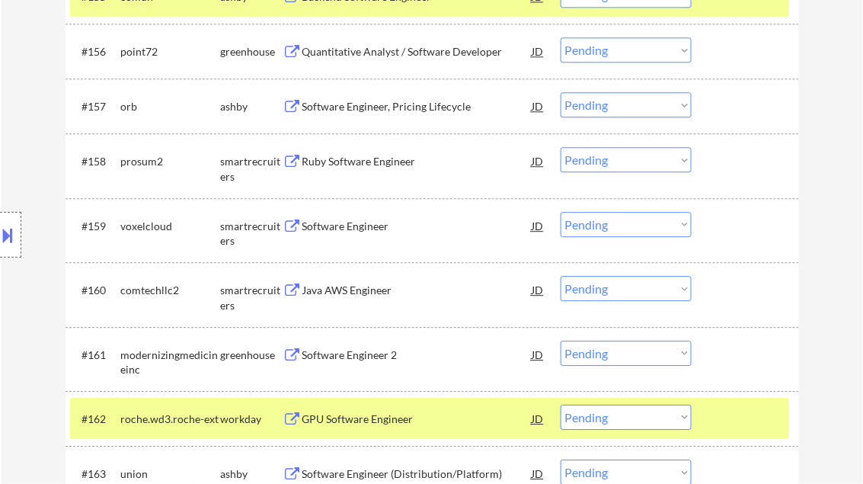
scroll to position [3742, 0]
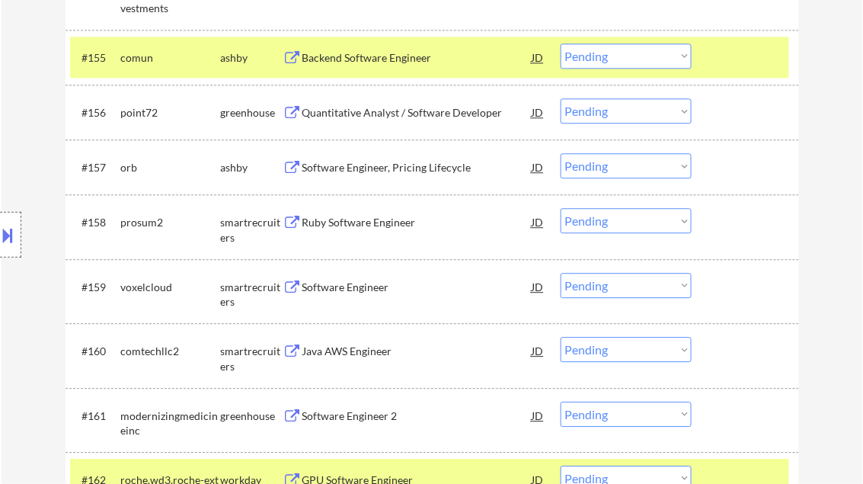
click at [743, 62] on div at bounding box center [747, 56] width 67 height 27
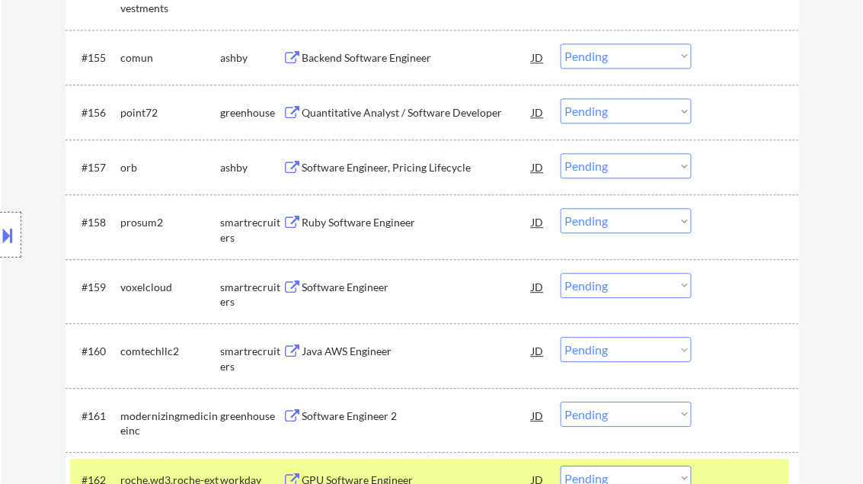
click at [374, 287] on div "Software Engineer" at bounding box center [417, 287] width 230 height 15
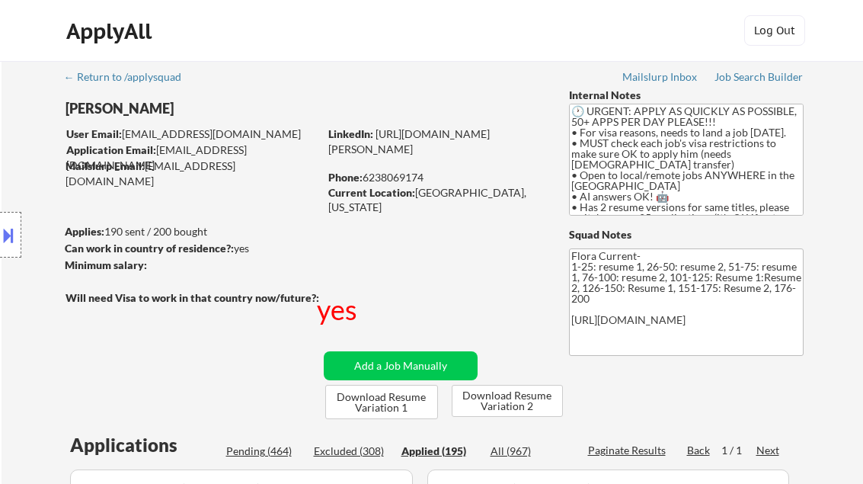
select select ""applied""
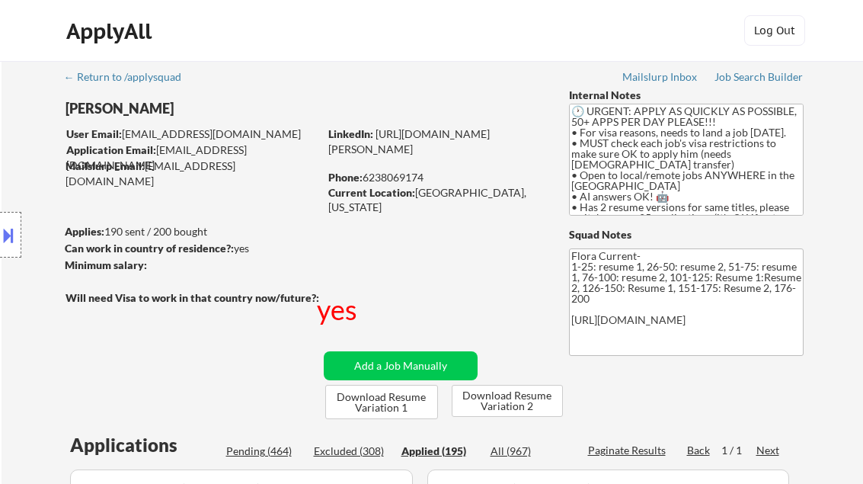
select select ""applied""
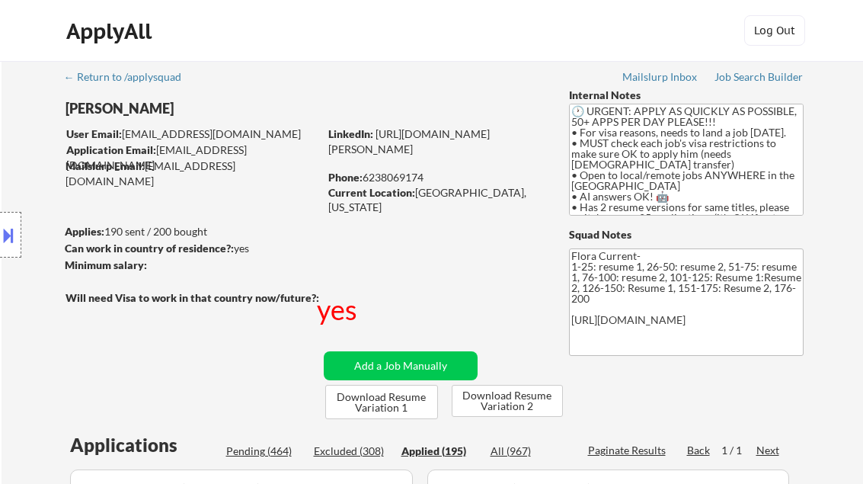
select select ""applied""
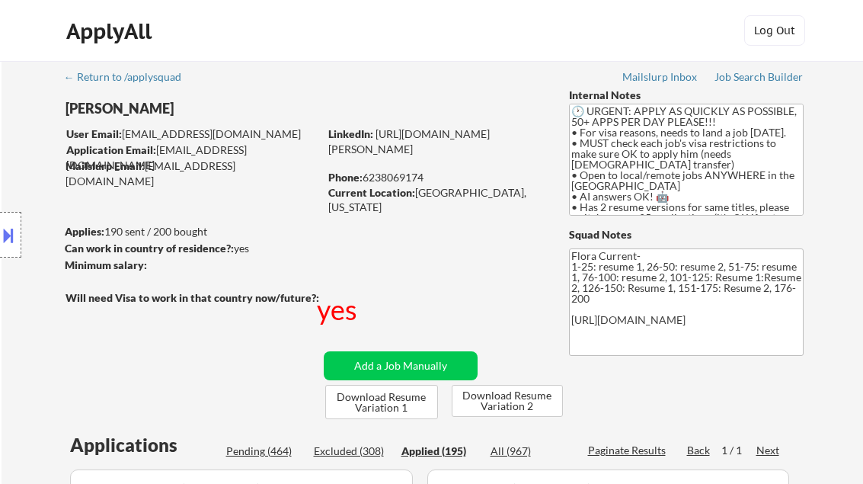
select select ""applied""
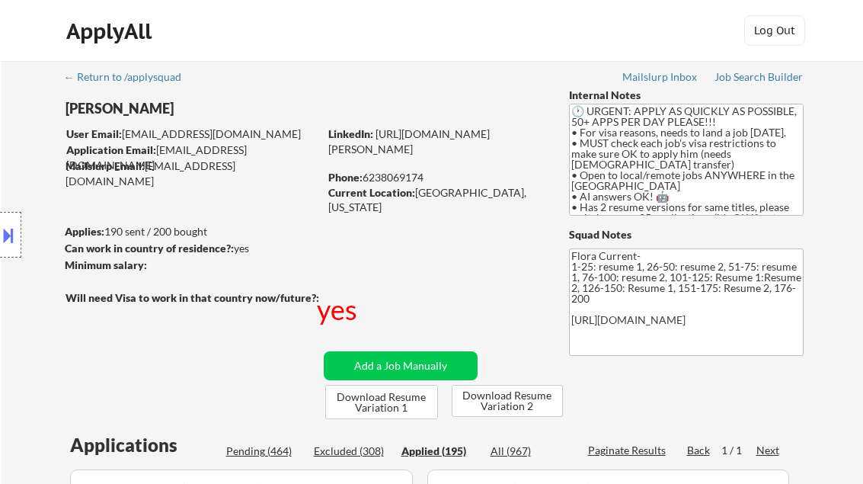
select select ""applied""
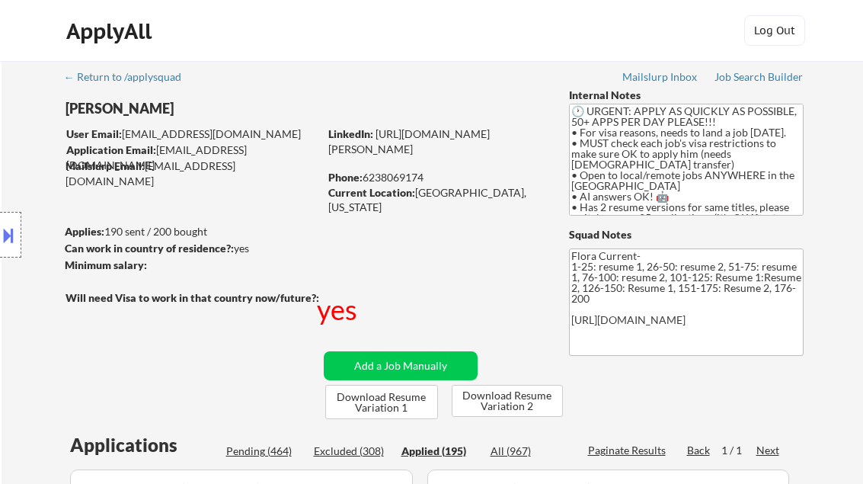
select select ""applied""
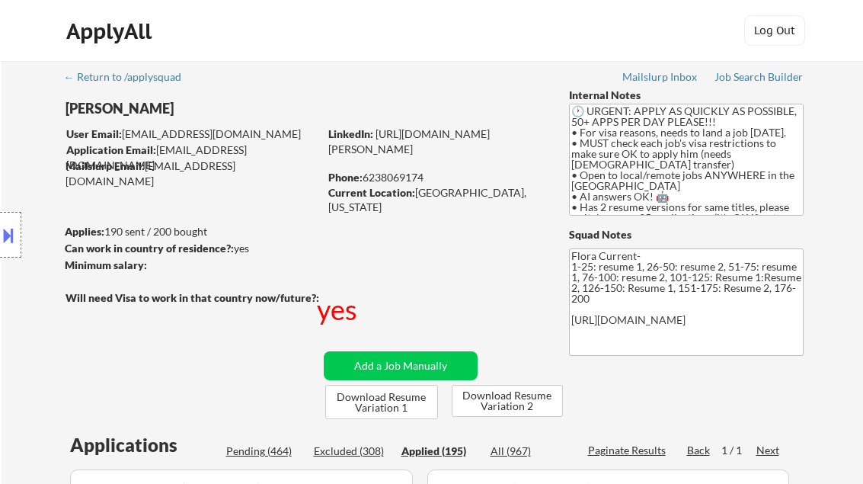
select select ""applied""
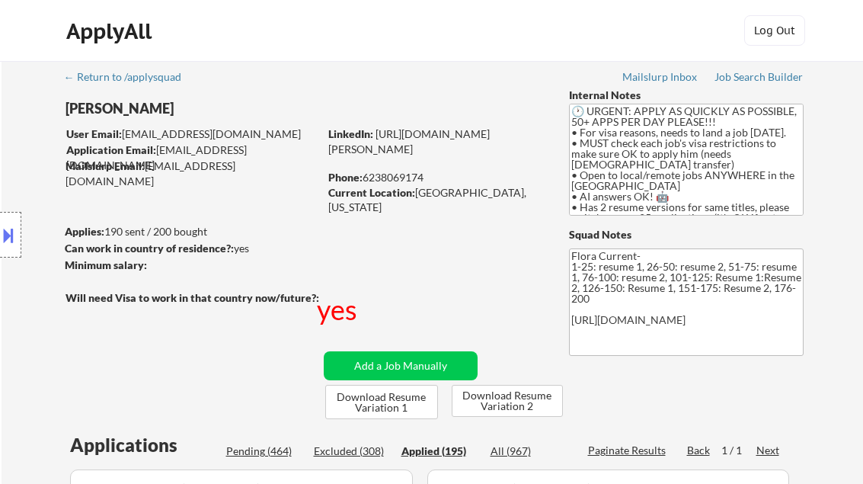
select select ""applied""
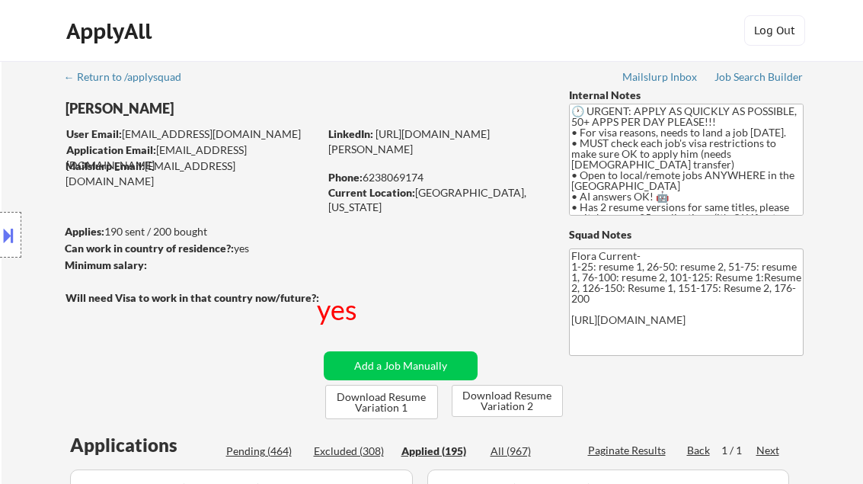
select select ""applied""
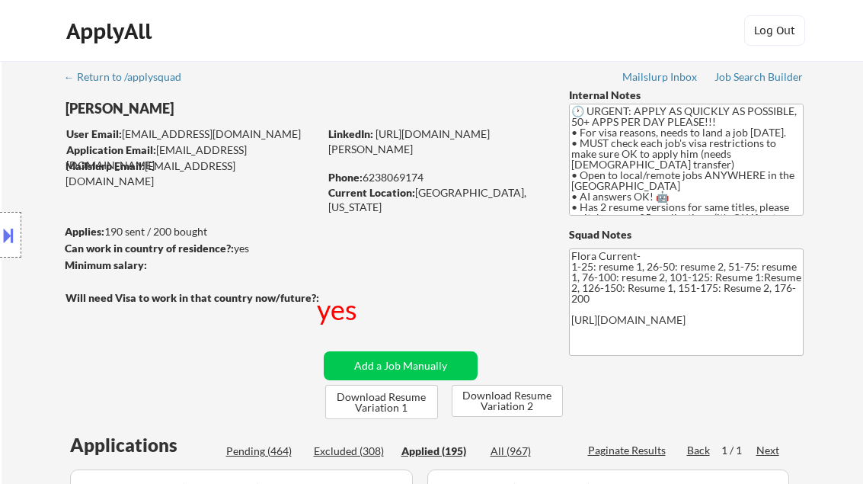
select select ""applied""
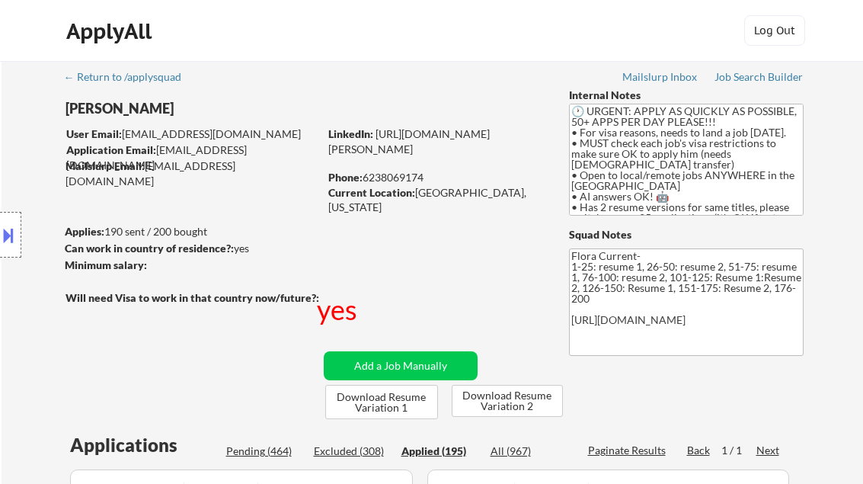
select select ""applied""
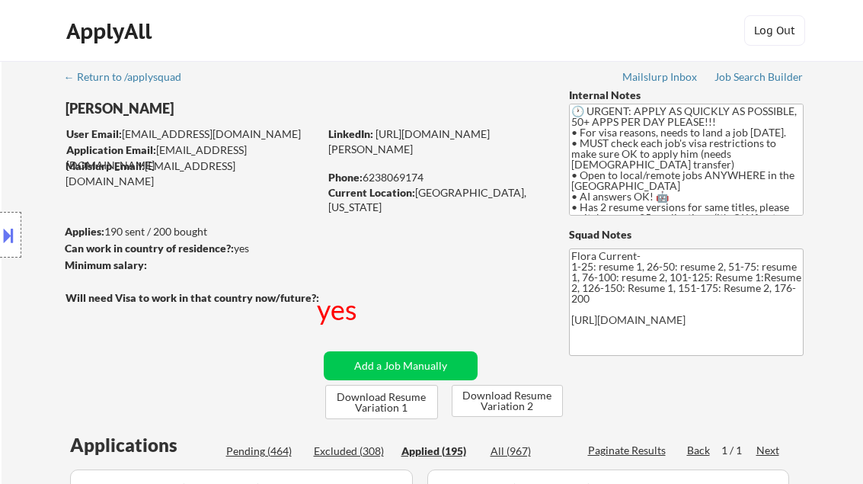
select select ""applied""
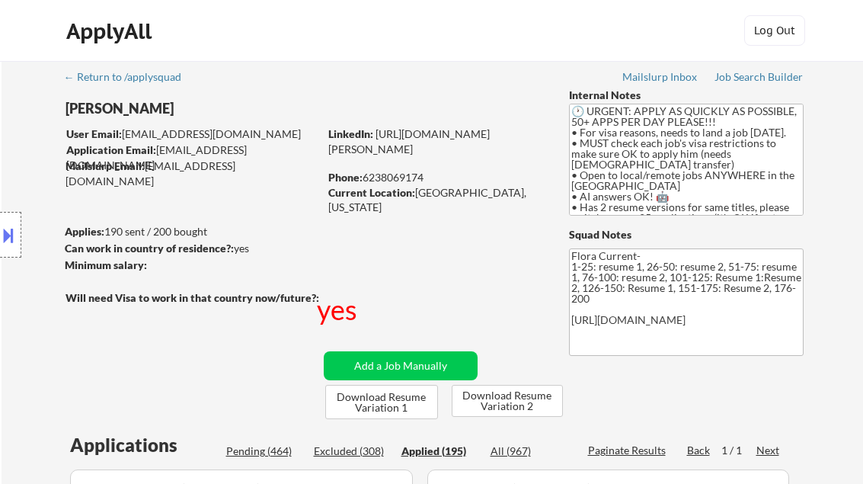
select select ""applied""
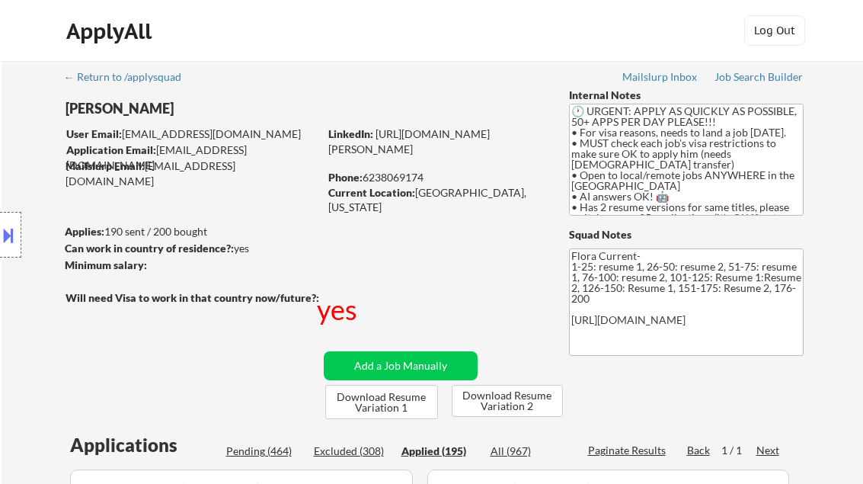
select select ""applied""
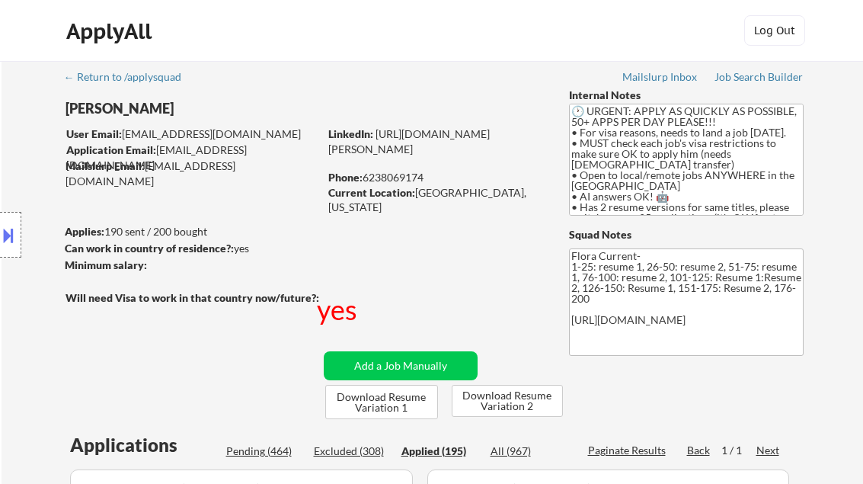
select select ""applied""
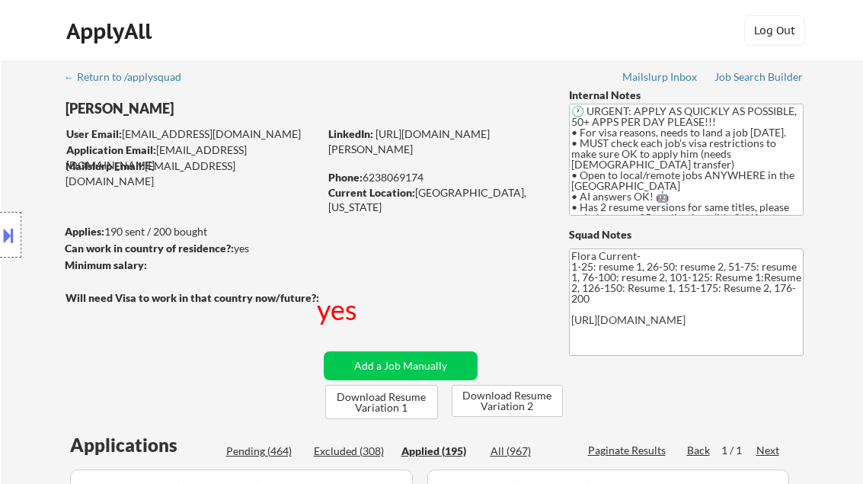
select select ""applied""
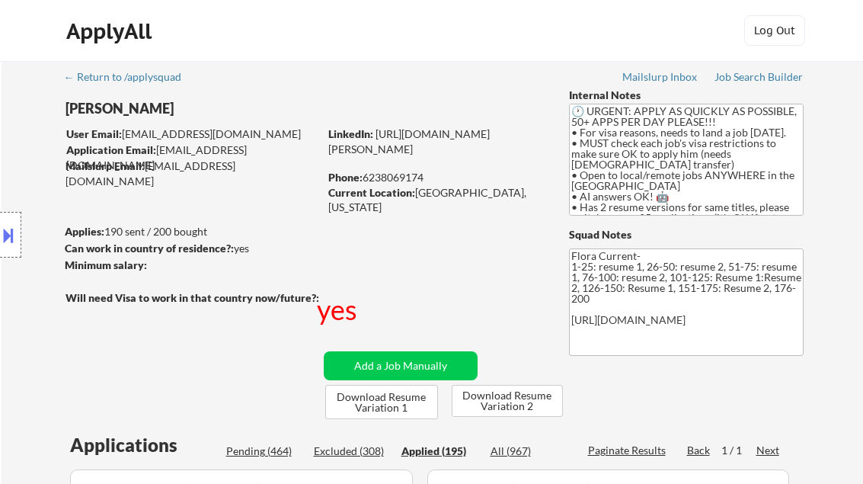
select select ""applied""
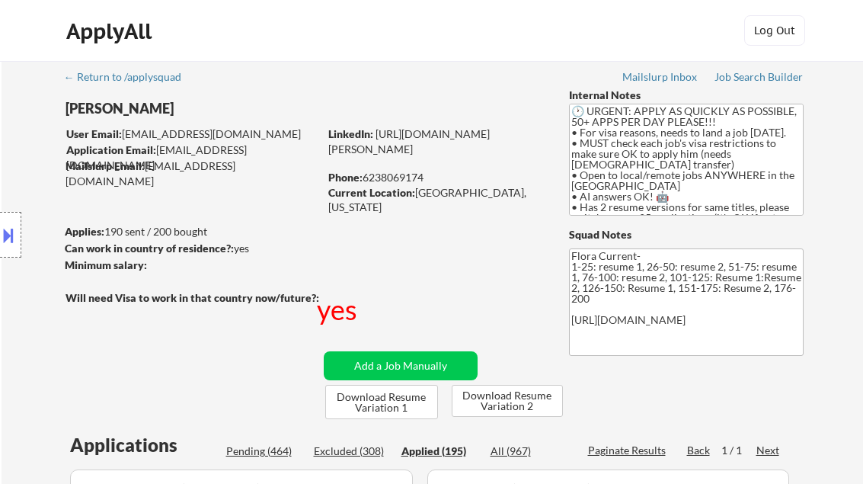
select select ""applied""
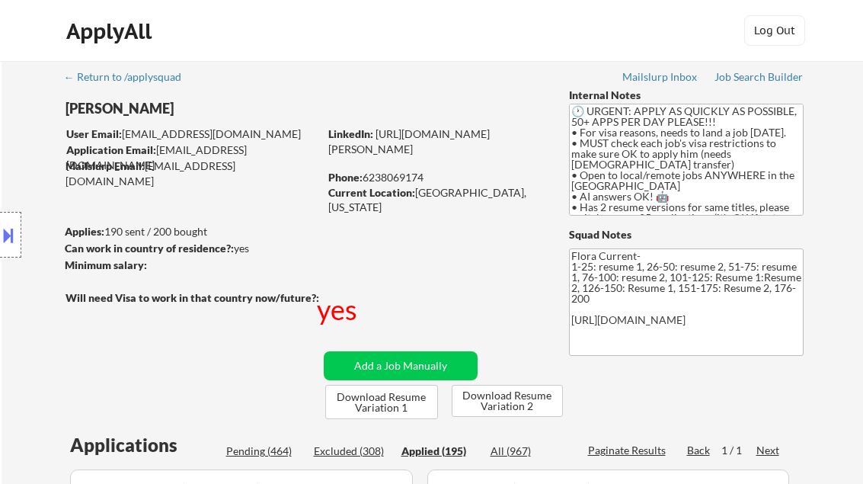
select select ""applied""
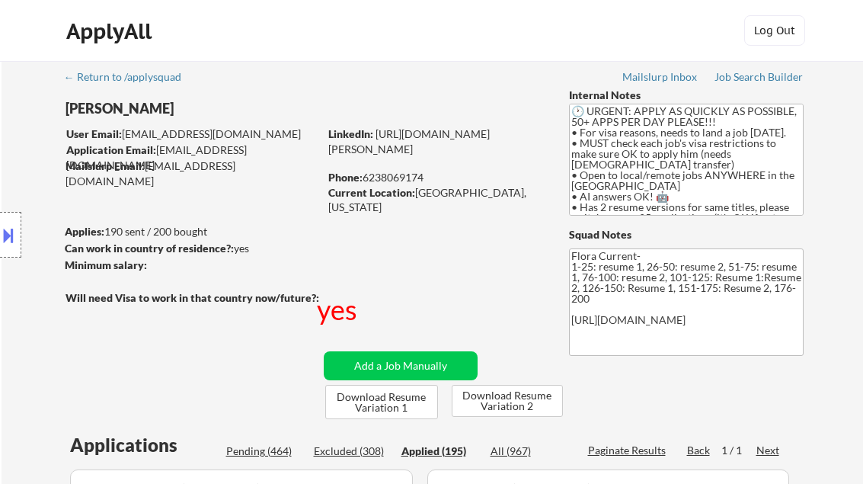
select select ""applied""
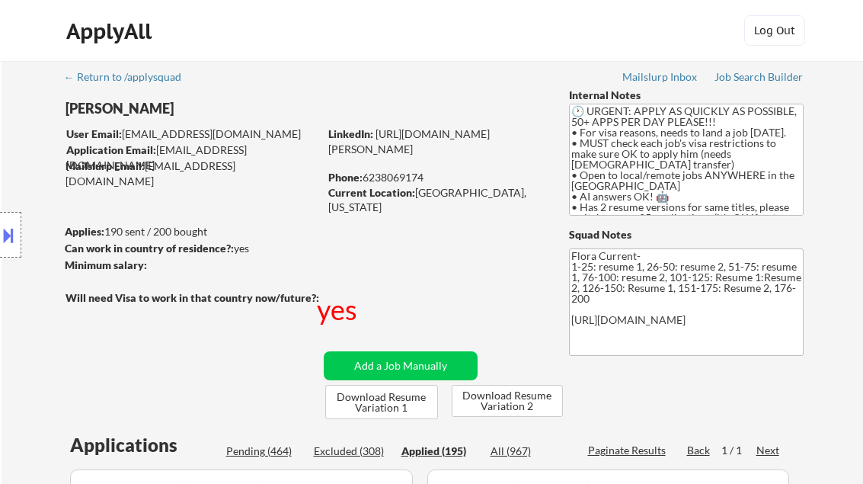
select select ""applied""
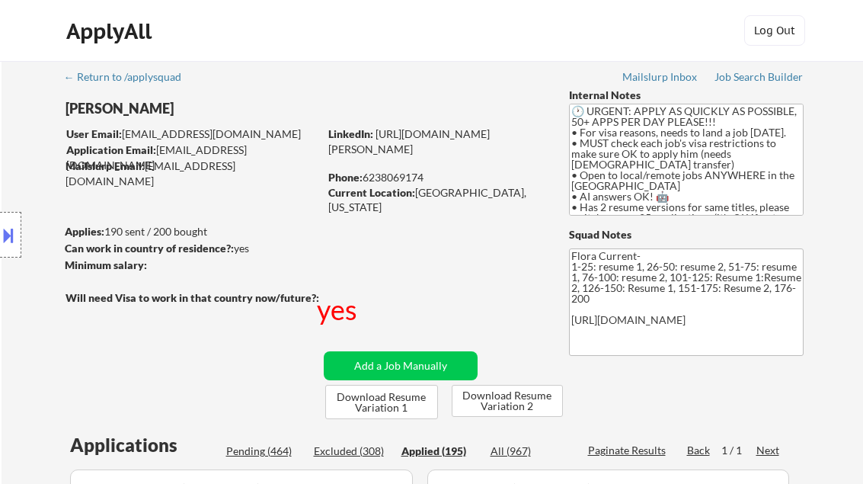
select select ""applied""
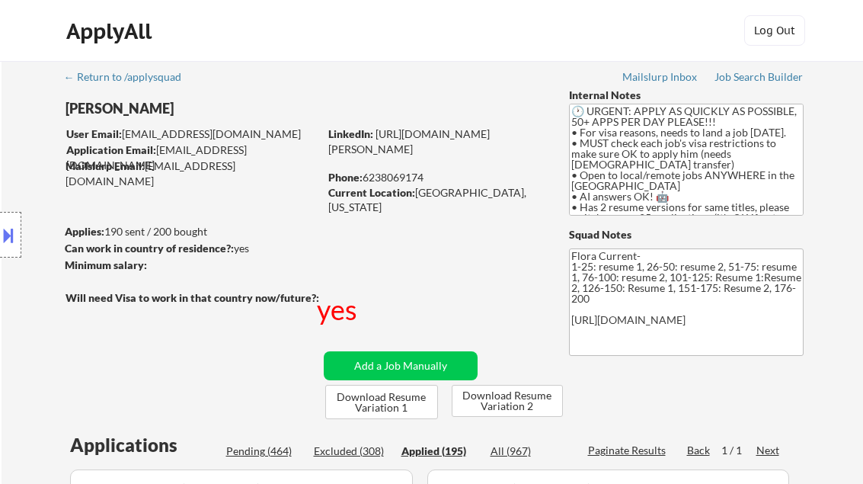
select select ""applied""
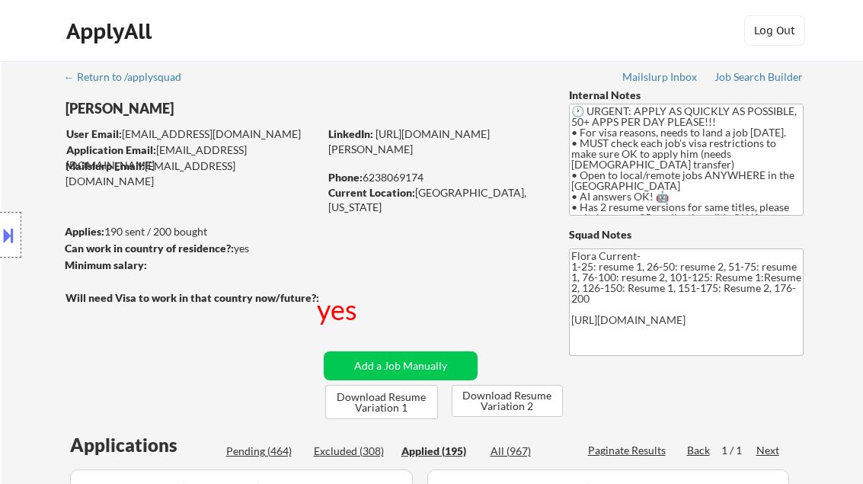
select select ""applied""
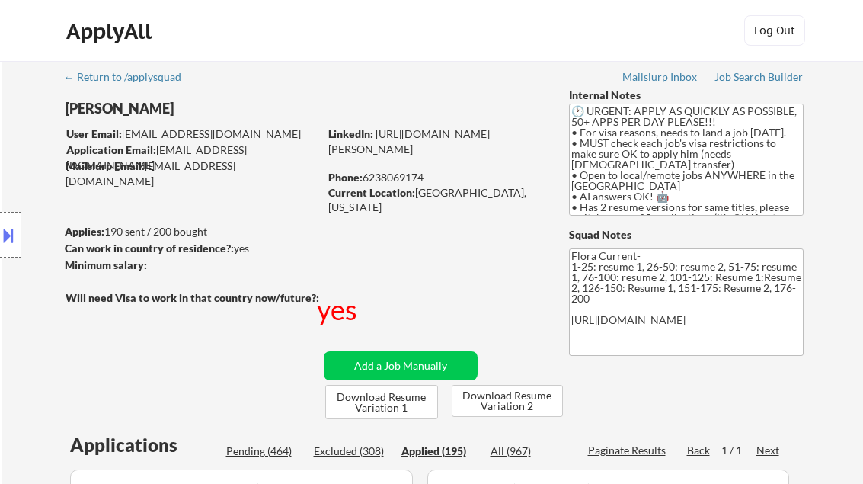
select select ""applied""
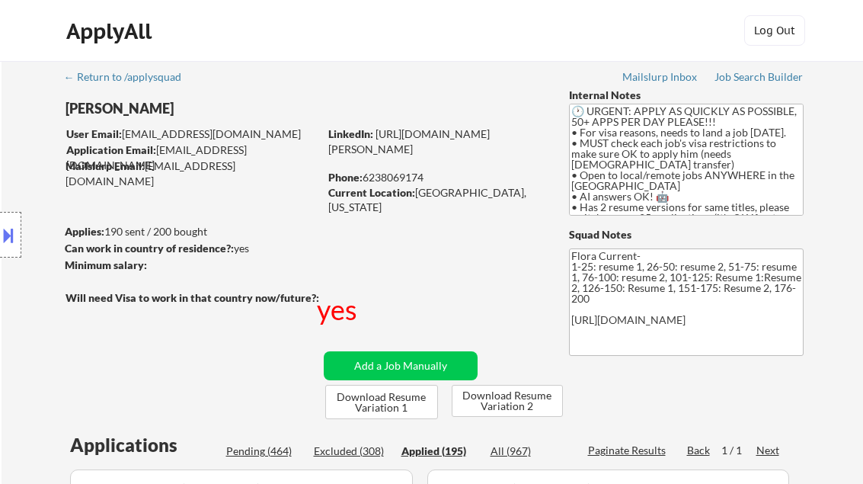
select select ""applied""
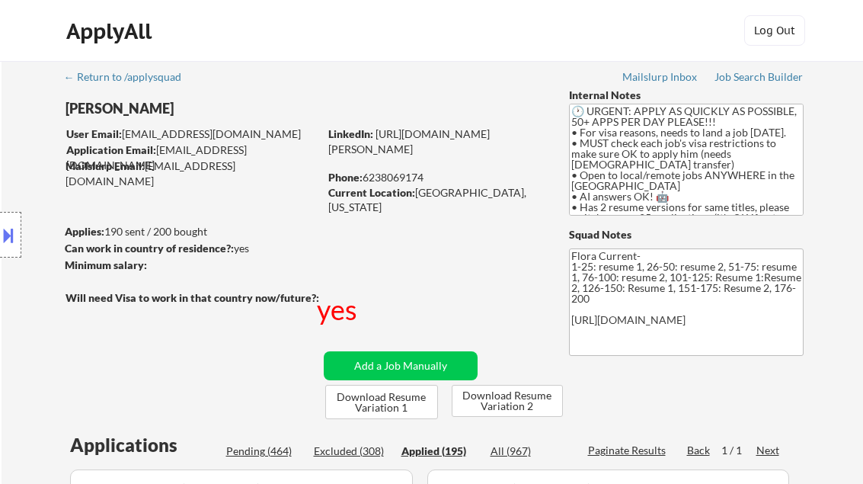
select select ""applied""
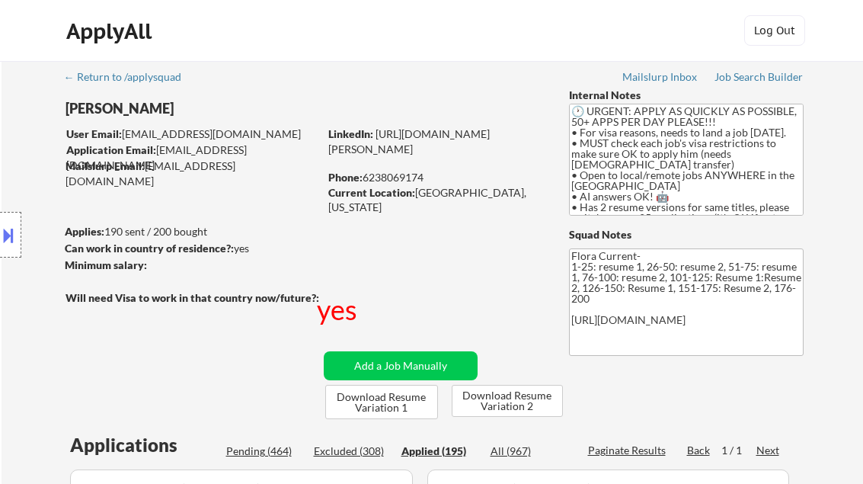
select select ""applied""
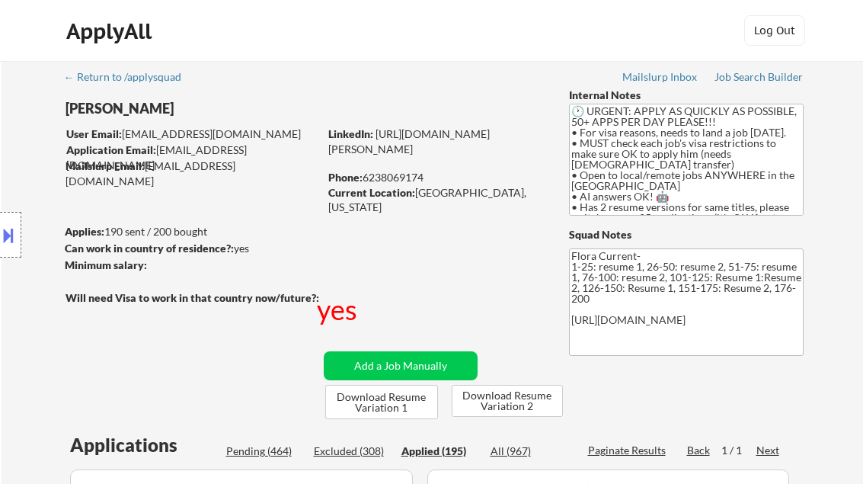
select select ""applied""
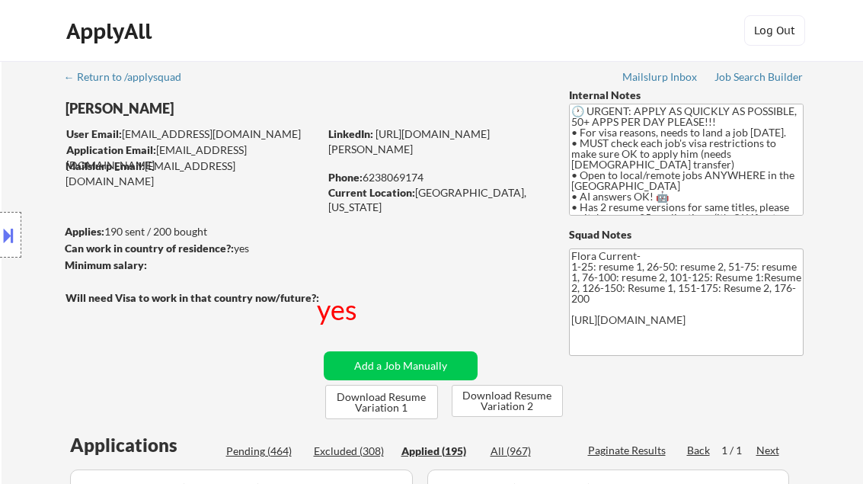
select select ""applied""
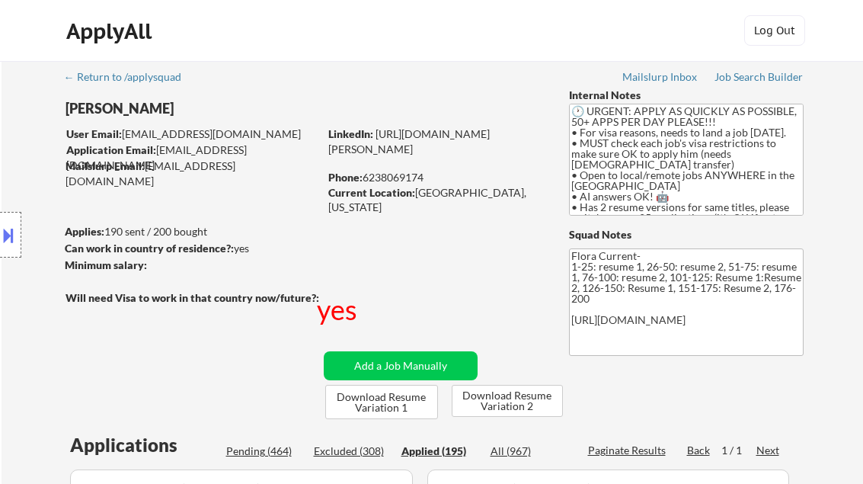
select select ""applied""
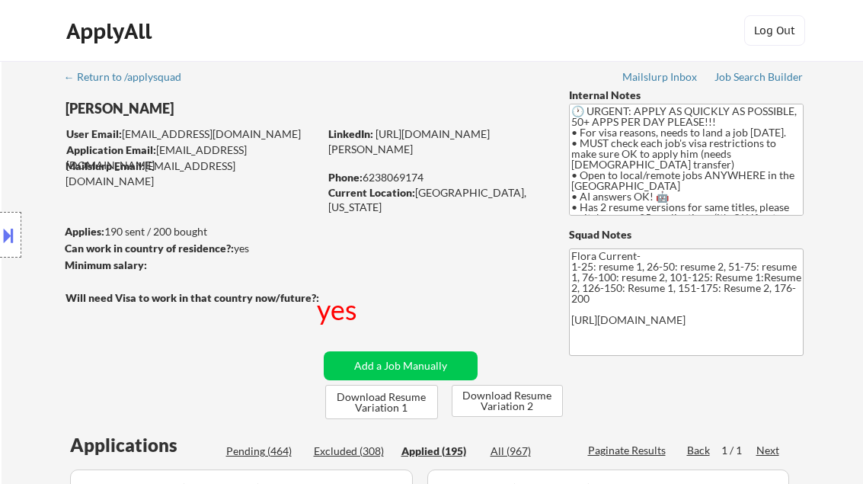
select select ""applied""
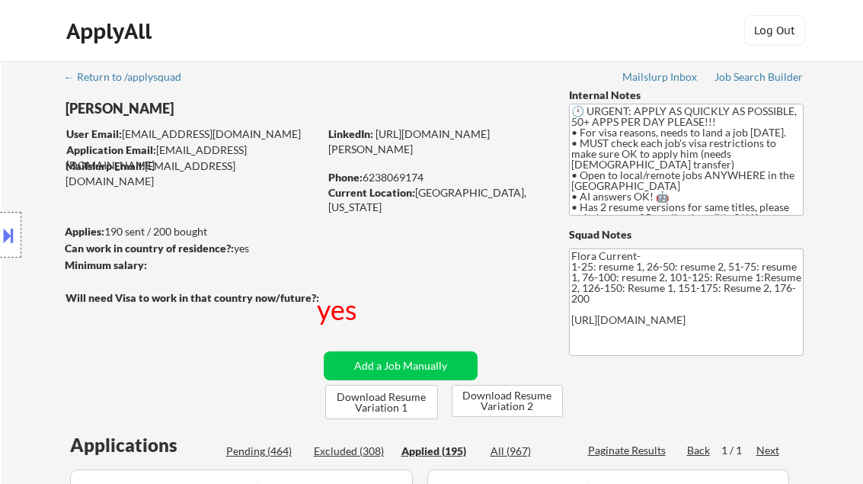
select select ""applied""
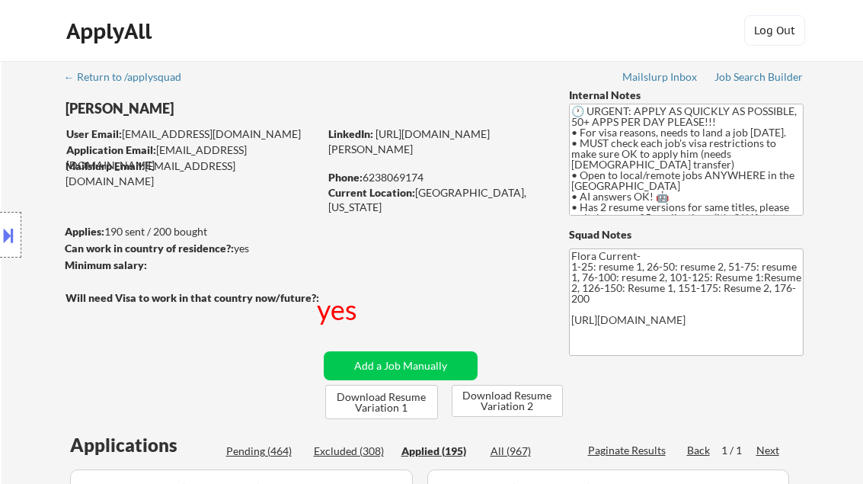
select select ""applied""
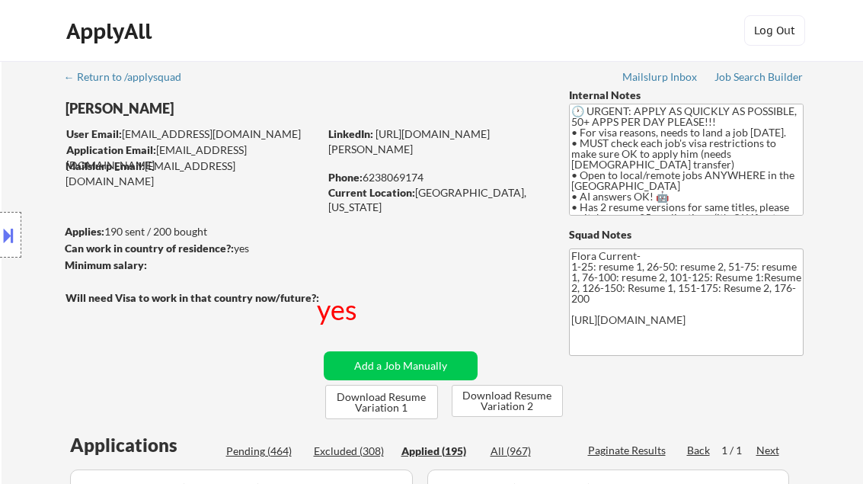
select select ""applied""
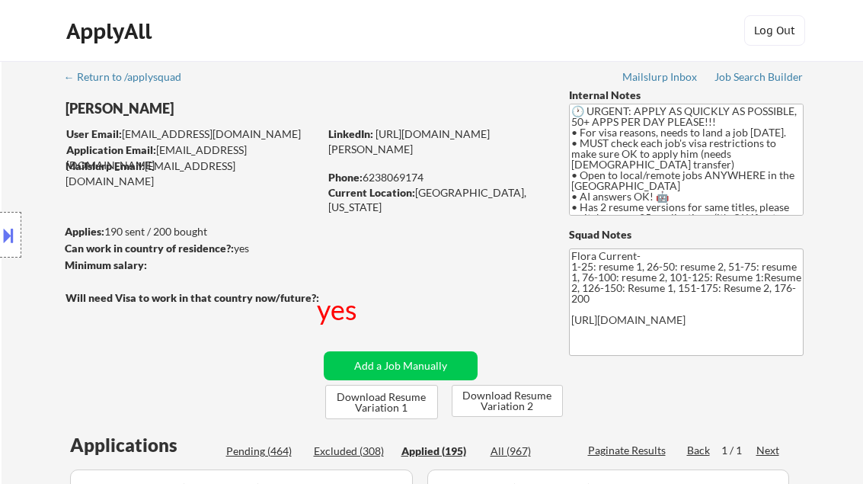
select select ""applied""
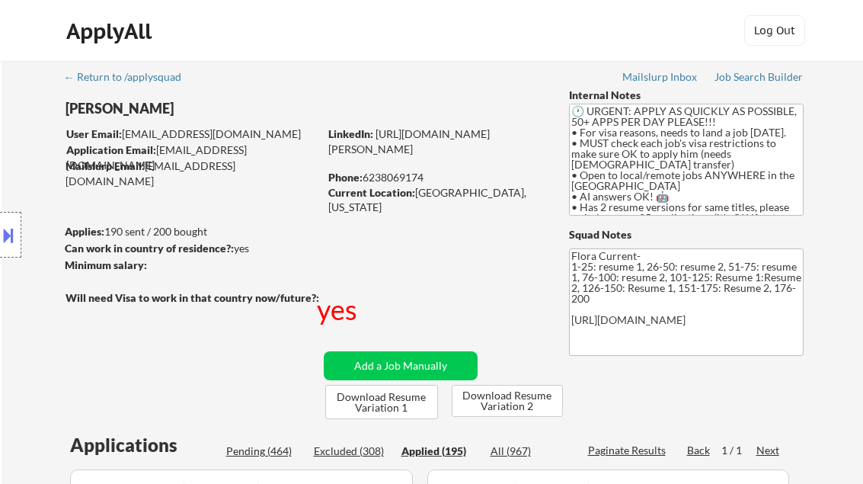
select select ""applied""
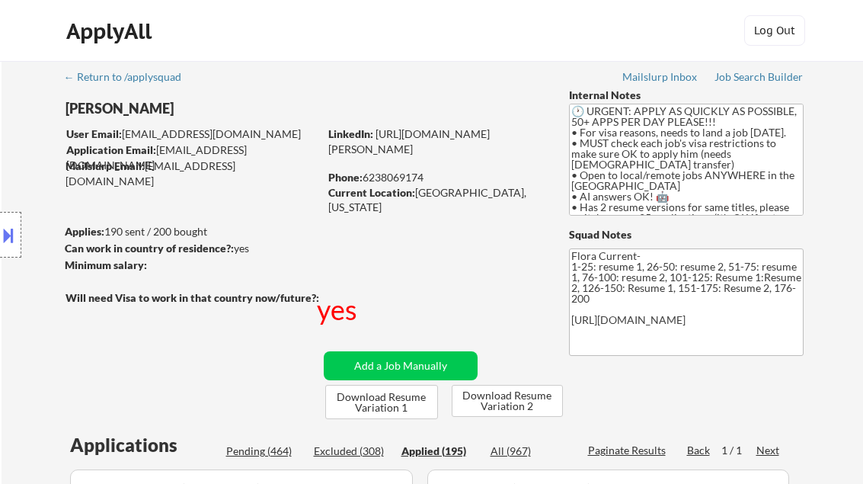
select select ""applied""
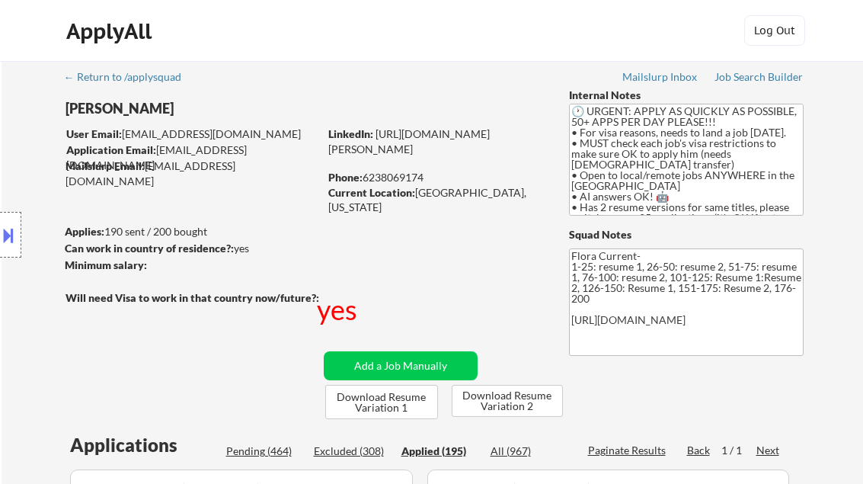
select select ""applied""
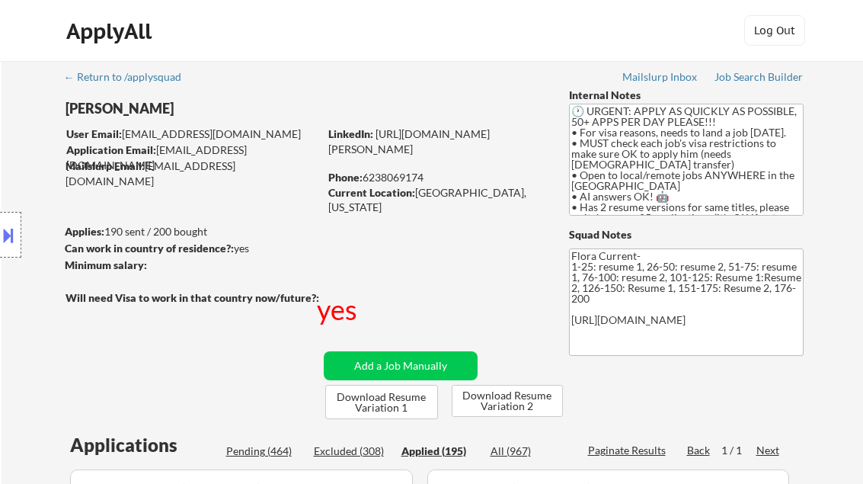
scroll to position [366, 0]
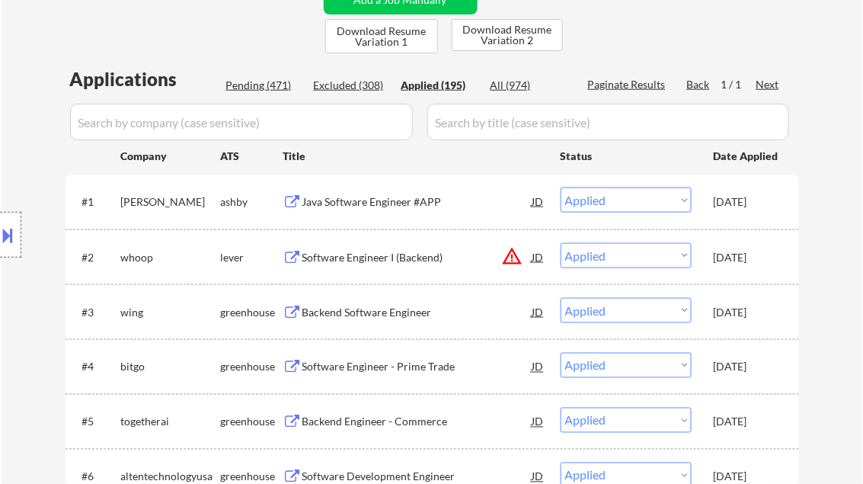
select select ""applied""
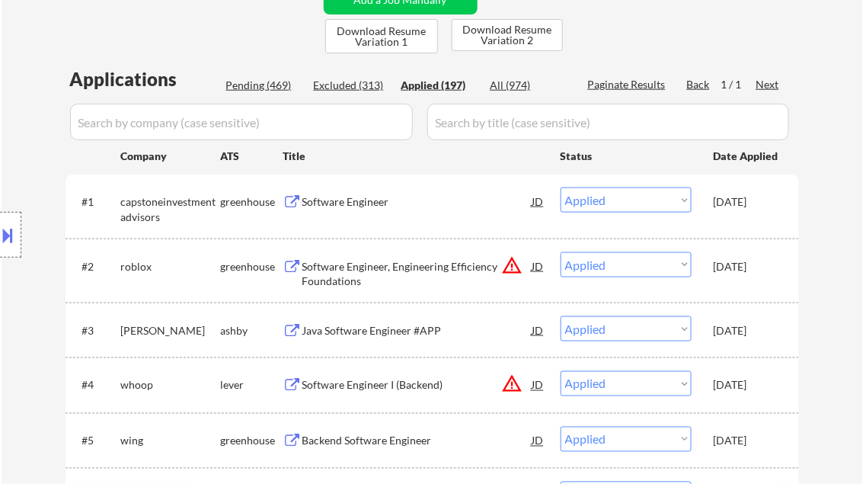
select select ""applied""
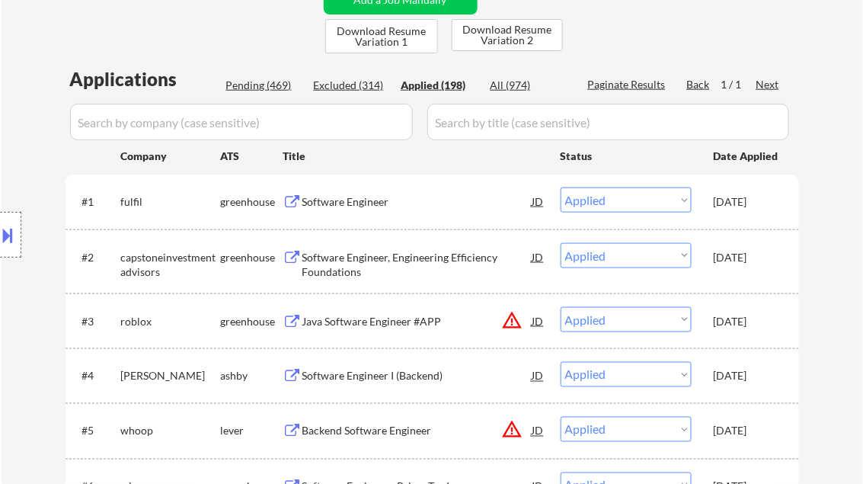
select select ""applied""
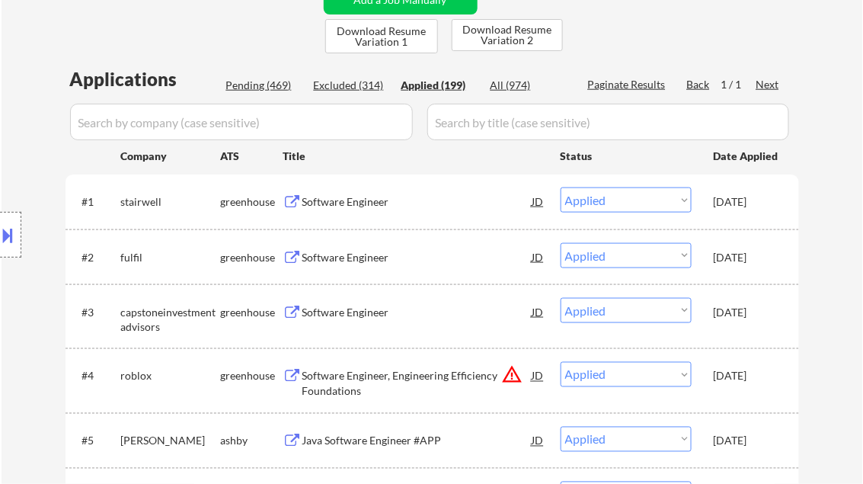
select select ""applied""
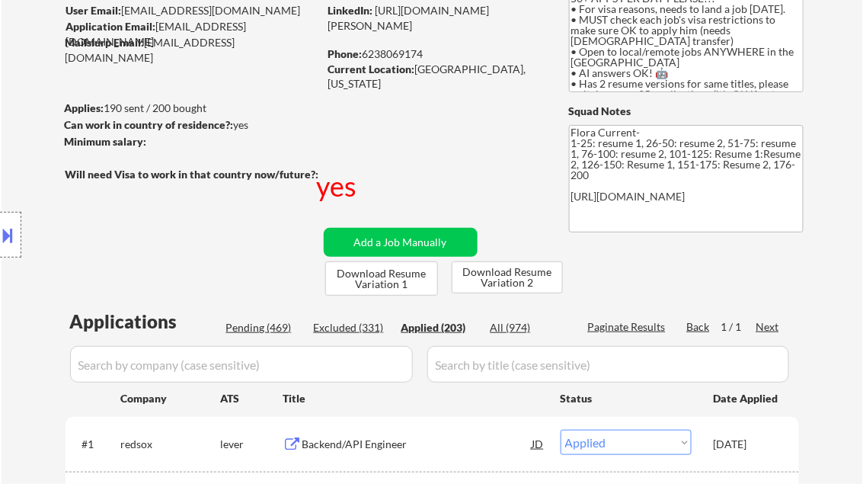
scroll to position [183, 0]
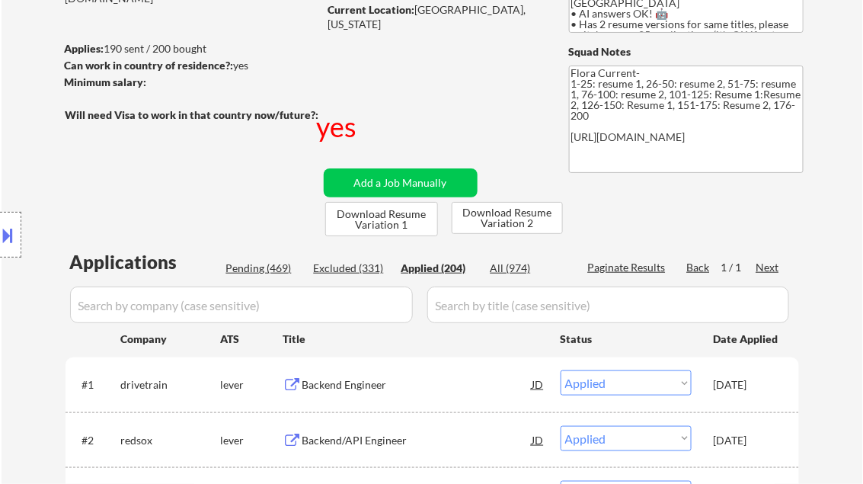
click at [353, 384] on div "Backend Engineer" at bounding box center [417, 384] width 230 height 15
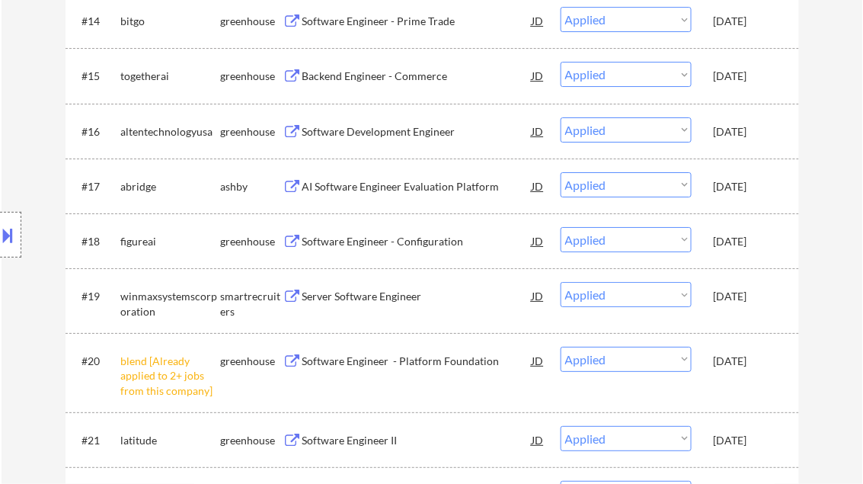
scroll to position [1158, 0]
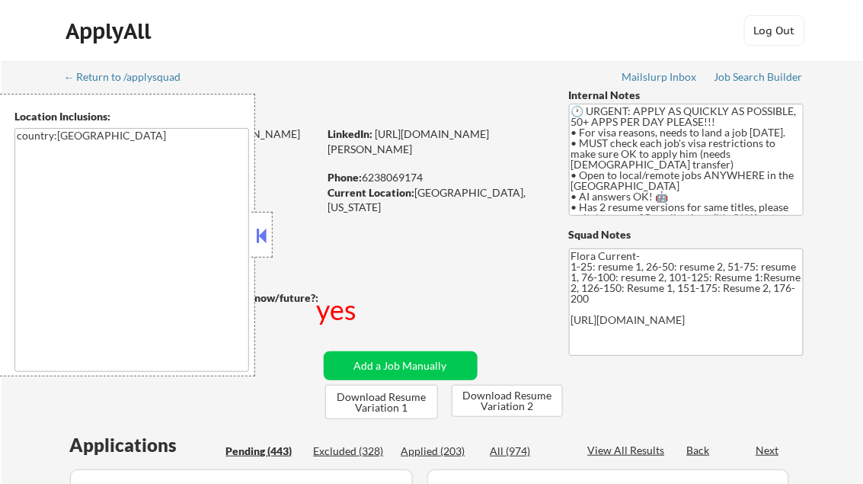
scroll to position [1730, 0]
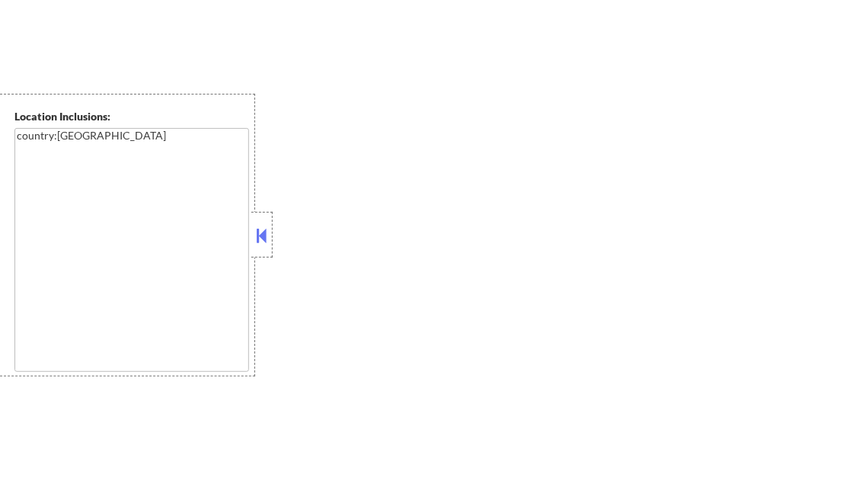
select select ""pending""
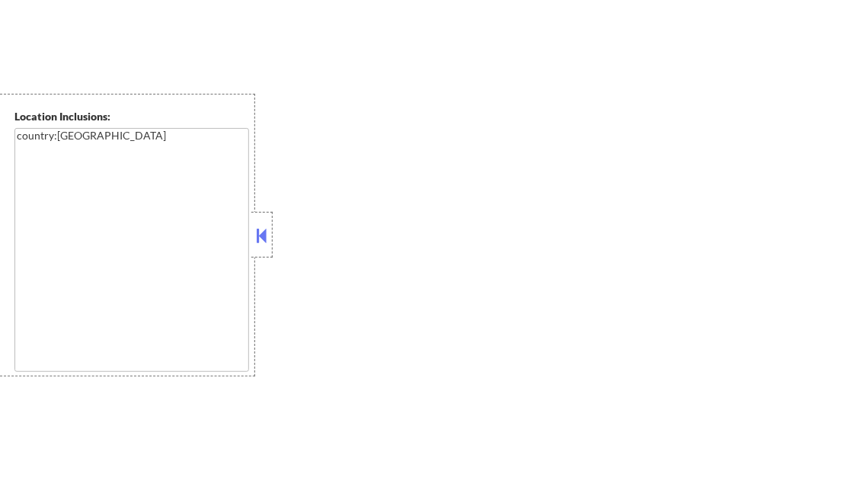
select select ""pending""
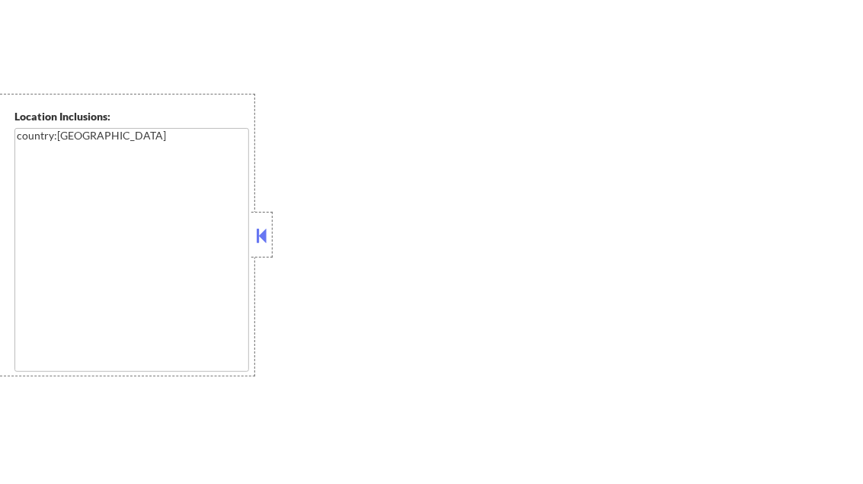
select select ""pending""
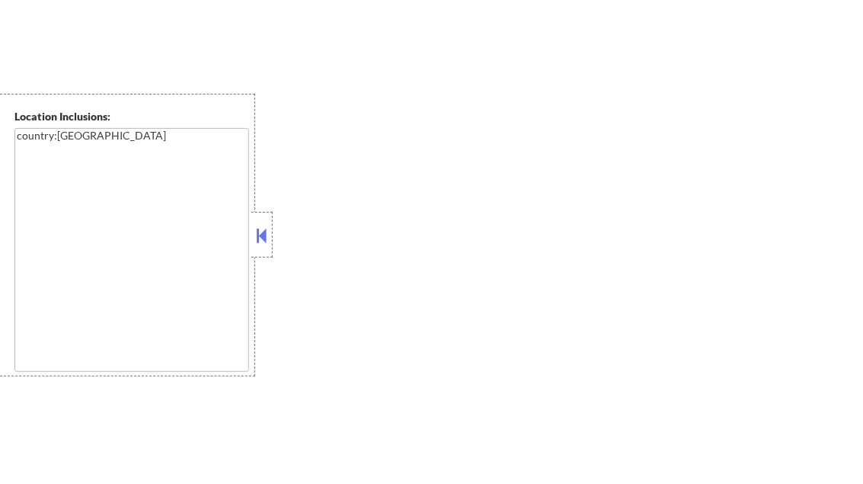
select select ""pending""
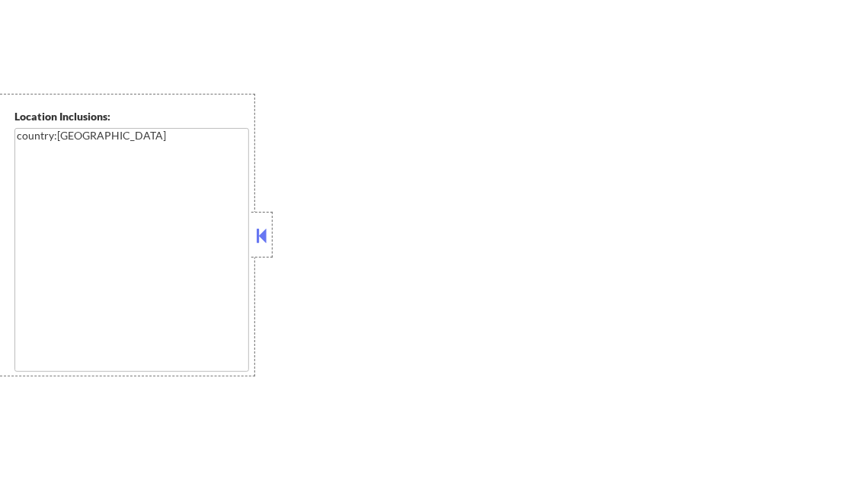
select select ""pending""
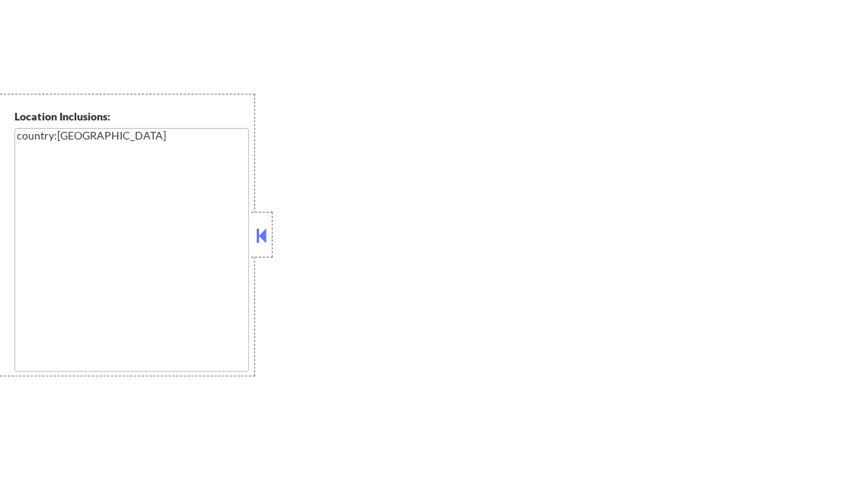
select select ""pending""
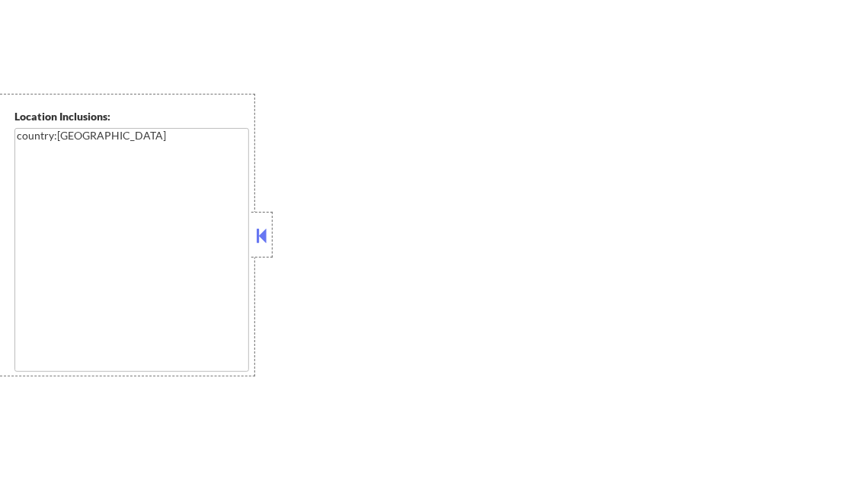
select select ""pending""
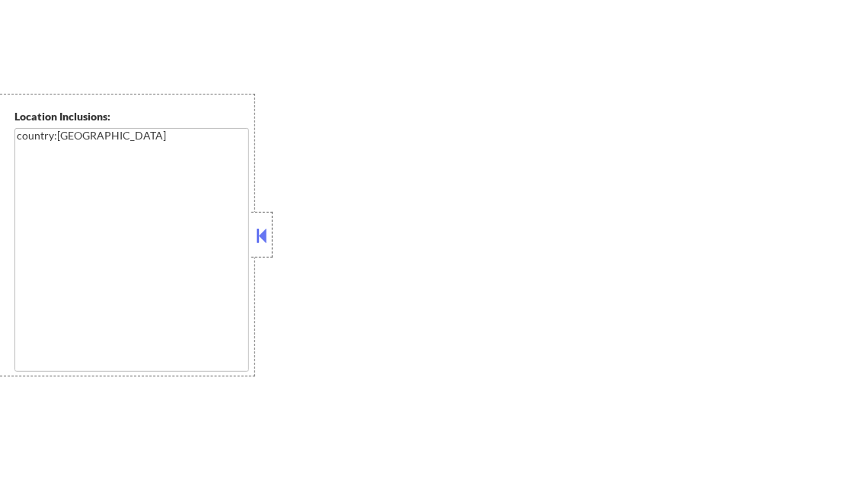
select select ""pending""
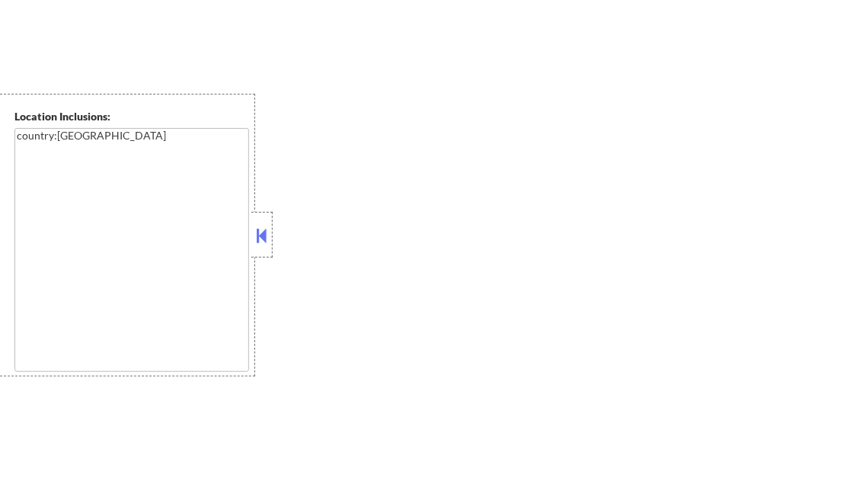
select select ""pending""
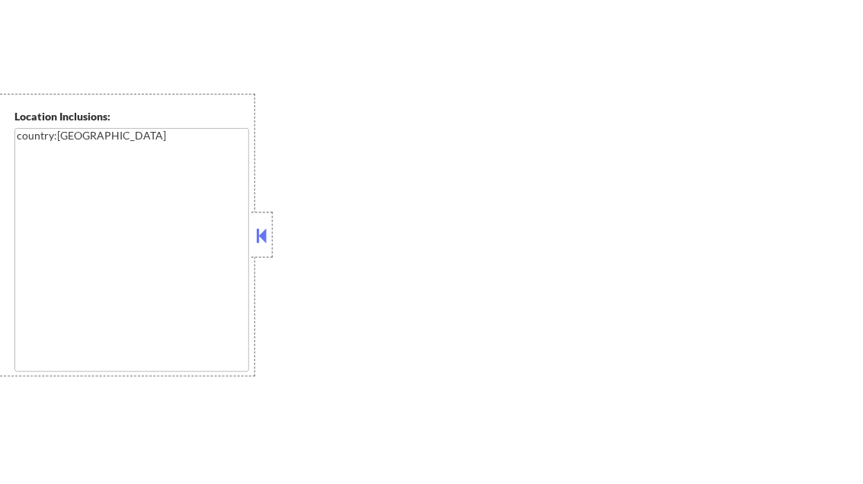
select select ""pending""
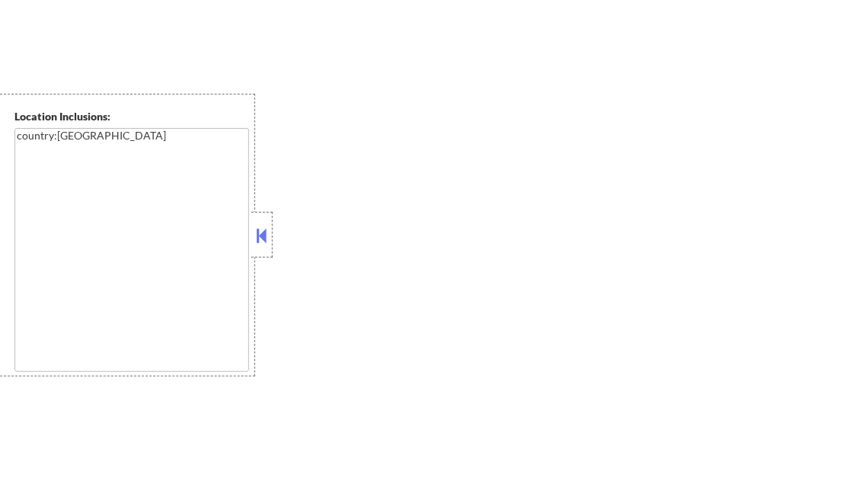
select select ""pending""
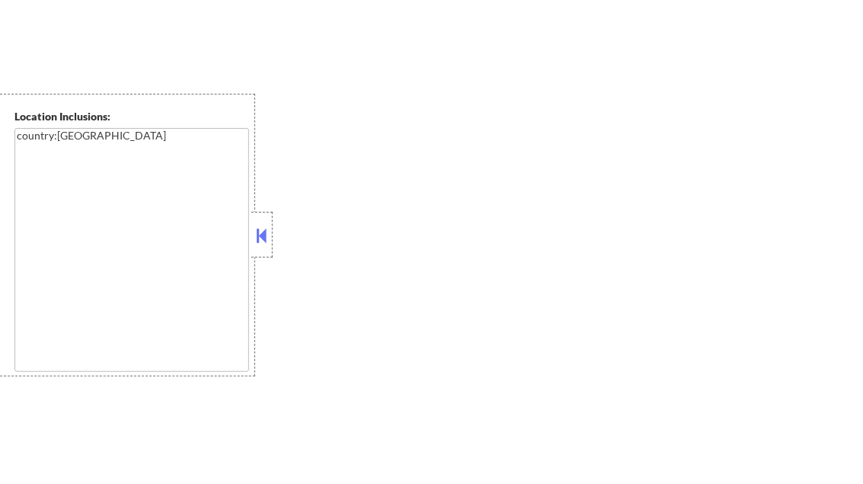
select select ""pending""
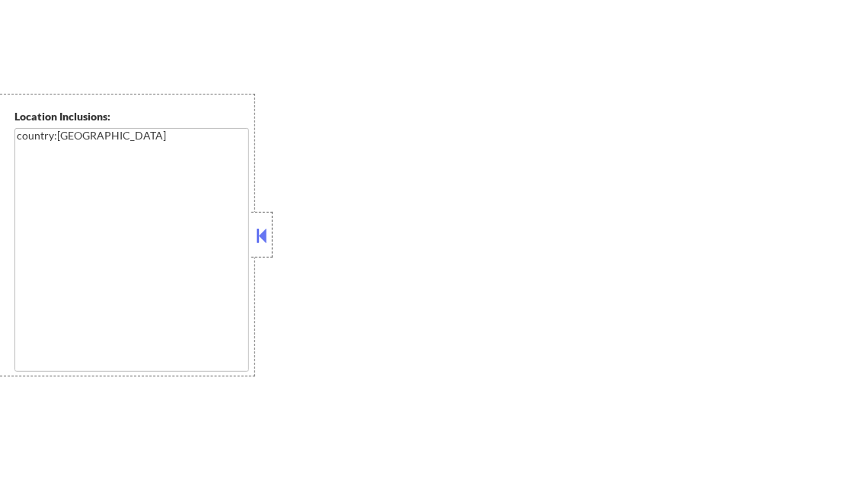
select select ""pending""
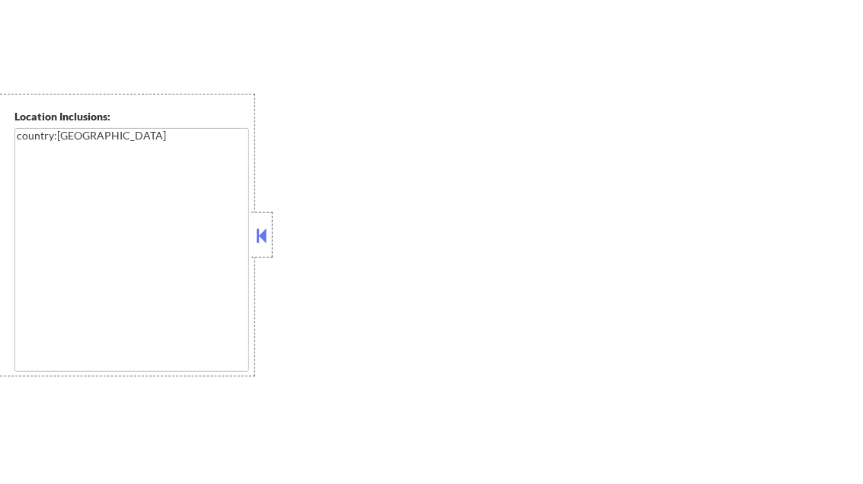
select select ""pending""
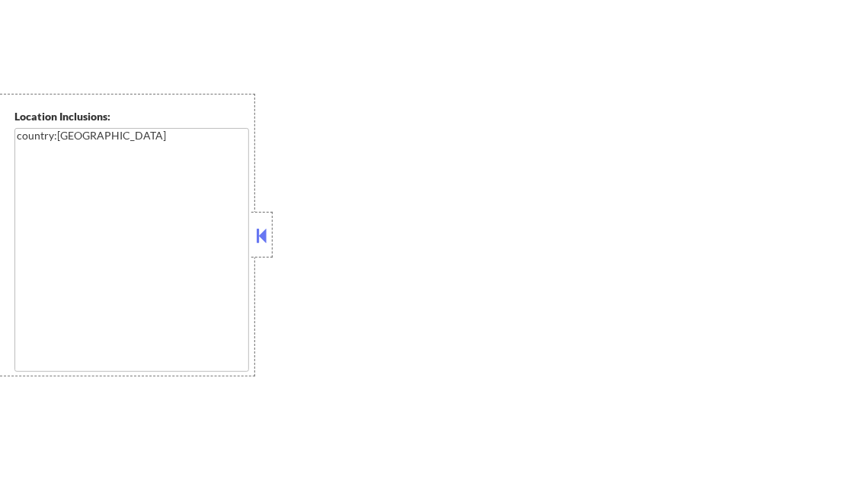
select select ""pending""
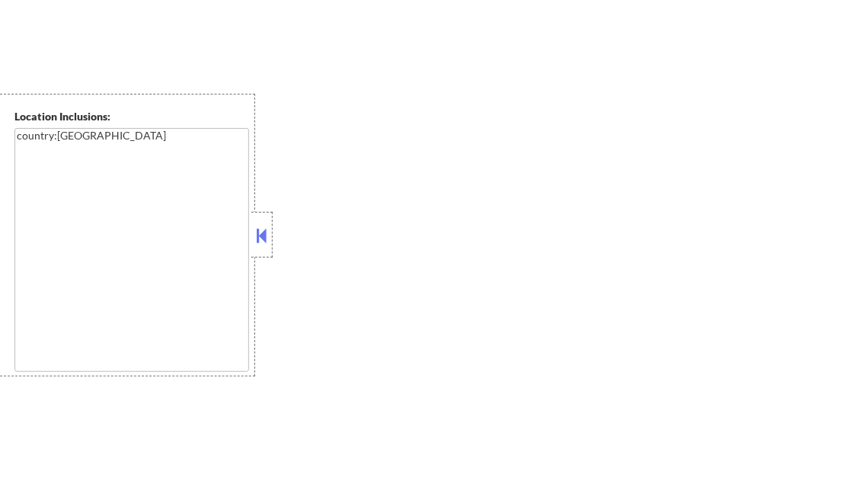
select select ""pending""
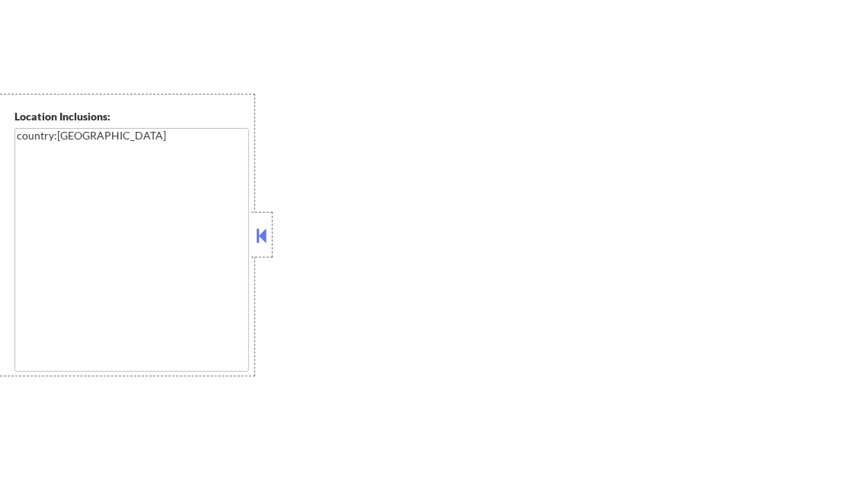
select select ""pending""
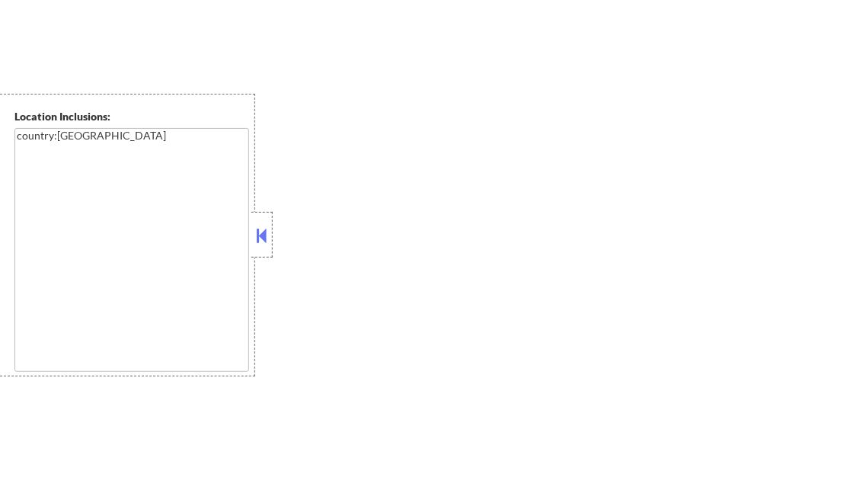
select select ""pending""
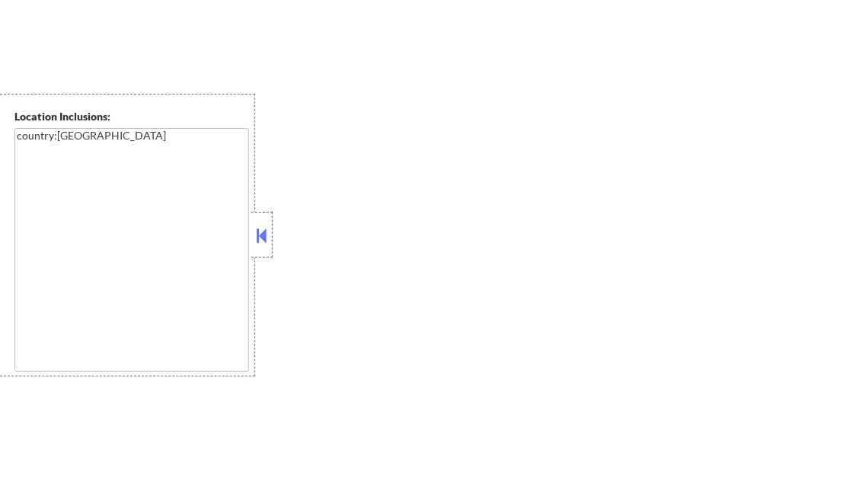
select select ""pending""
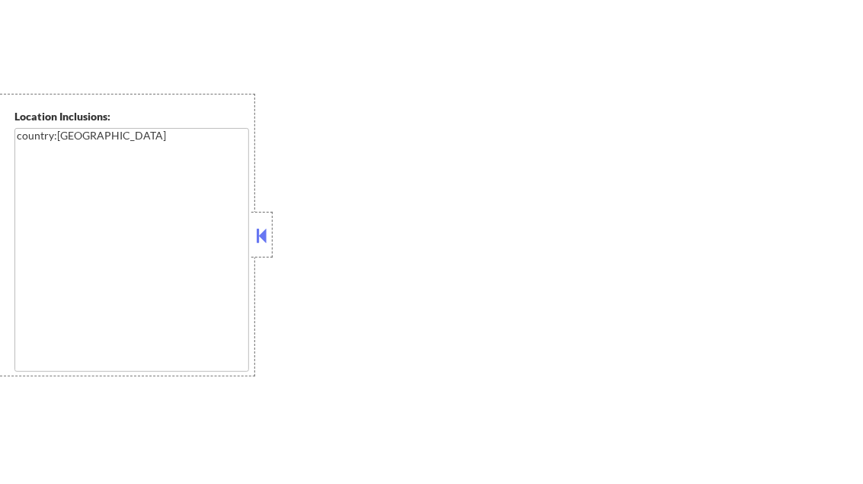
select select ""pending""
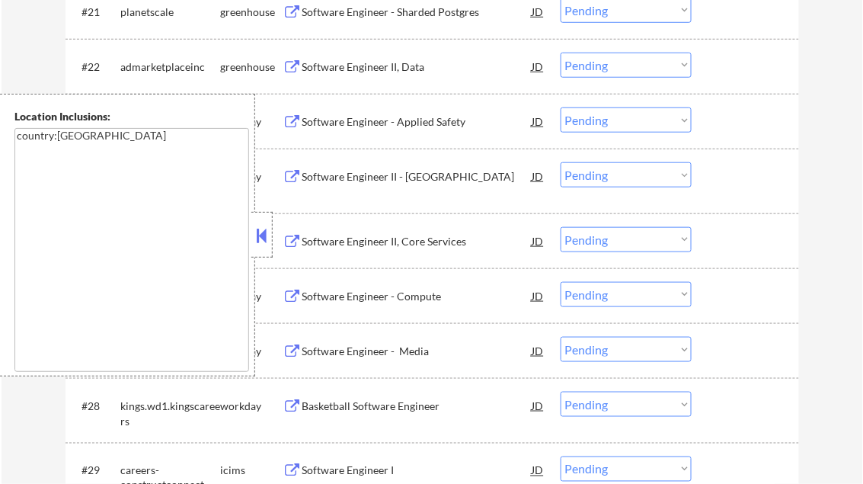
click at [257, 236] on button at bounding box center [262, 235] width 17 height 23
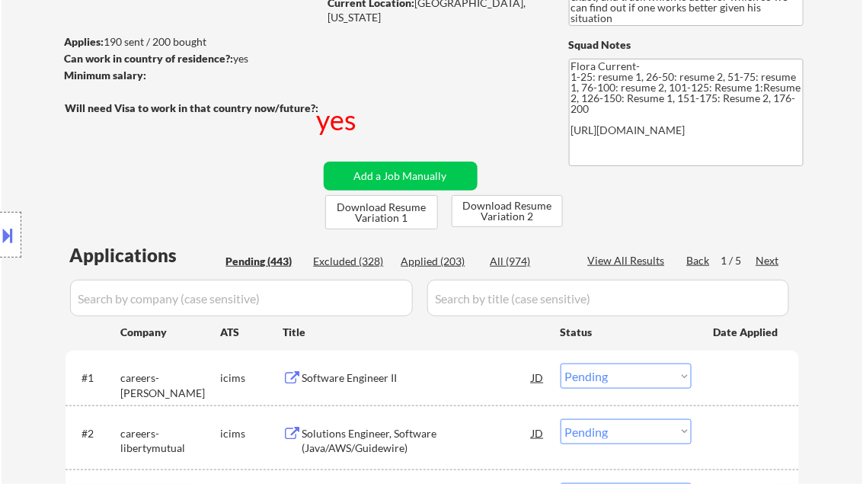
scroll to position [244, 0]
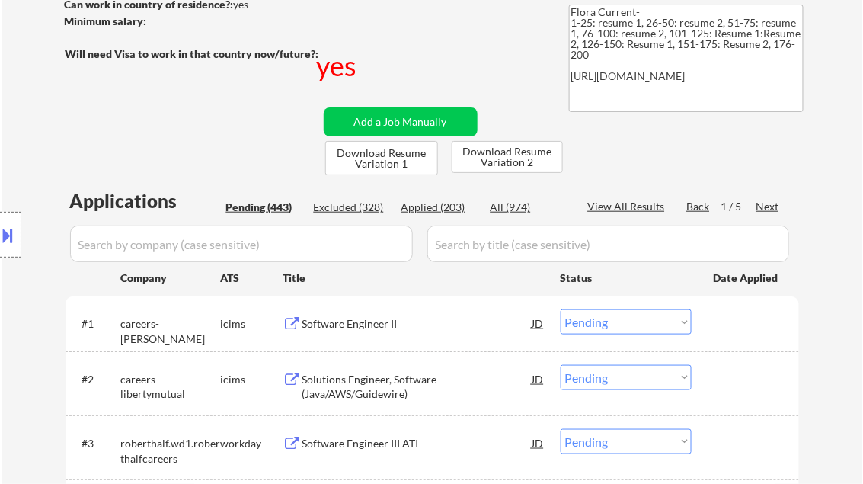
click at [770, 206] on div "Next" at bounding box center [768, 206] width 24 height 15
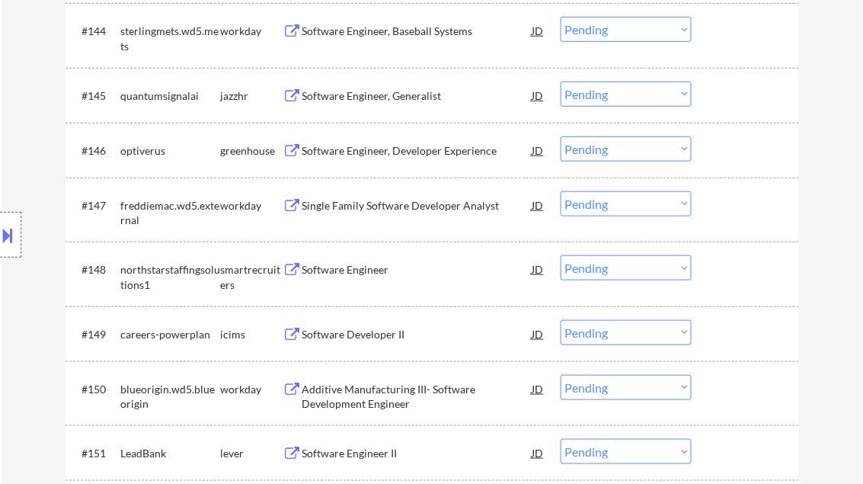
scroll to position [3169, 0]
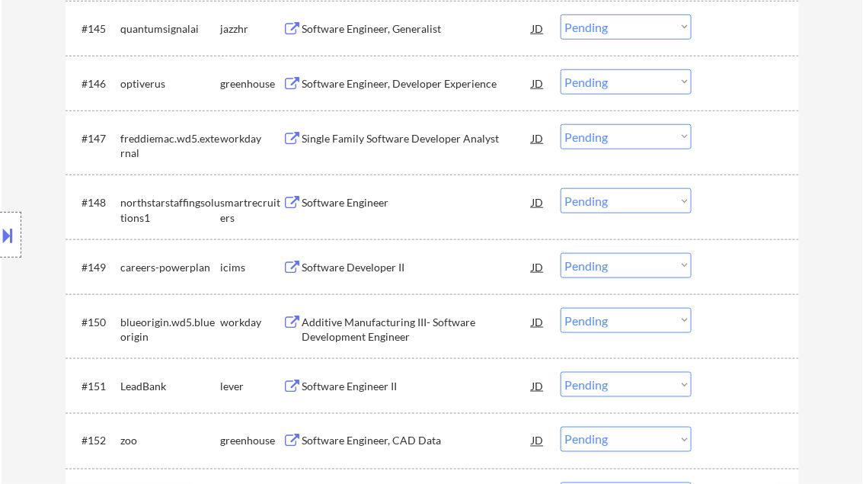
click at [344, 204] on div "Software Engineer" at bounding box center [417, 202] width 230 height 15
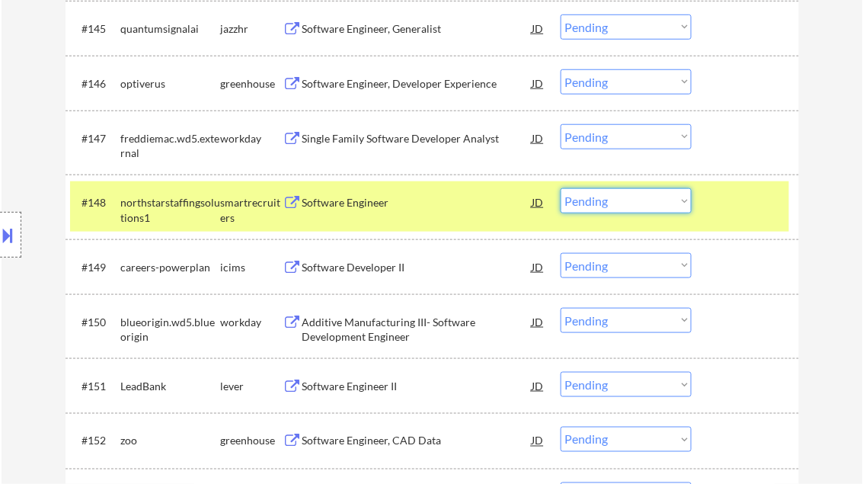
drag, startPoint x: 626, startPoint y: 202, endPoint x: 628, endPoint y: 212, distance: 10.0
click at [626, 202] on select "Choose an option... Pending Applied Excluded (Questions) Excluded (Expired) Exc…" at bounding box center [626, 200] width 131 height 25
click at [561, 188] on select "Choose an option... Pending Applied Excluded (Questions) Excluded (Expired) Exc…" at bounding box center [626, 200] width 131 height 25
select select ""pending""
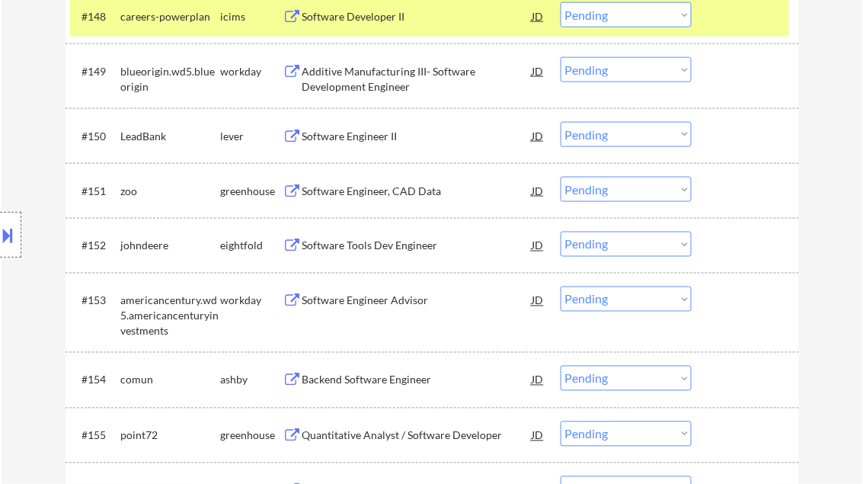
scroll to position [3413, 0]
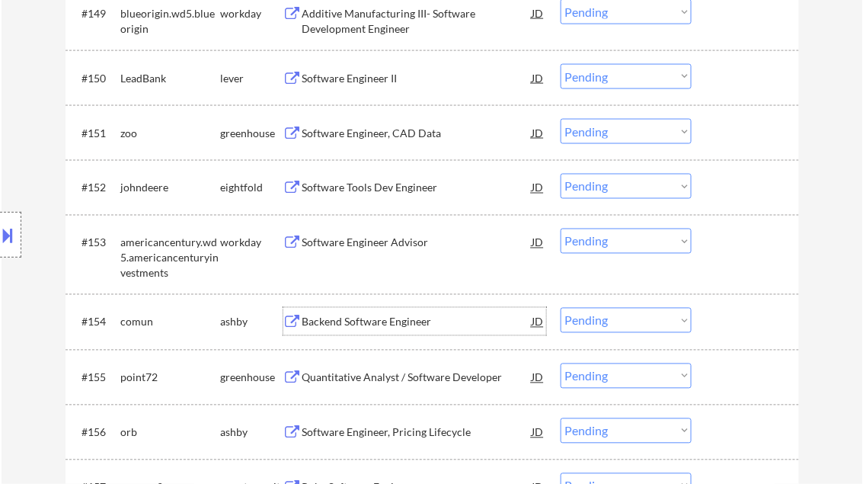
click at [369, 321] on div "Backend Software Engineer" at bounding box center [417, 322] width 230 height 15
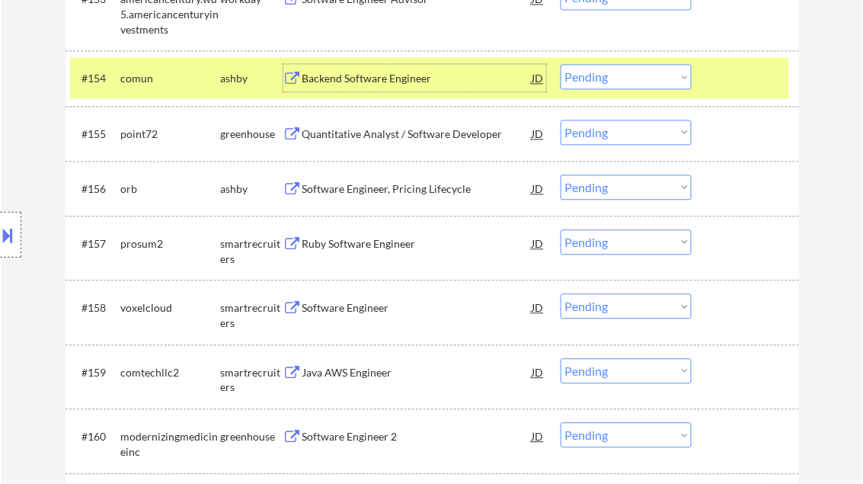
scroll to position [3717, 0]
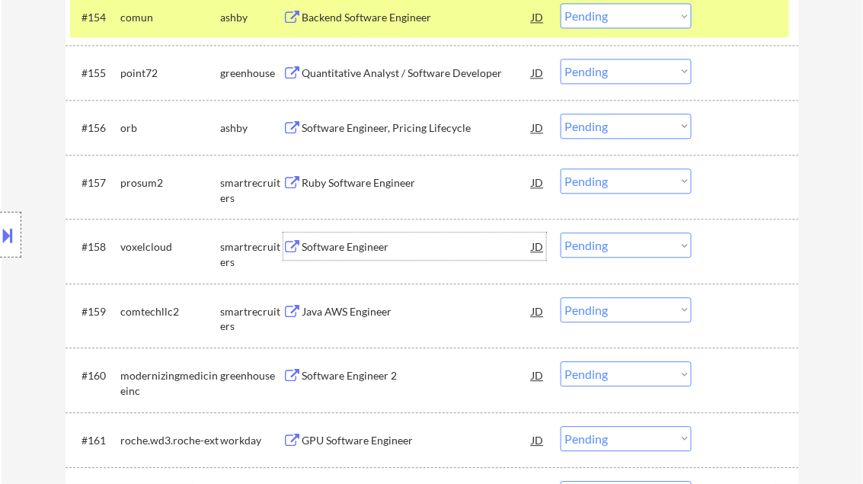
click at [329, 250] on div "Software Engineer" at bounding box center [417, 246] width 230 height 15
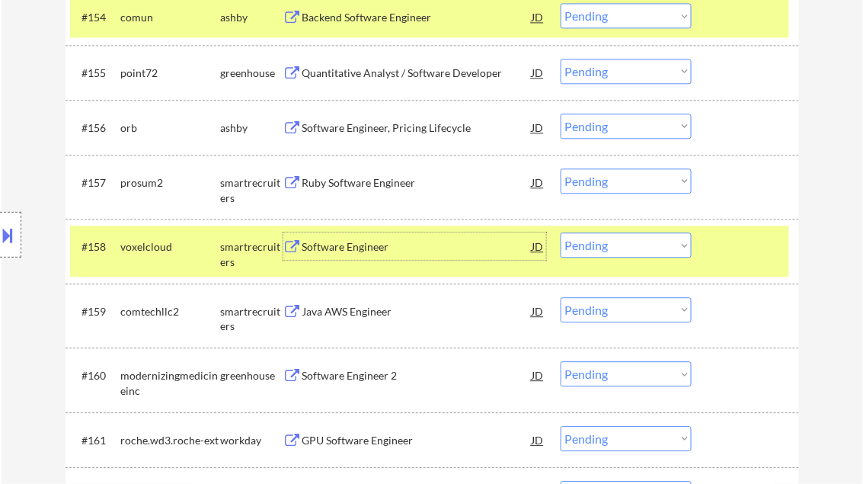
drag, startPoint x: 614, startPoint y: 245, endPoint x: 616, endPoint y: 256, distance: 10.8
click at [614, 245] on select "Choose an option... Pending Applied Excluded (Questions) Excluded (Expired) Exc…" at bounding box center [626, 244] width 131 height 25
click at [561, 232] on select "Choose an option... Pending Applied Excluded (Questions) Excluded (Expired) Exc…" at bounding box center [626, 244] width 131 height 25
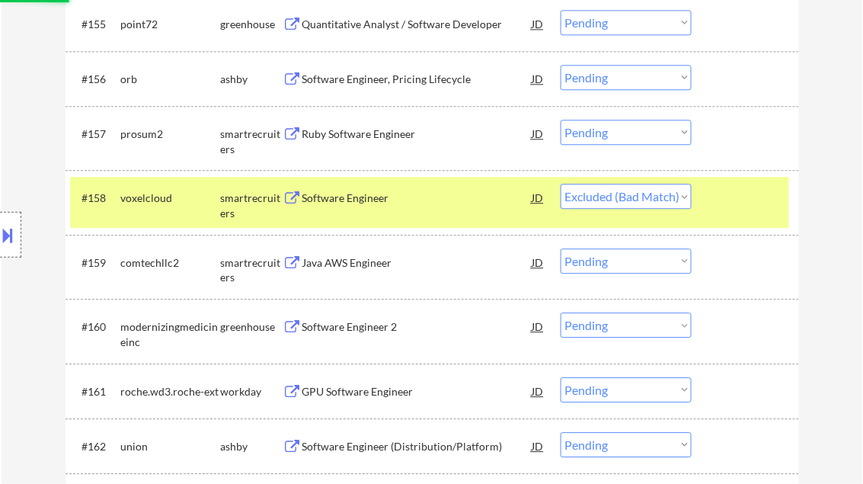
scroll to position [3778, 0]
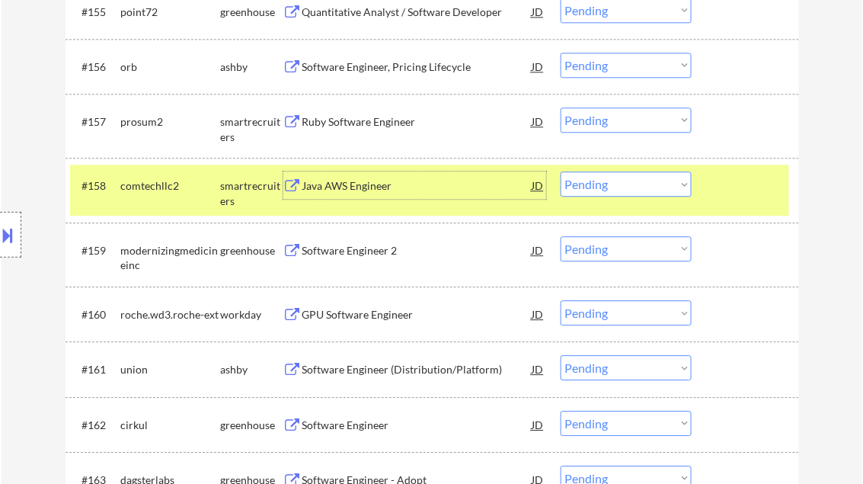
click at [355, 187] on div "Java AWS Engineer" at bounding box center [417, 185] width 230 height 15
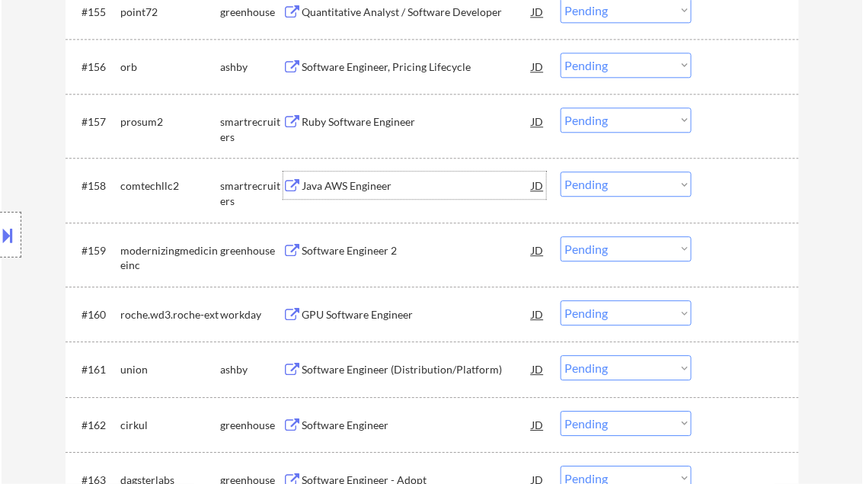
click at [613, 179] on select "Choose an option... Pending Applied Excluded (Questions) Excluded (Expired) Exc…" at bounding box center [626, 183] width 131 height 25
click at [561, 171] on select "Choose an option... Pending Applied Excluded (Questions) Excluded (Expired) Exc…" at bounding box center [626, 183] width 131 height 25
select select ""pending""
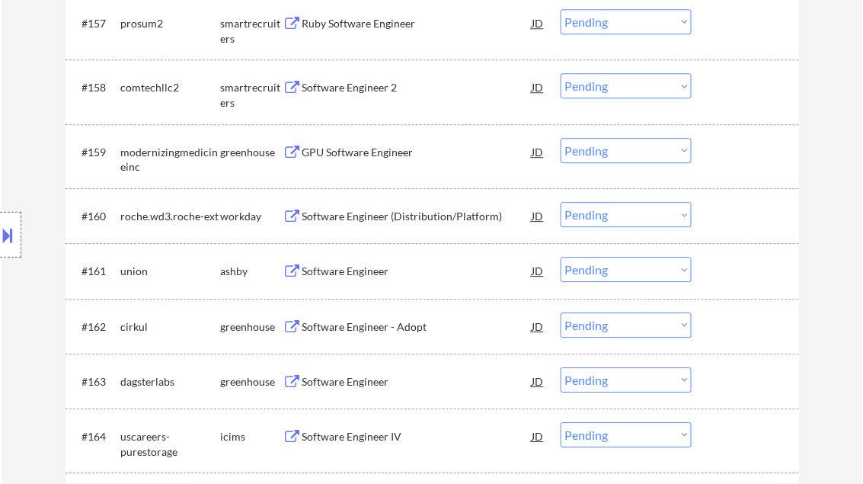
scroll to position [3900, 0]
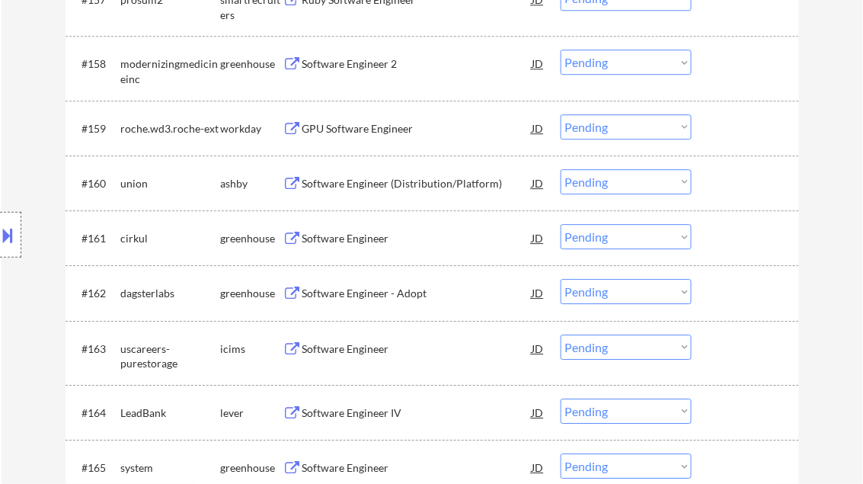
click at [347, 244] on div "Software Engineer" at bounding box center [417, 238] width 230 height 15
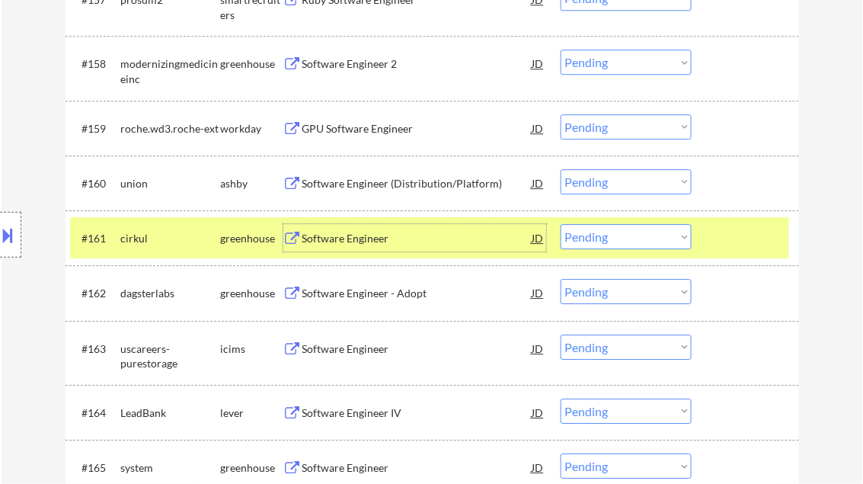
click at [353, 295] on div "Software Engineer - Adopt" at bounding box center [417, 293] width 230 height 15
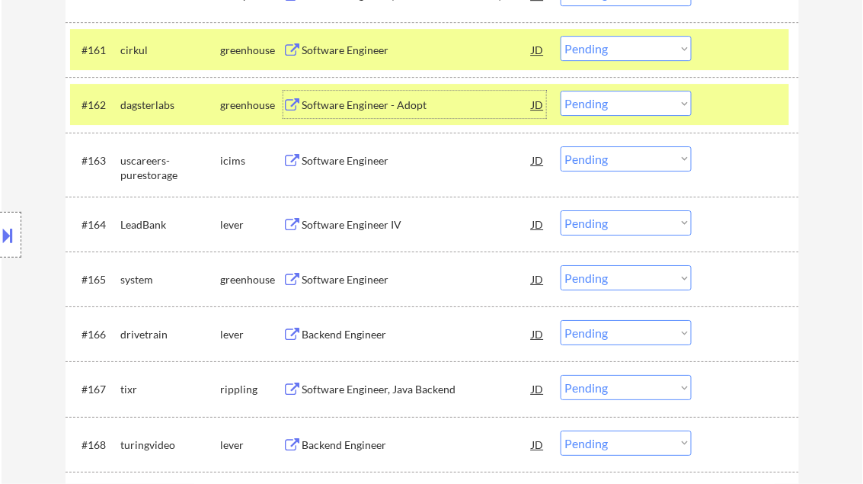
scroll to position [4144, 0]
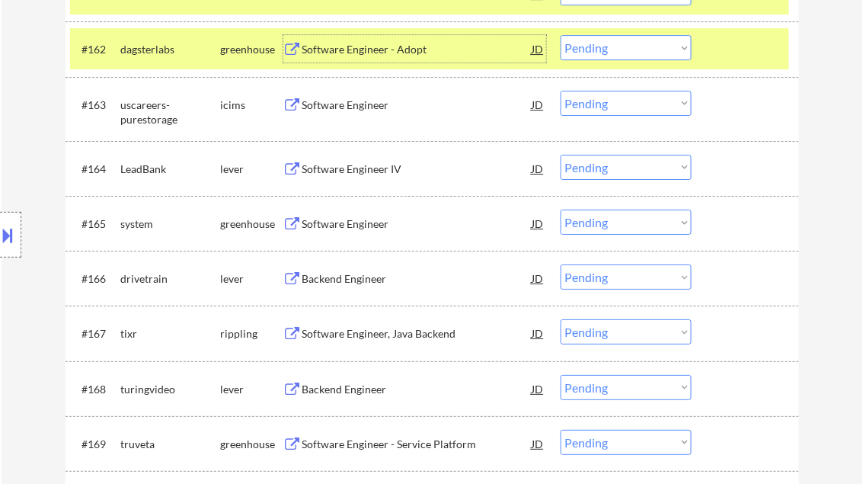
click at [345, 228] on div "Software Engineer" at bounding box center [417, 223] width 230 height 15
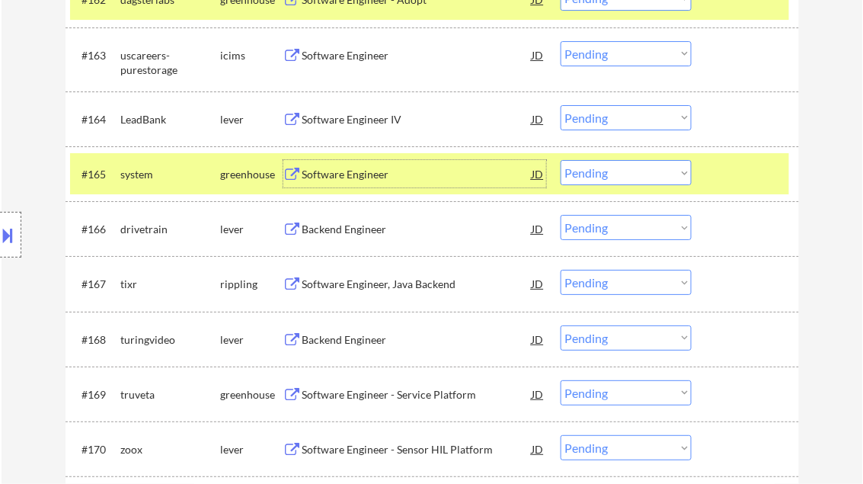
scroll to position [4205, 0]
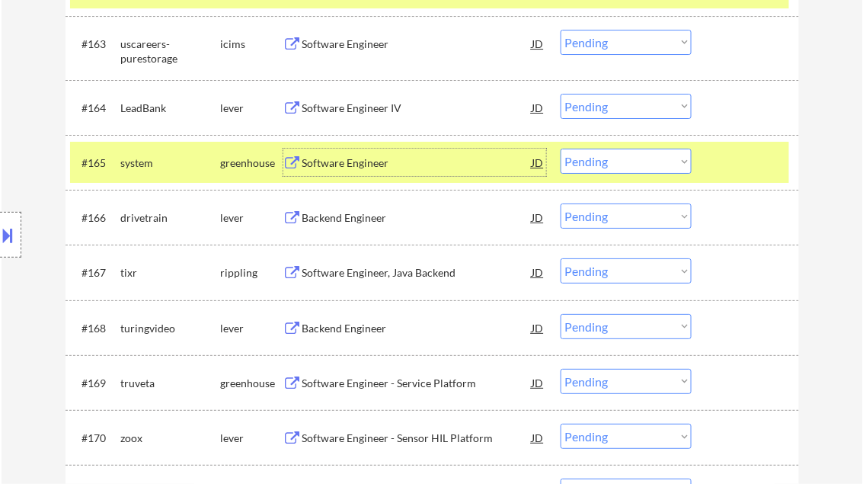
click at [383, 217] on div "Backend Engineer" at bounding box center [417, 217] width 230 height 15
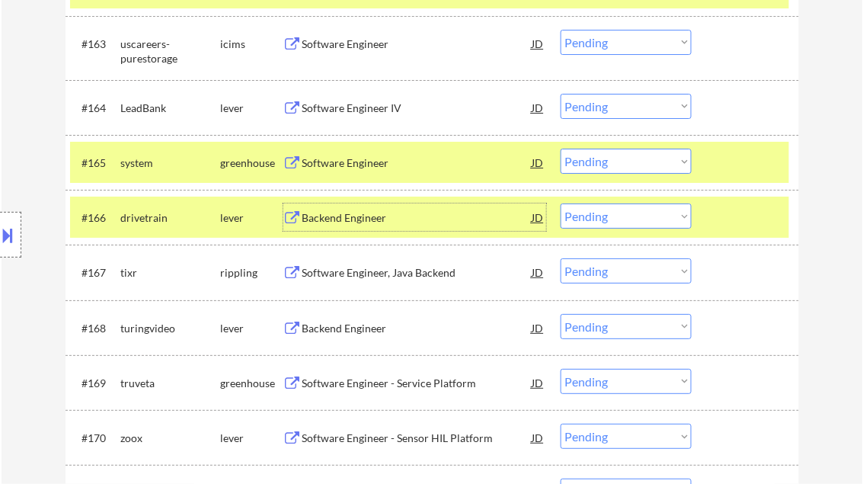
drag, startPoint x: 599, startPoint y: 221, endPoint x: 609, endPoint y: 222, distance: 10.8
click at [600, 220] on select "Choose an option... Pending Applied Excluded (Questions) Excluded (Expired) Exc…" at bounding box center [626, 215] width 131 height 25
click at [561, 203] on select "Choose an option... Pending Applied Excluded (Questions) Excluded (Expired) Exc…" at bounding box center [626, 215] width 131 height 25
select select ""pending""
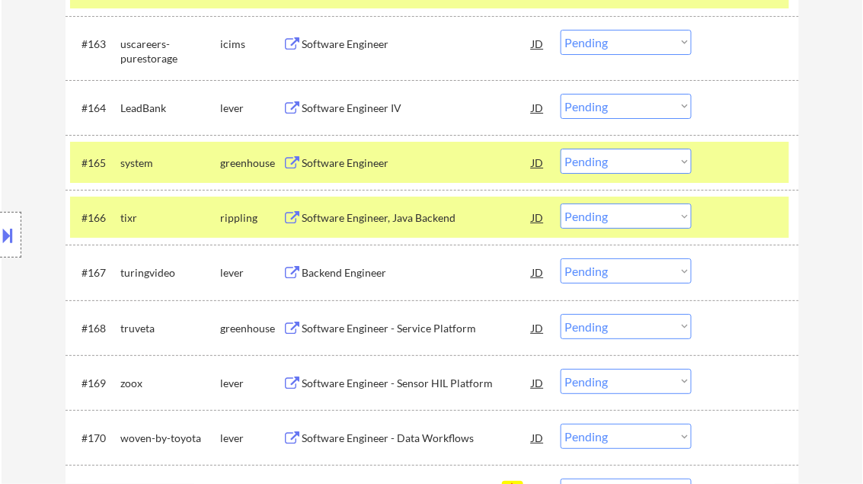
click at [344, 277] on div "Backend Engineer" at bounding box center [417, 272] width 230 height 15
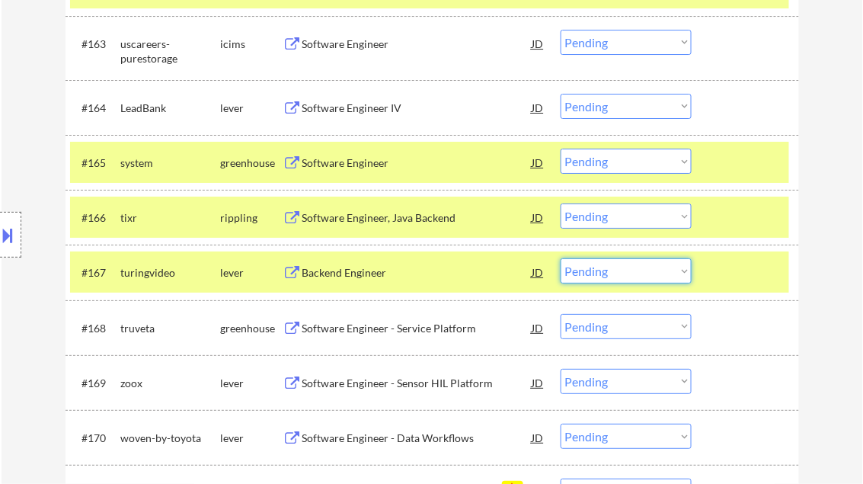
drag, startPoint x: 612, startPoint y: 273, endPoint x: 623, endPoint y: 282, distance: 14.0
click at [612, 273] on select "Choose an option... Pending Applied Excluded (Questions) Excluded (Expired) Exc…" at bounding box center [626, 270] width 131 height 25
click at [561, 259] on select "Choose an option... Pending Applied Excluded (Questions) Excluded (Expired) Exc…" at bounding box center [626, 270] width 131 height 25
click at [747, 222] on div at bounding box center [747, 216] width 67 height 27
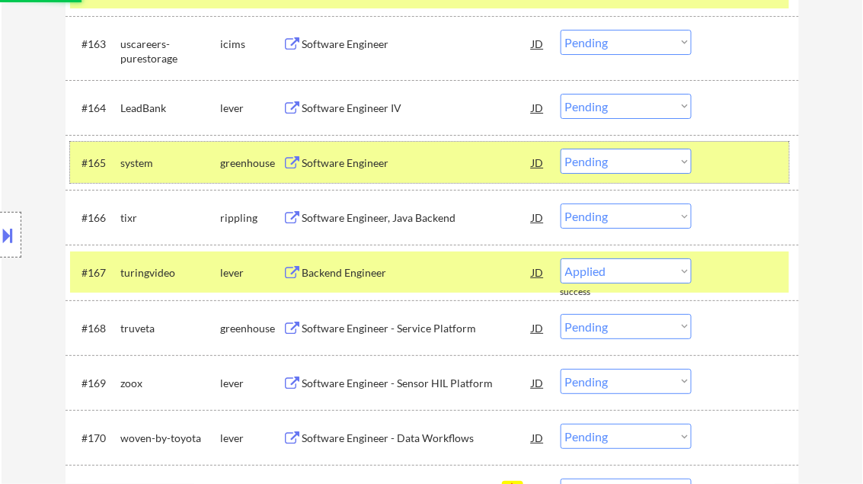
drag, startPoint x: 744, startPoint y: 165, endPoint x: 699, endPoint y: 158, distance: 45.5
click at [744, 164] on div at bounding box center [747, 162] width 67 height 27
select select ""pending""
